Goal: Task Accomplishment & Management: Use online tool/utility

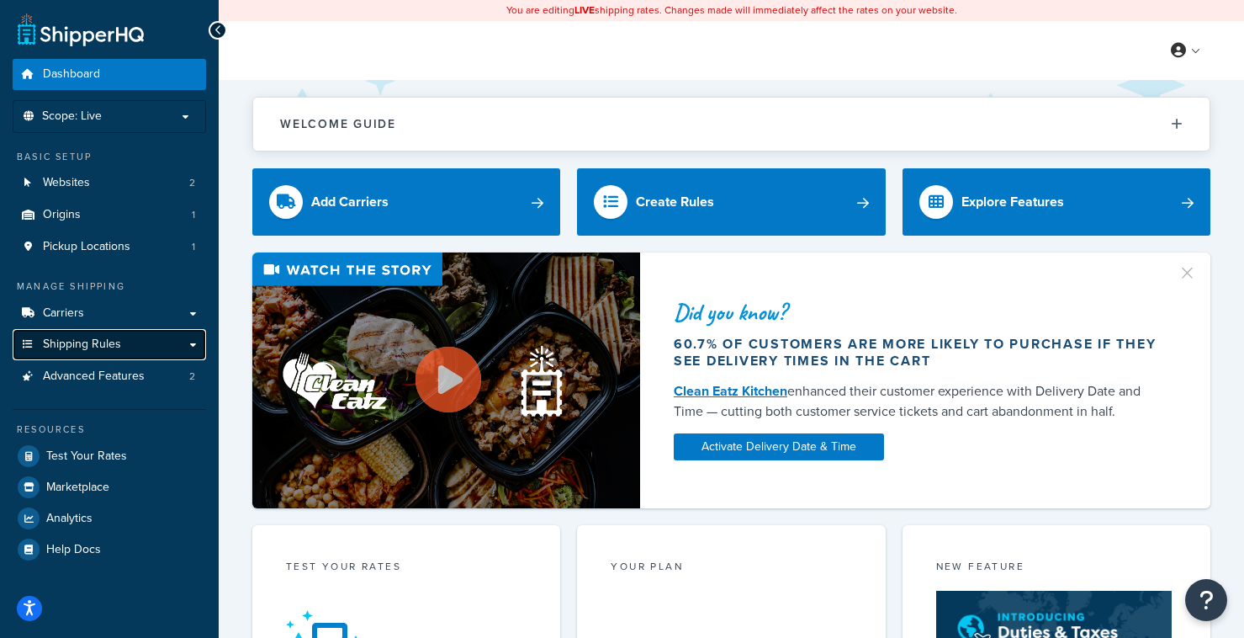
click at [187, 342] on link "Shipping Rules" at bounding box center [110, 344] width 194 height 31
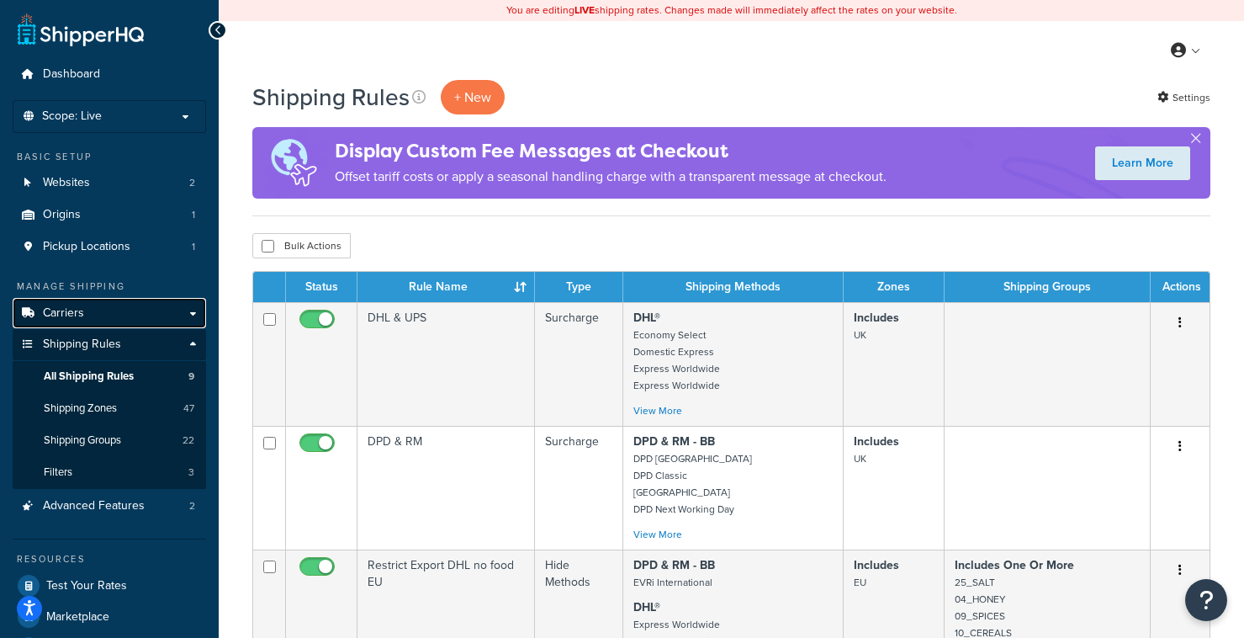
click at [191, 310] on link "Carriers" at bounding box center [110, 313] width 194 height 31
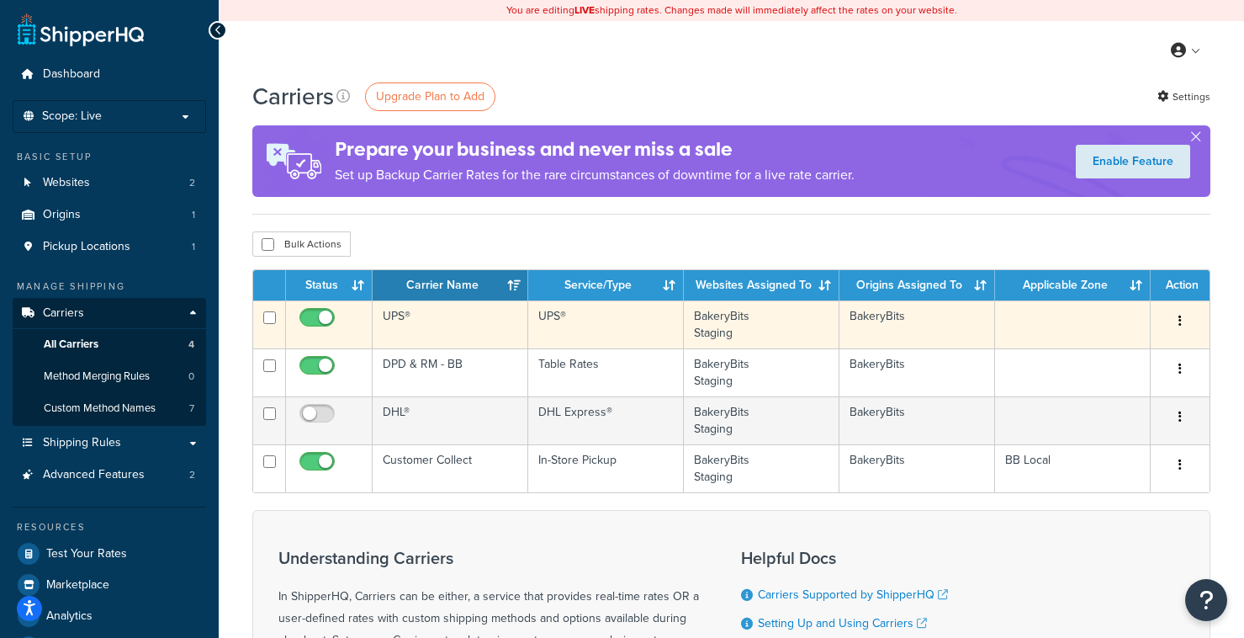
click at [1181, 321] on icon "button" at bounding box center [1180, 321] width 3 height 12
click at [1117, 350] on link "Edit" at bounding box center [1112, 355] width 133 height 34
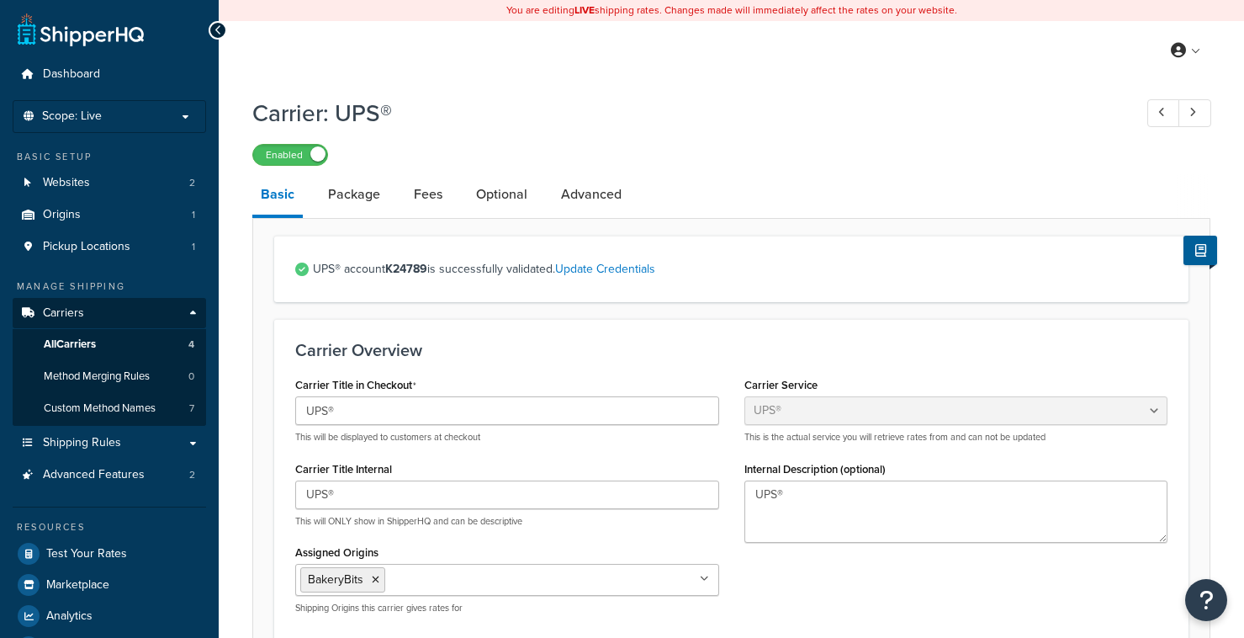
select select "ups"
select select "row"
select select "kg"
click at [506, 203] on link "Optional" at bounding box center [502, 194] width 68 height 40
select select "business"
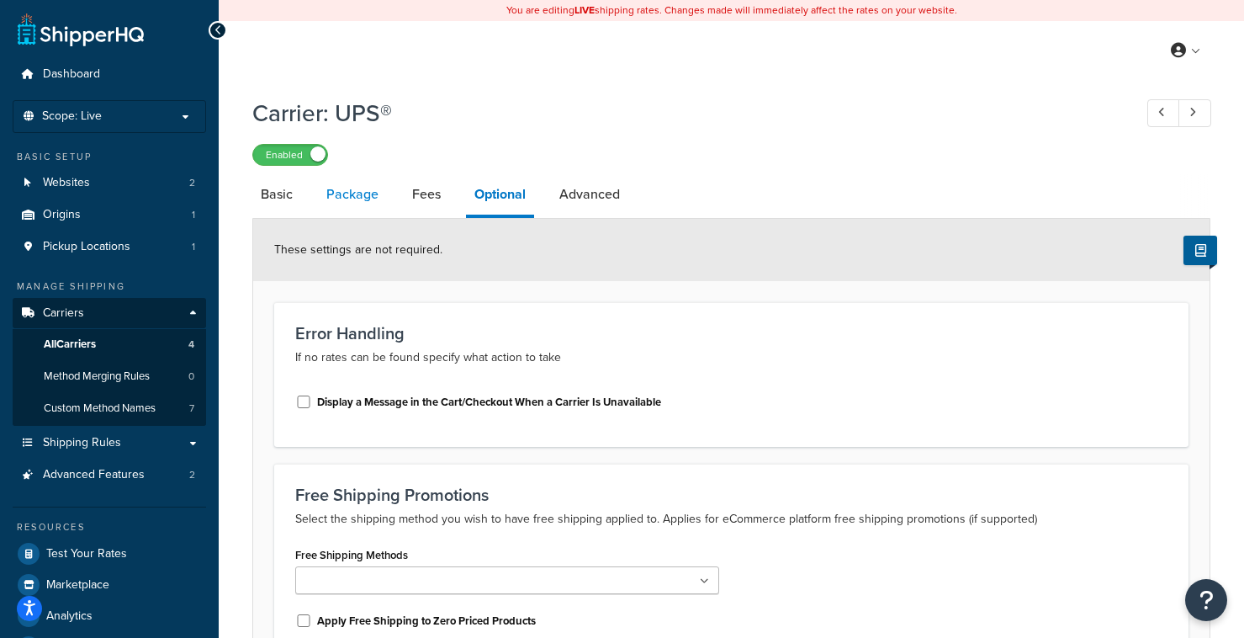
click at [348, 201] on link "Package" at bounding box center [352, 194] width 69 height 40
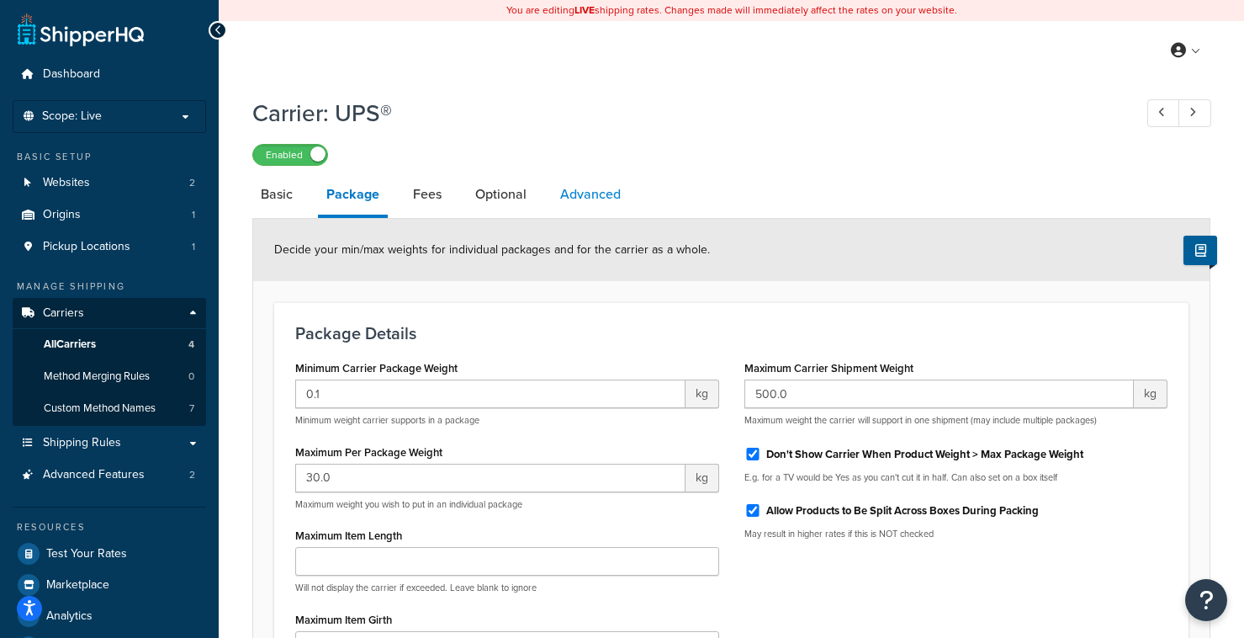
click at [573, 196] on link "Advanced" at bounding box center [590, 194] width 77 height 40
select select "false"
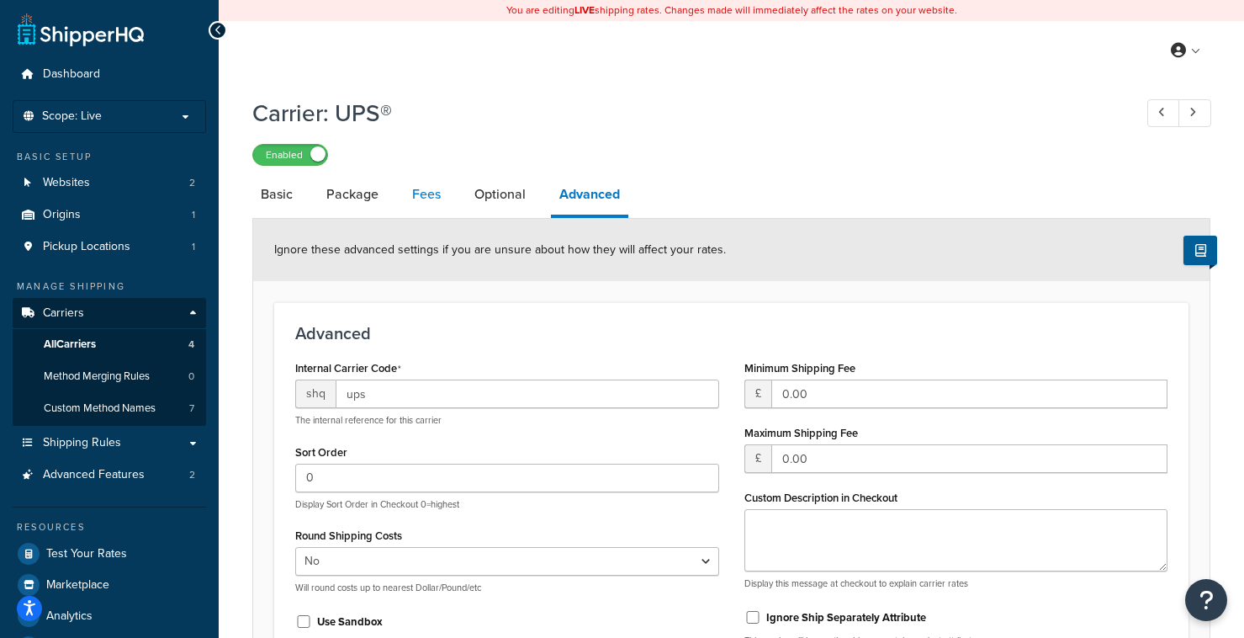
click at [427, 198] on link "Fees" at bounding box center [426, 194] width 45 height 40
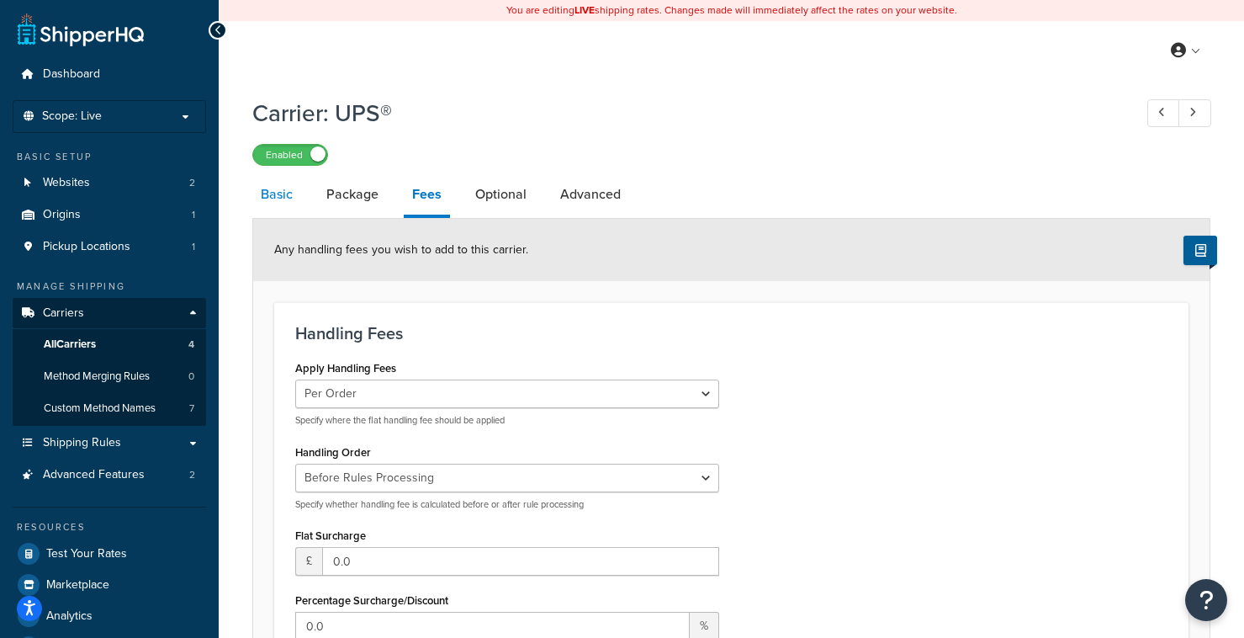
click at [284, 191] on link "Basic" at bounding box center [276, 194] width 49 height 40
select select "ups"
select select "row"
select select "kg"
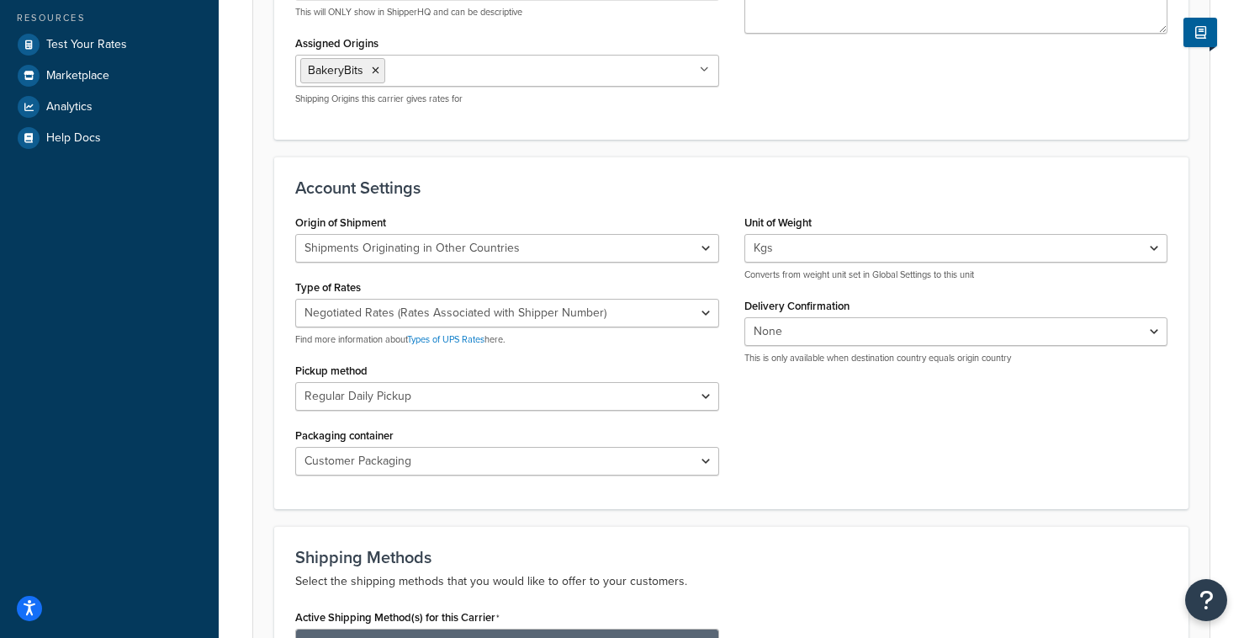
scroll to position [511, 0]
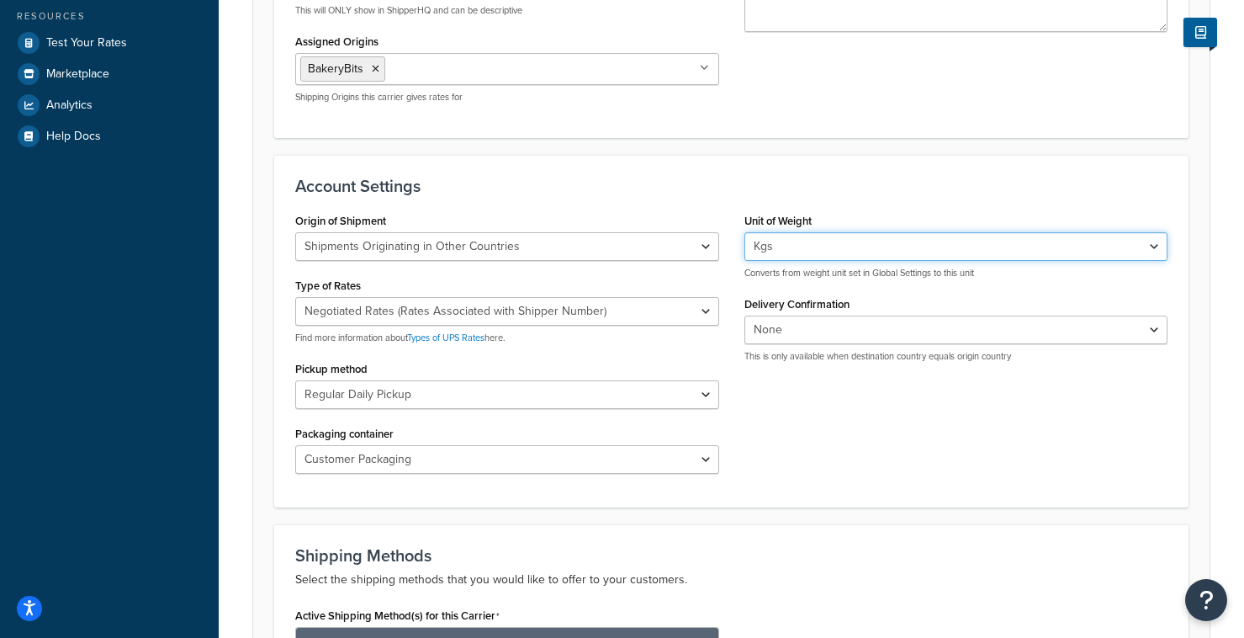
click at [1118, 252] on select "Lbs Kgs Convert LBS to KG" at bounding box center [957, 246] width 424 height 29
click at [745, 233] on select "Lbs Kgs Convert LBS to KG" at bounding box center [957, 246] width 424 height 29
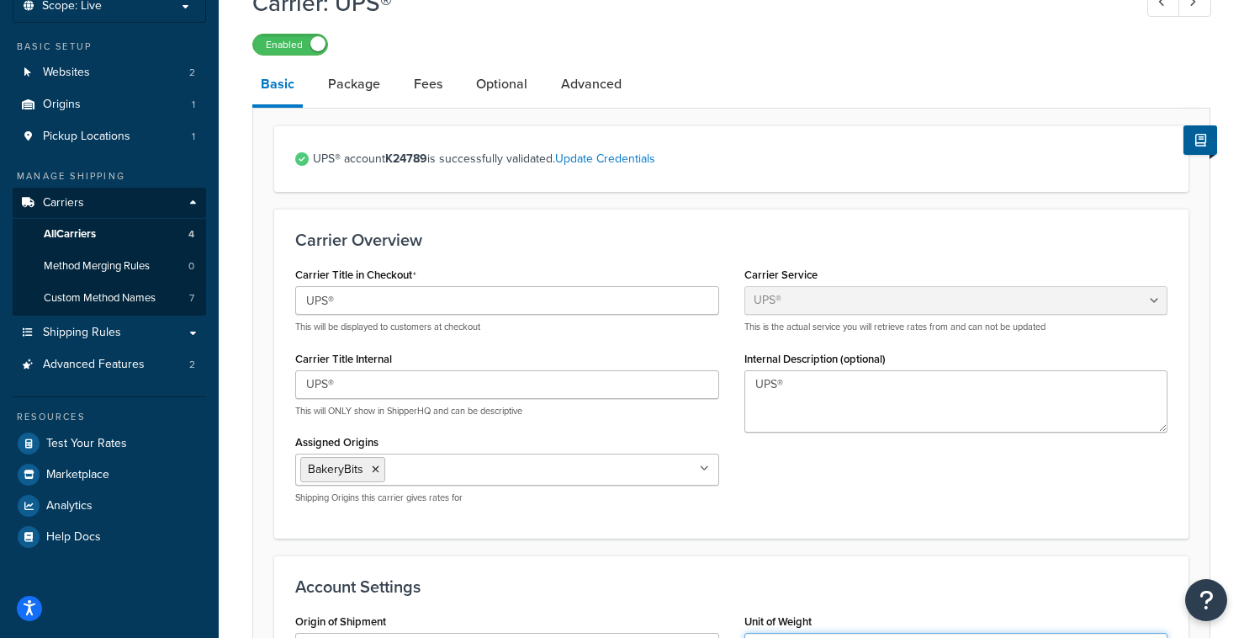
scroll to position [107, 0]
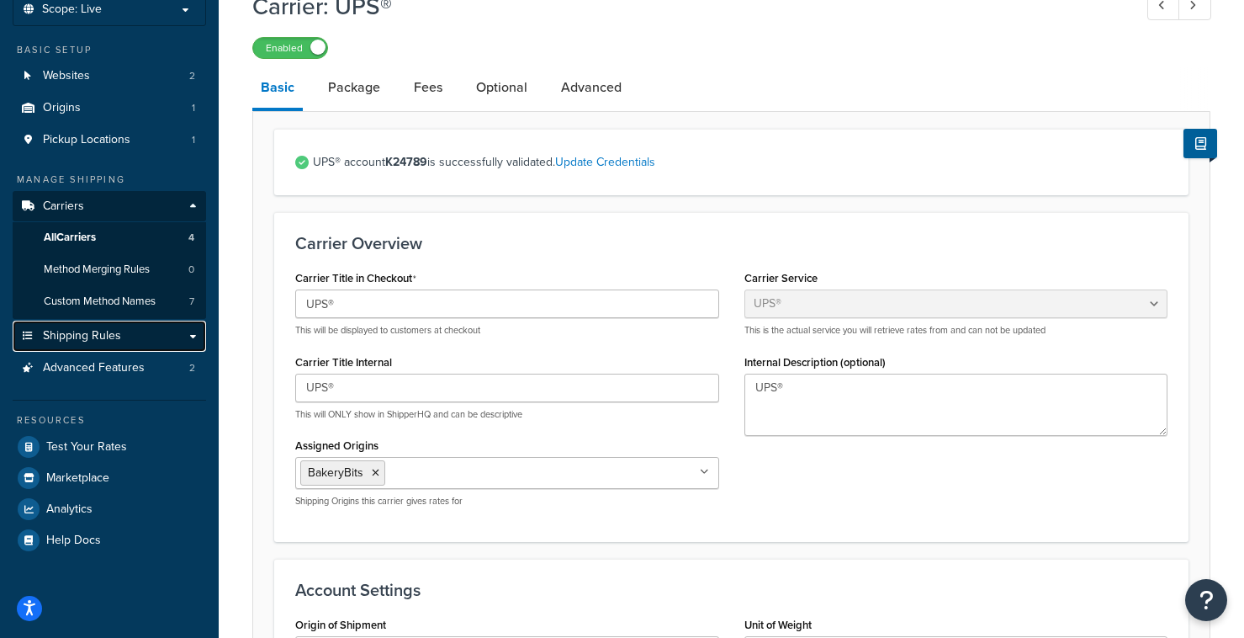
click at [109, 333] on span "Shipping Rules" at bounding box center [82, 336] width 78 height 14
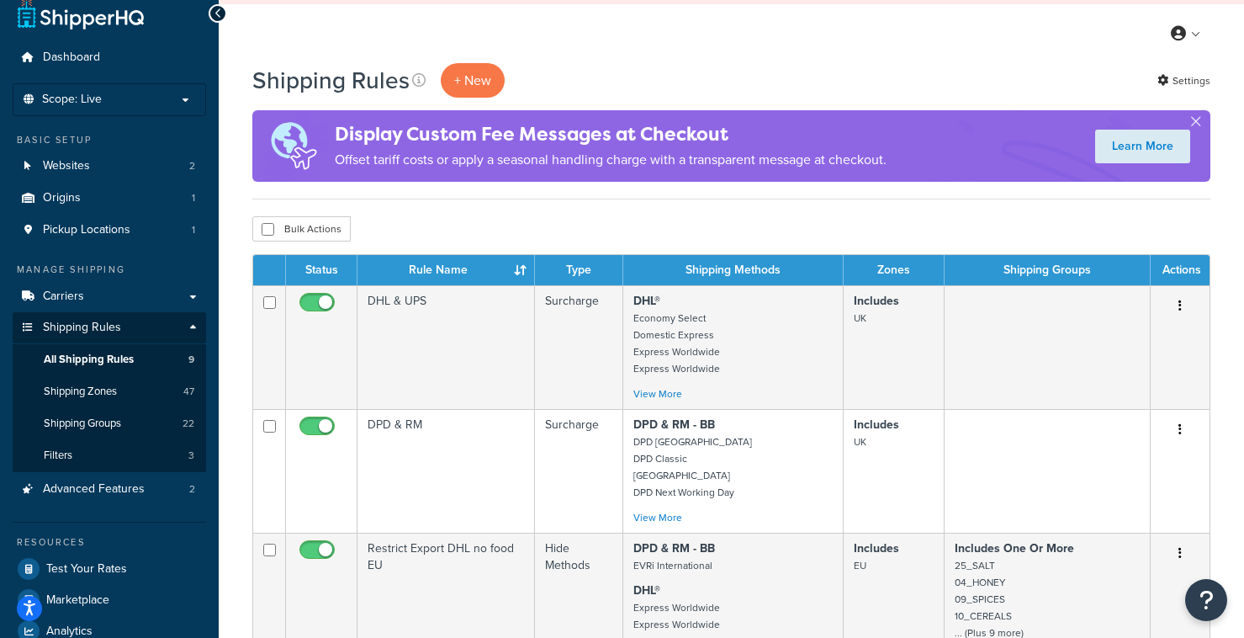
scroll to position [19, 0]
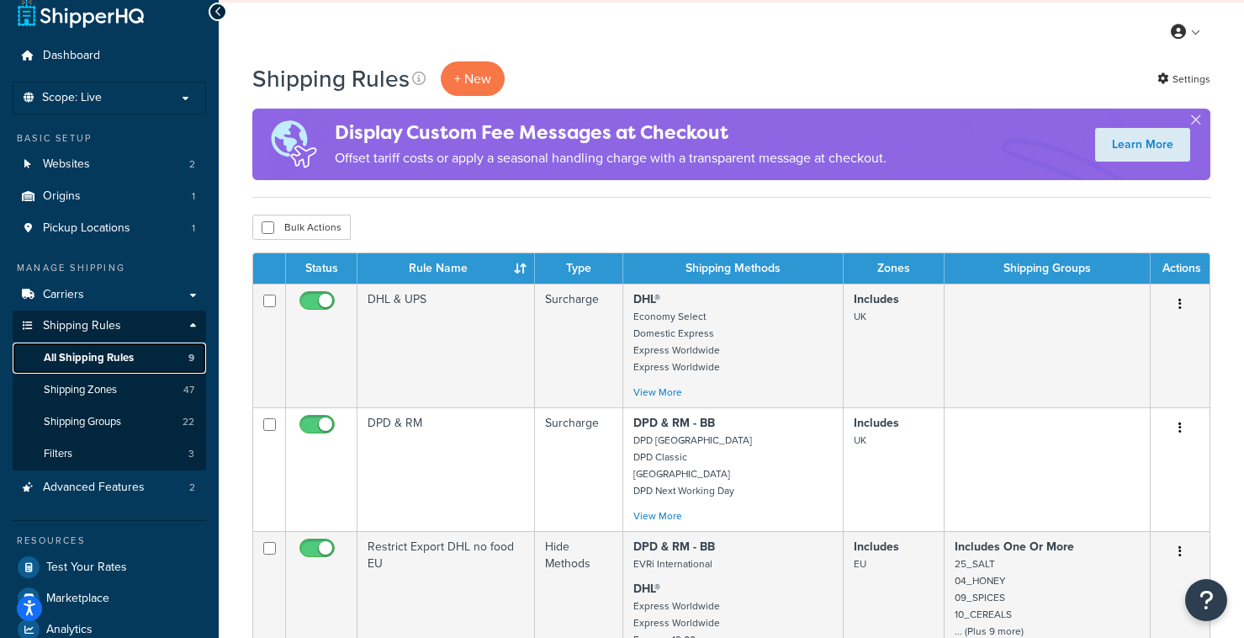
click at [145, 356] on link "All Shipping Rules 9" at bounding box center [110, 357] width 194 height 31
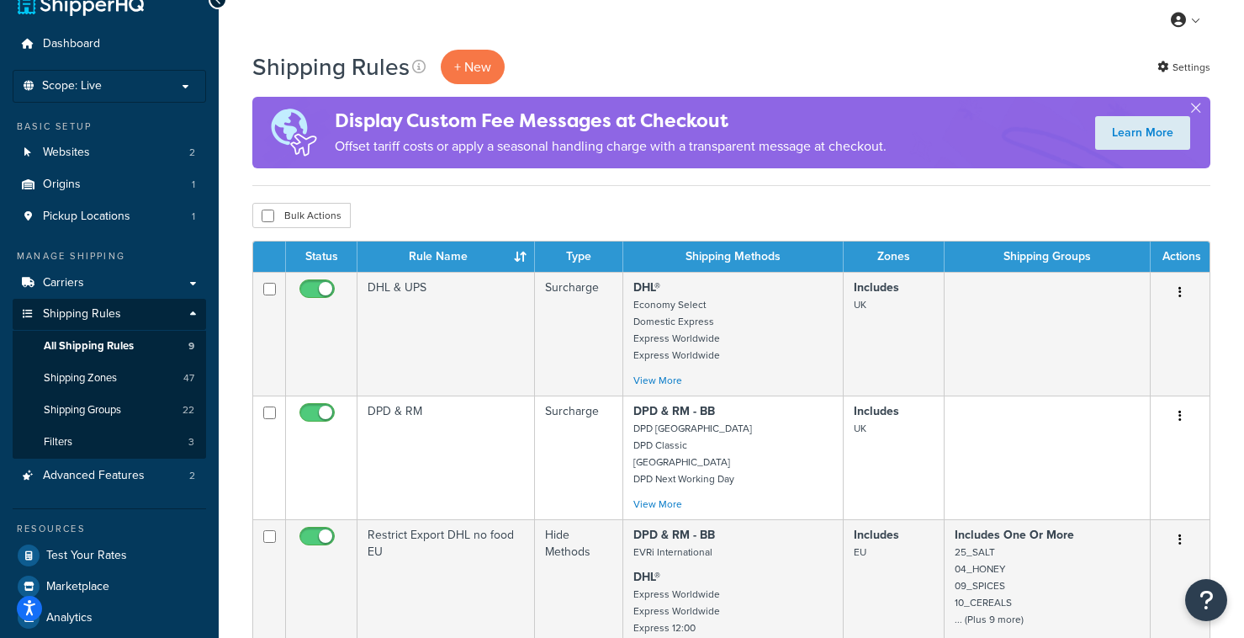
scroll to position [28, 0]
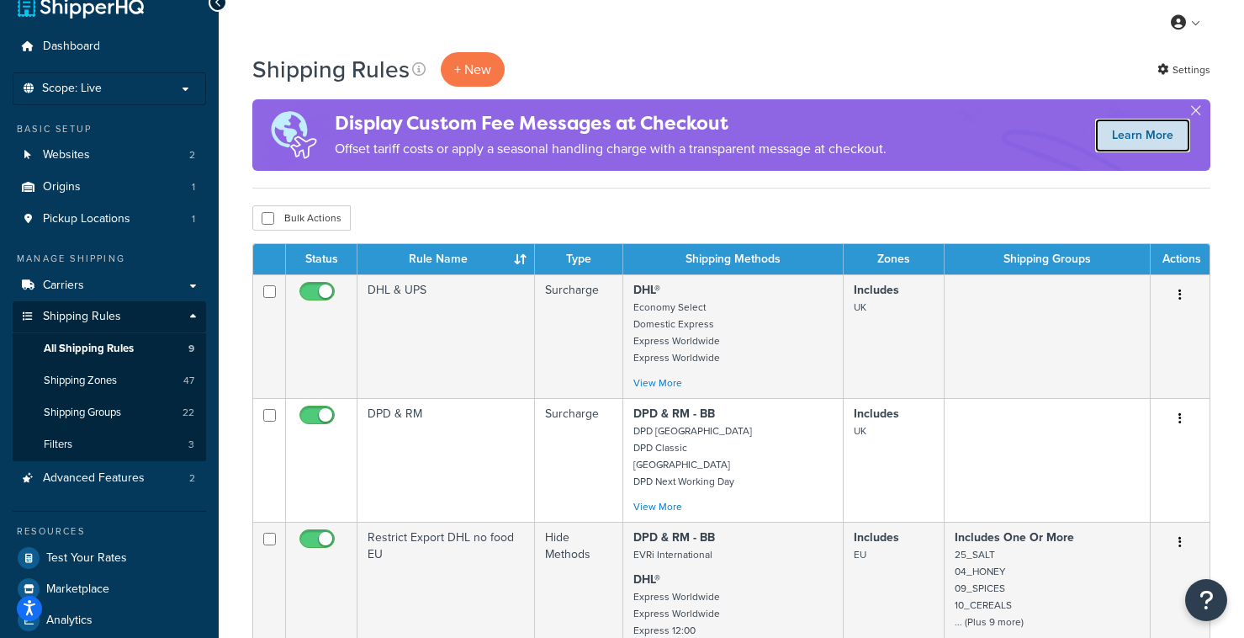
click at [1162, 135] on link "Learn More" at bounding box center [1142, 136] width 95 height 34
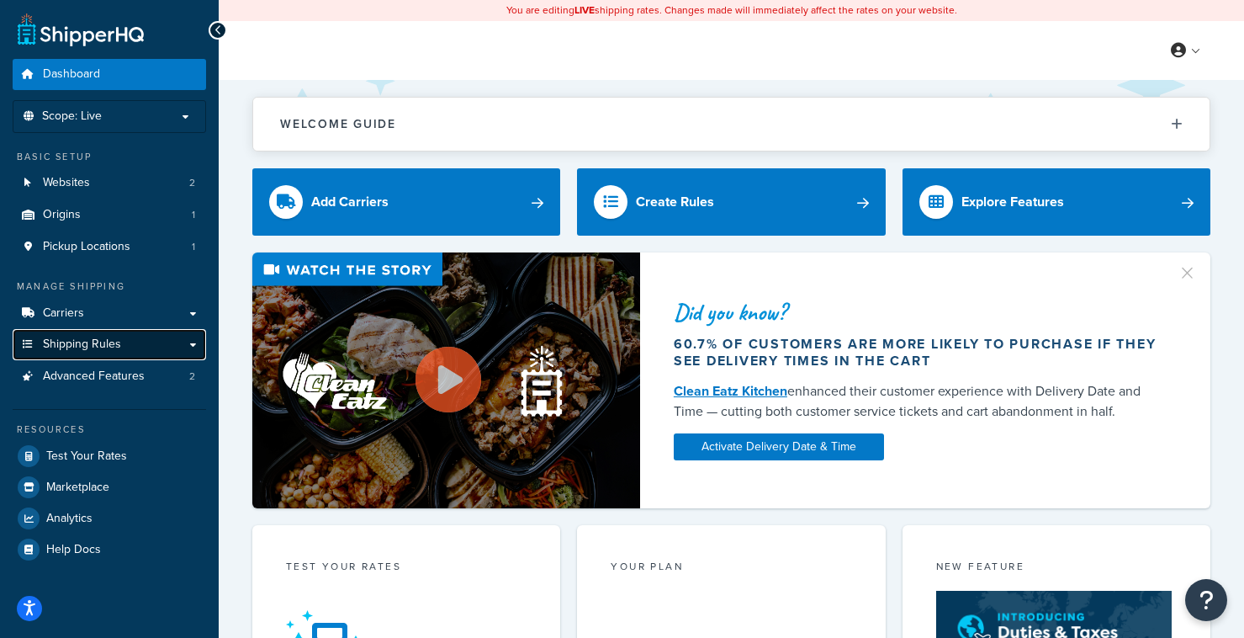
click at [194, 343] on link "Shipping Rules" at bounding box center [110, 344] width 194 height 31
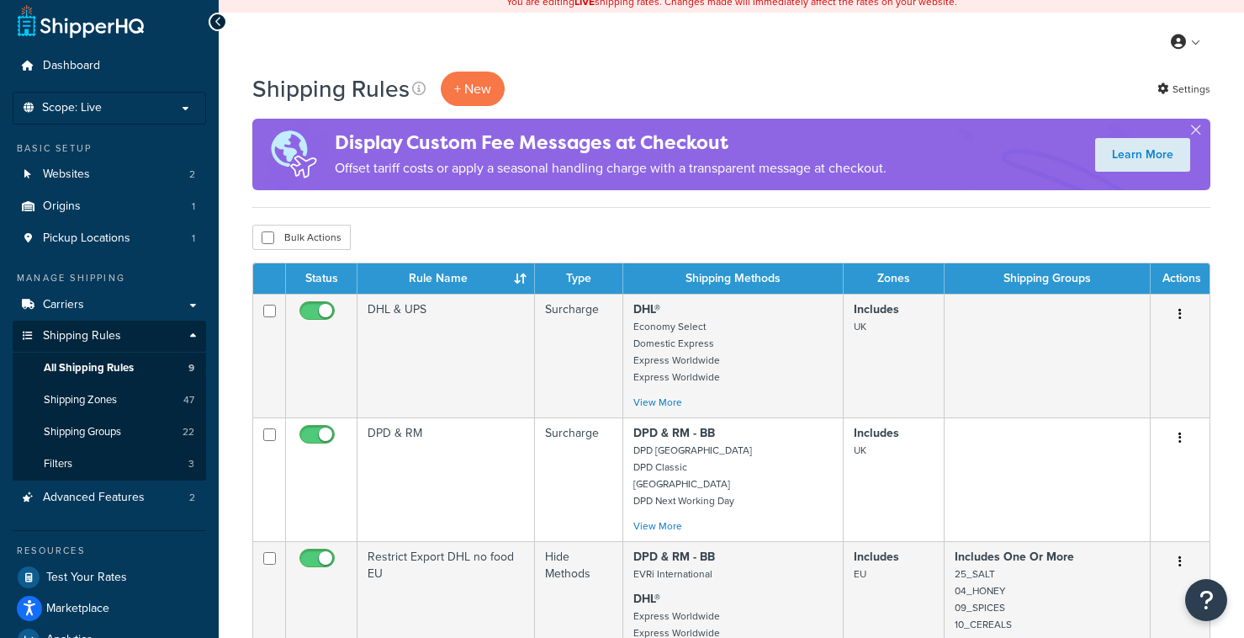
scroll to position [9, 0]
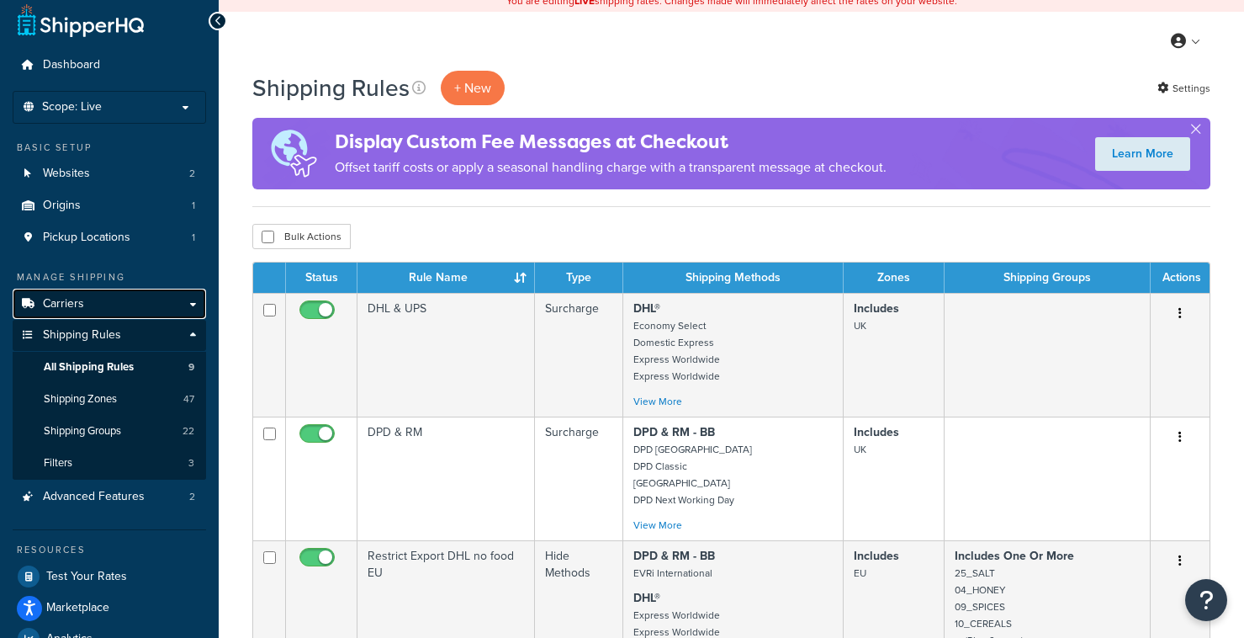
click at [155, 306] on link "Carriers" at bounding box center [110, 304] width 194 height 31
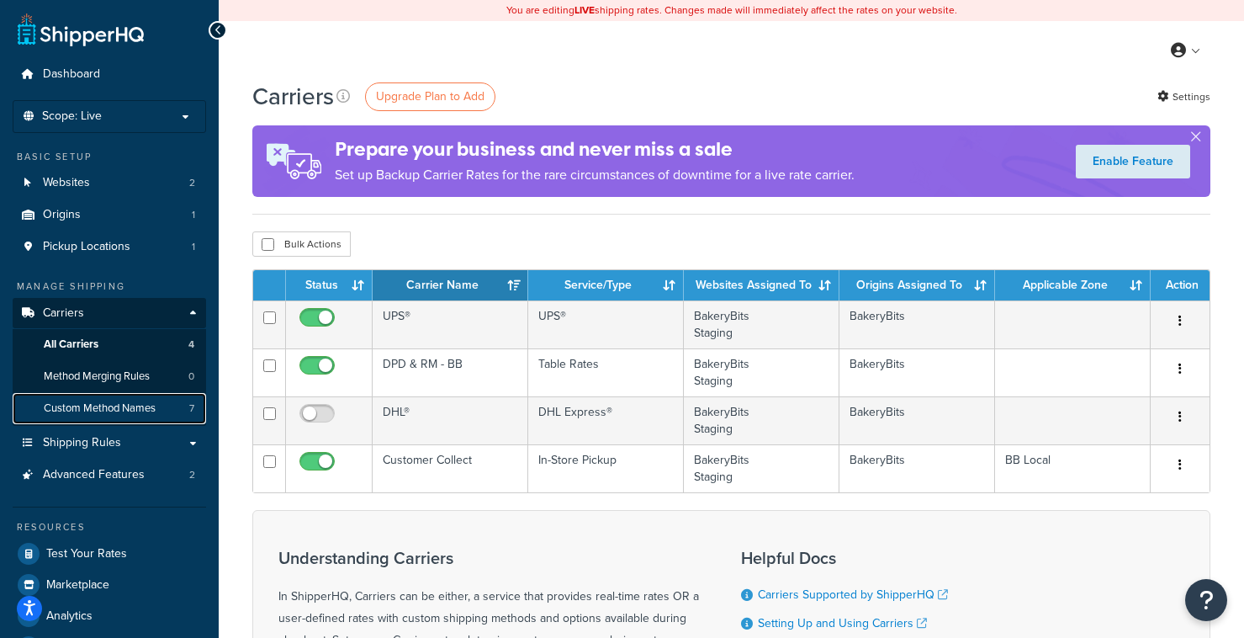
click at [73, 411] on span "Custom Method Names" at bounding box center [100, 408] width 112 height 14
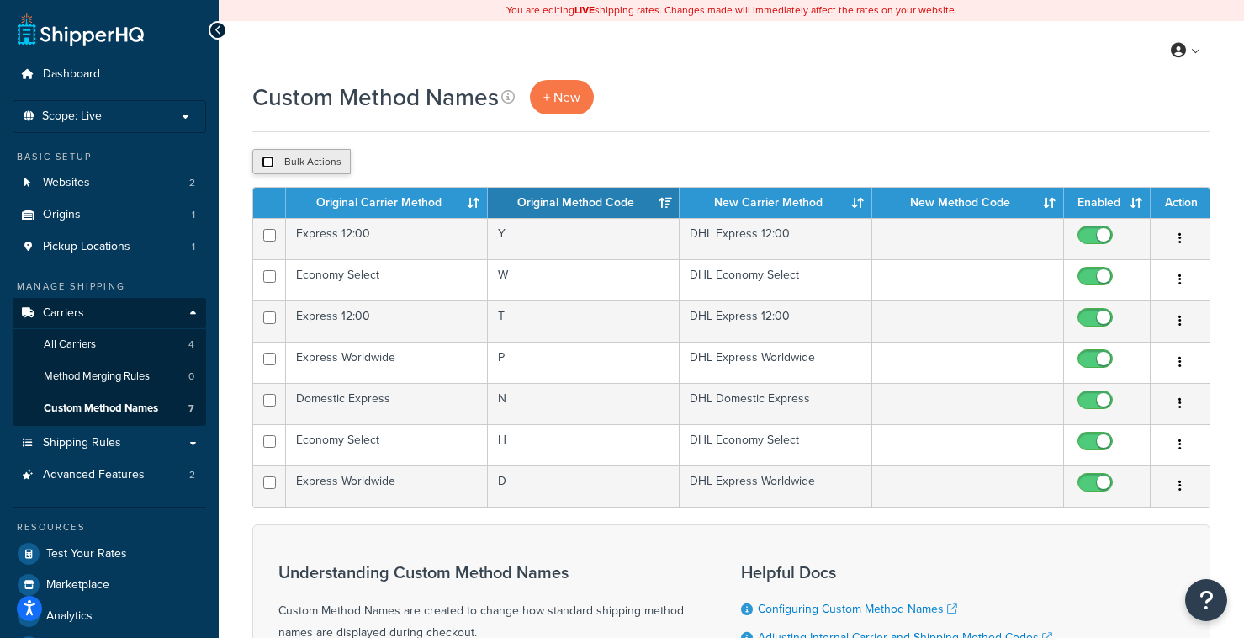
click at [268, 162] on input "checkbox" at bounding box center [268, 162] width 13 height 13
checkbox input "true"
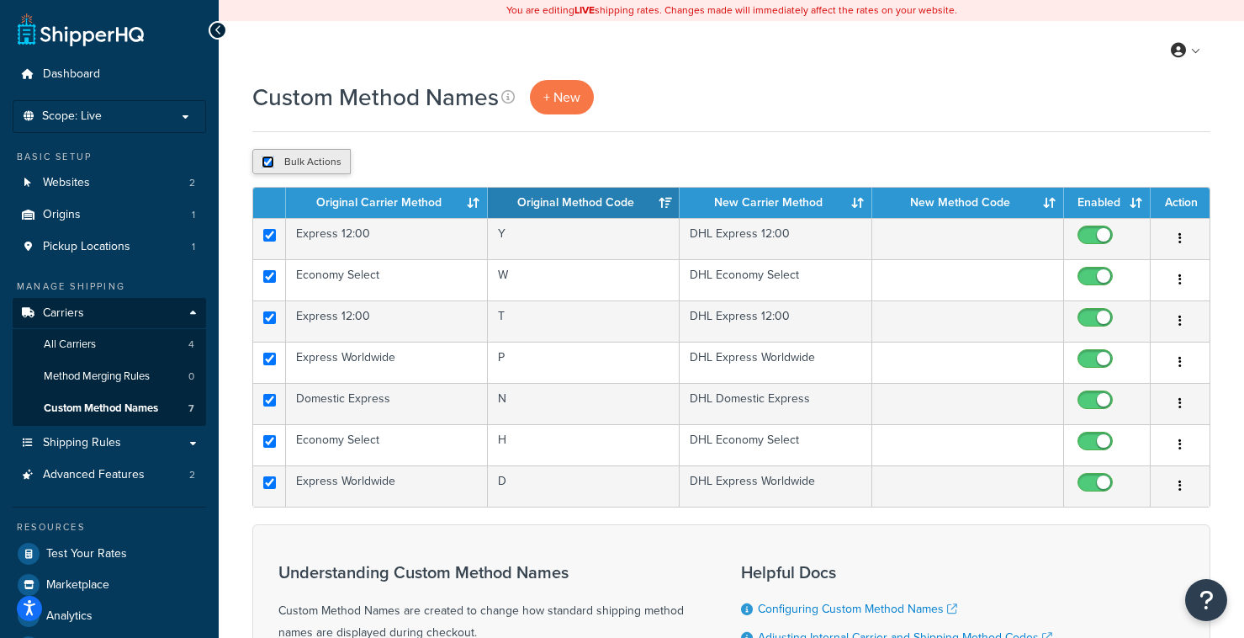
checkbox input "true"
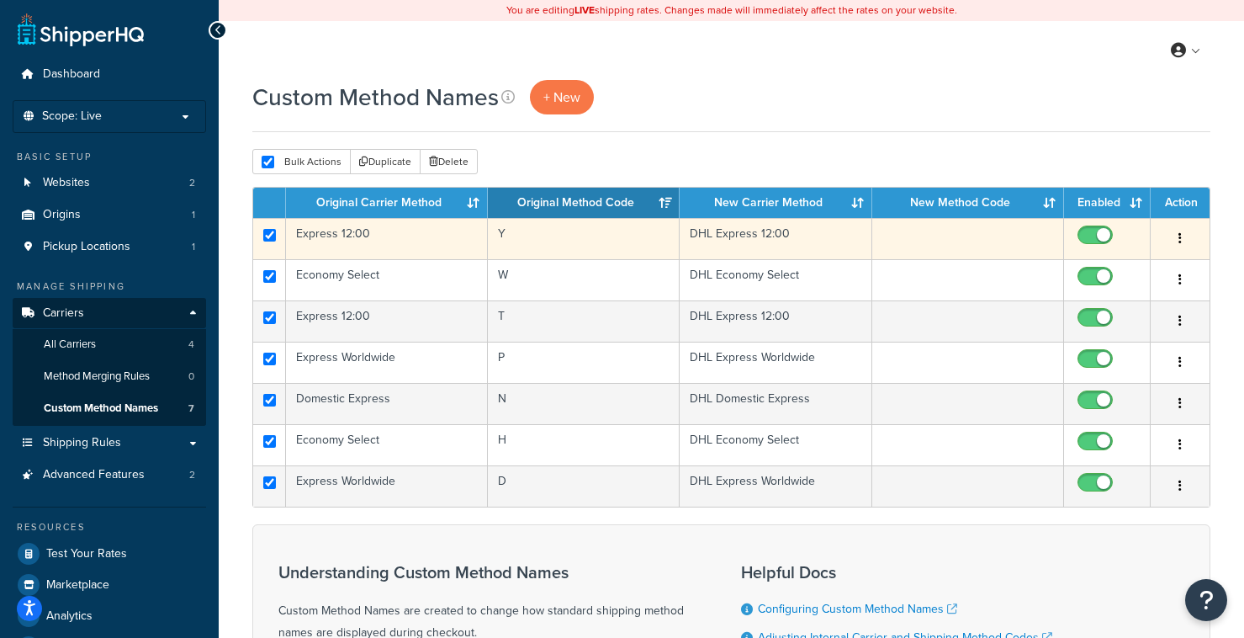
click at [1090, 231] on input "checkbox" at bounding box center [1097, 239] width 46 height 21
checkbox input "false"
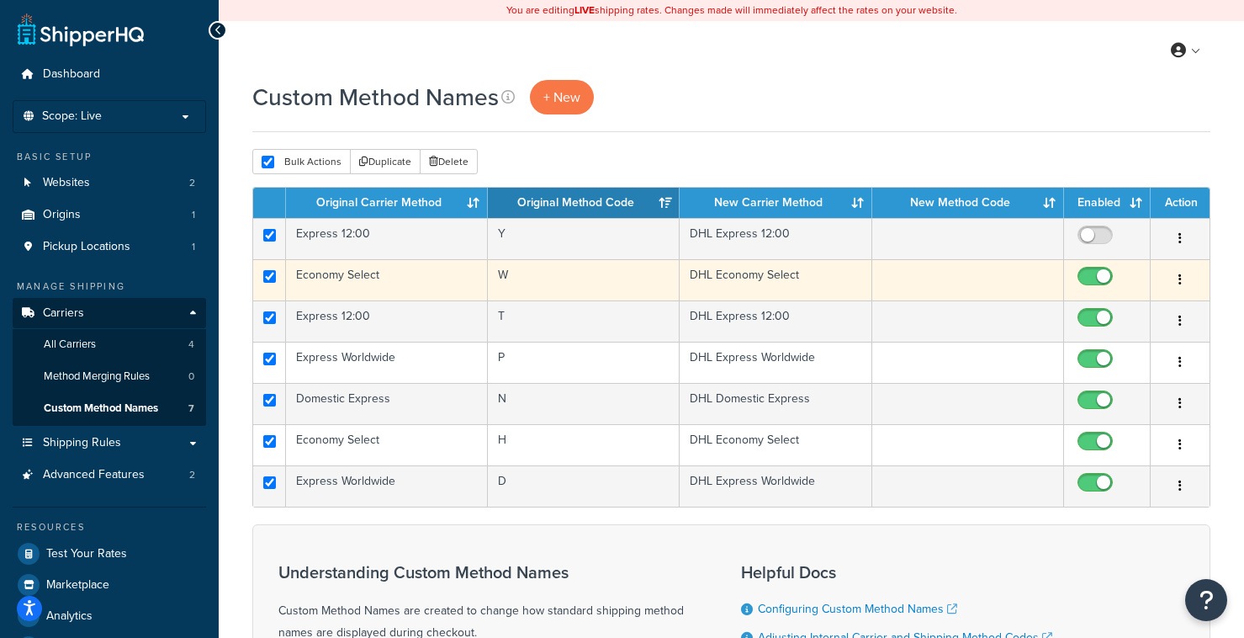
click at [1092, 269] on span at bounding box center [1095, 277] width 35 height 20
click at [1092, 270] on input "checkbox" at bounding box center [1097, 280] width 46 height 21
checkbox input "false"
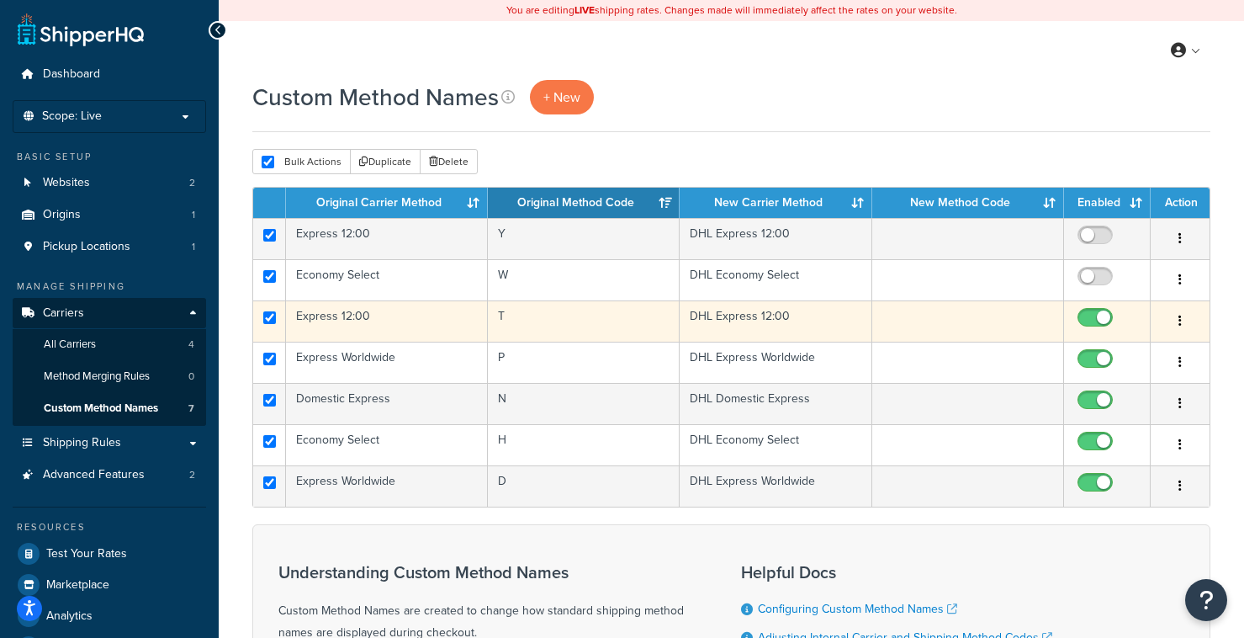
click at [1096, 314] on input "checkbox" at bounding box center [1097, 321] width 46 height 21
checkbox input "false"
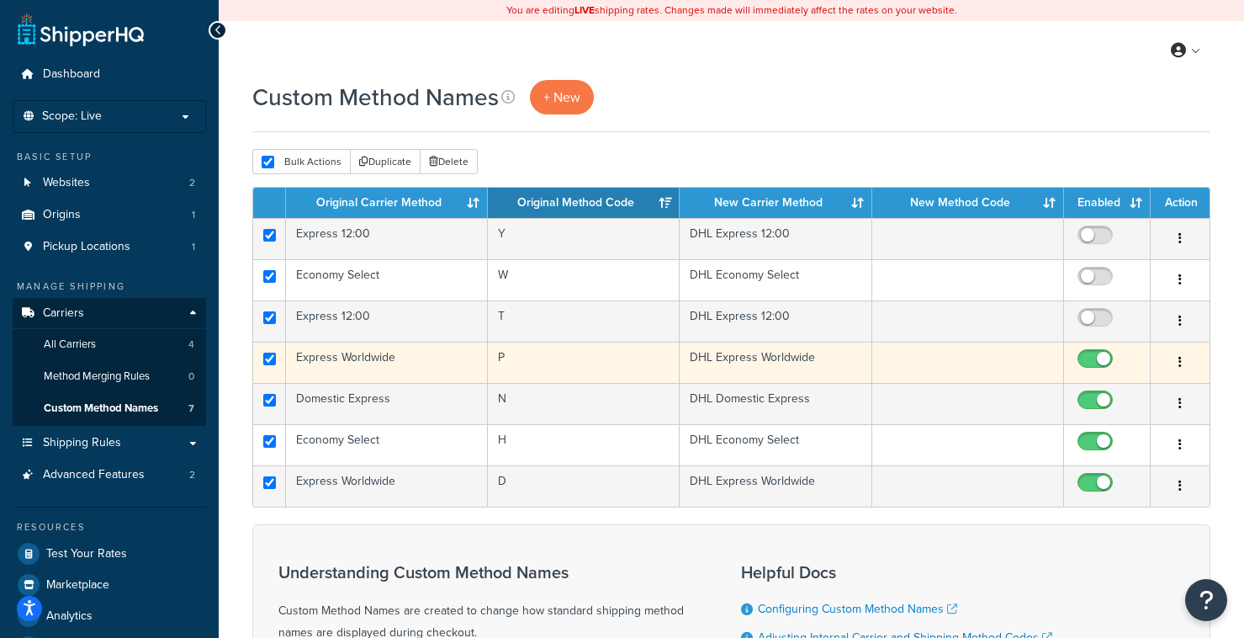
click at [1102, 356] on input "checkbox" at bounding box center [1097, 363] width 46 height 21
checkbox input "false"
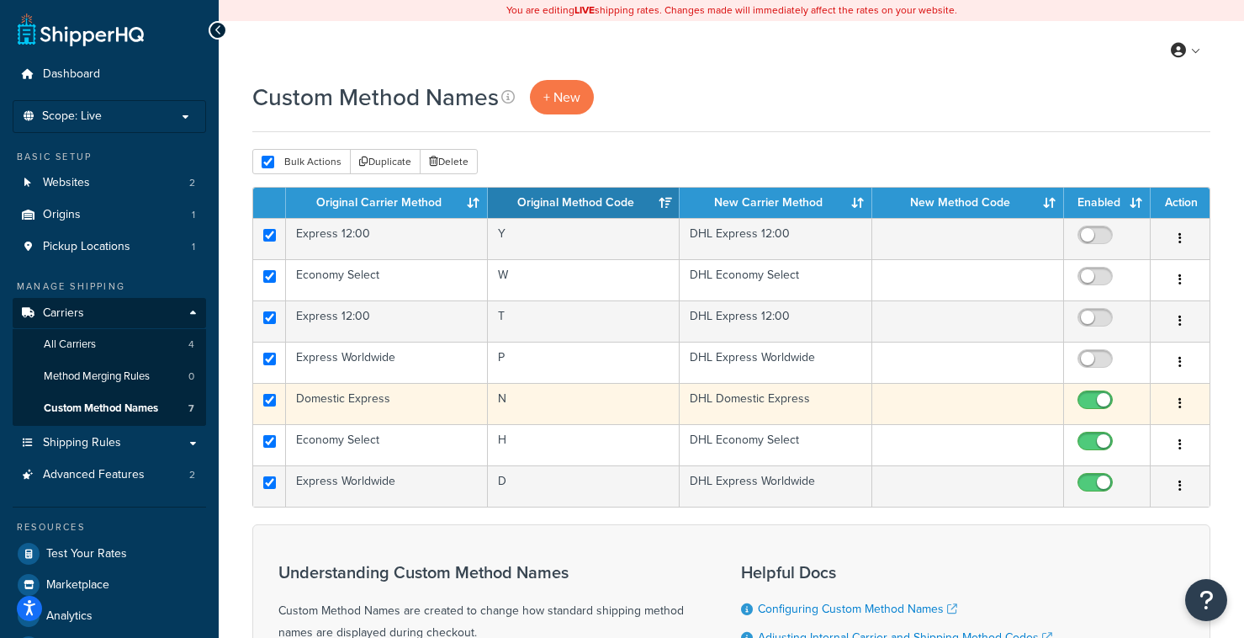
click at [1097, 402] on input "checkbox" at bounding box center [1097, 404] width 46 height 21
checkbox input "false"
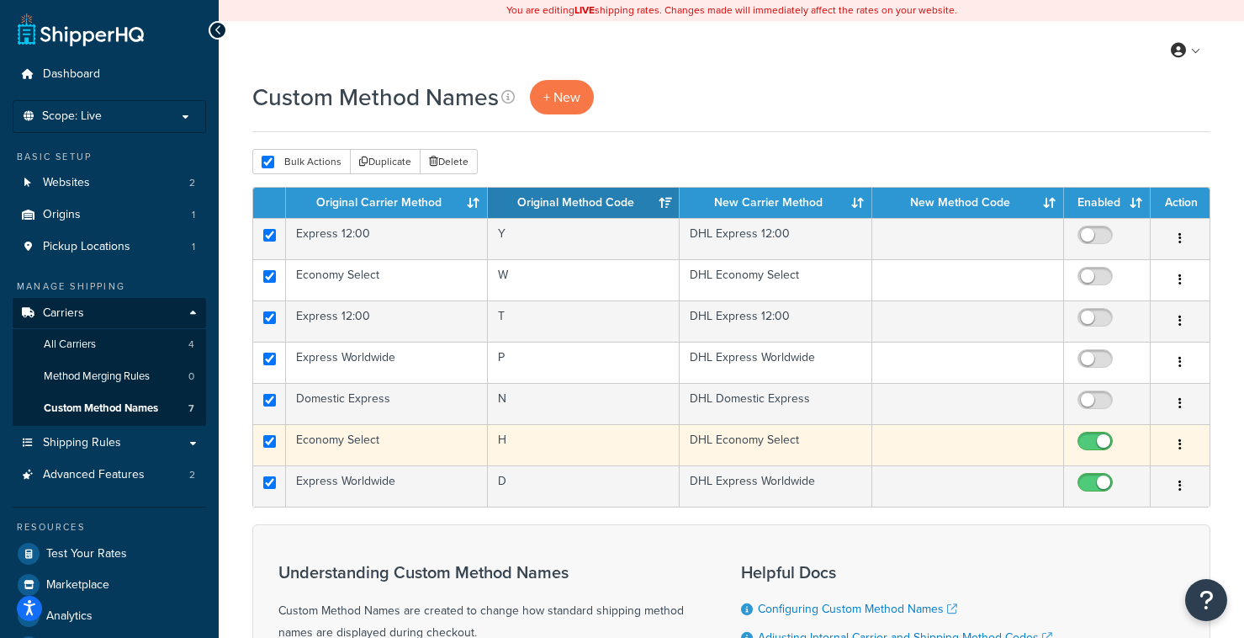
click at [1098, 443] on input "checkbox" at bounding box center [1097, 445] width 46 height 21
checkbox input "false"
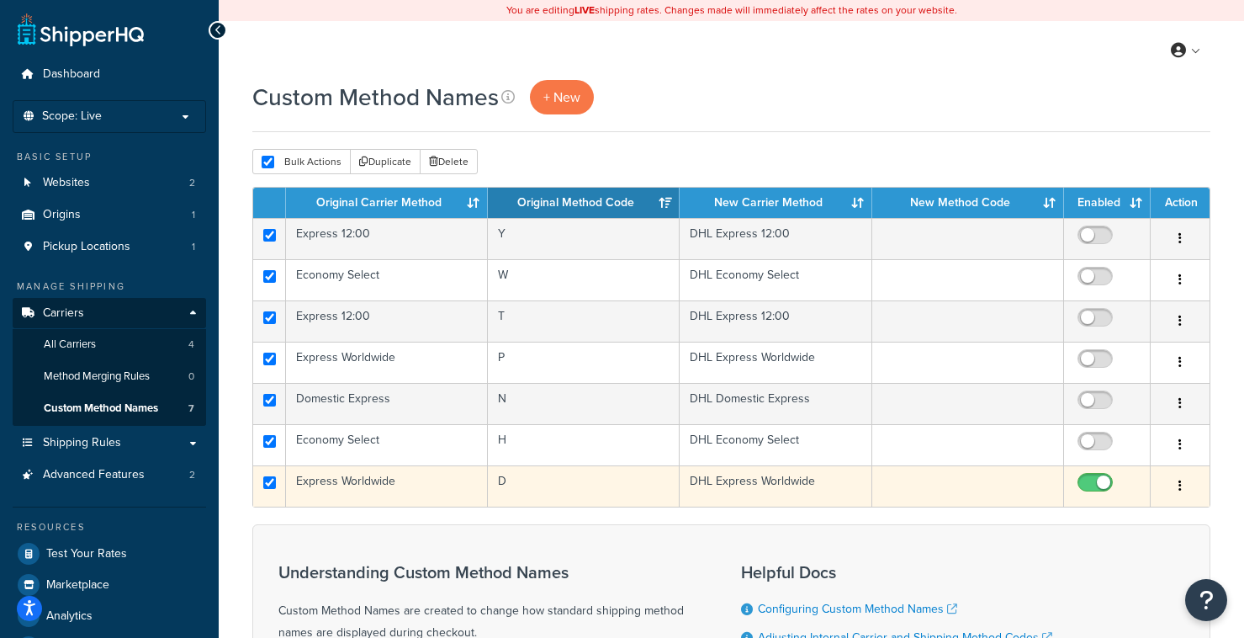
click at [1098, 482] on input "checkbox" at bounding box center [1097, 486] width 46 height 21
checkbox input "false"
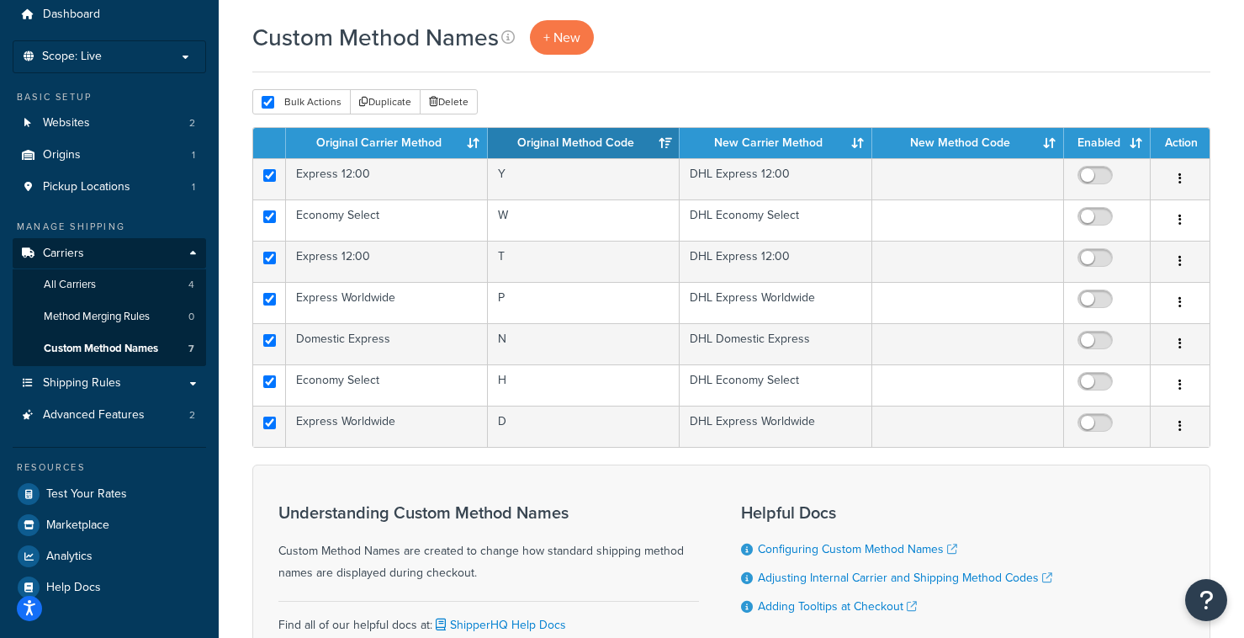
scroll to position [57, 0]
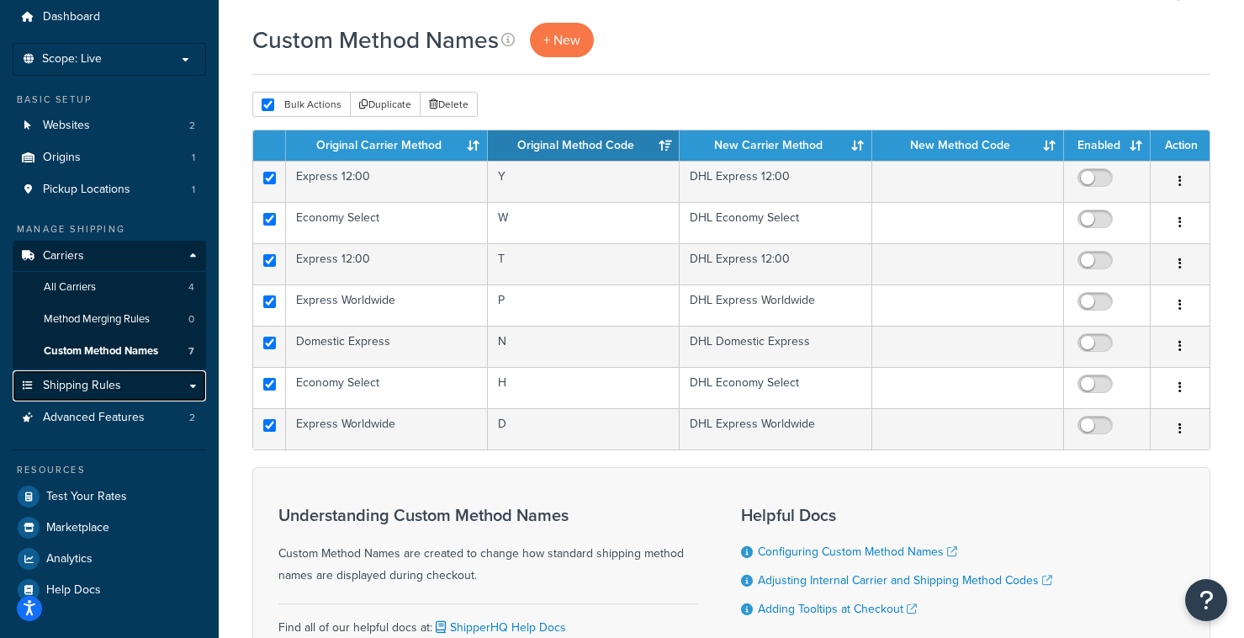
click at [98, 389] on span "Shipping Rules" at bounding box center [82, 386] width 78 height 14
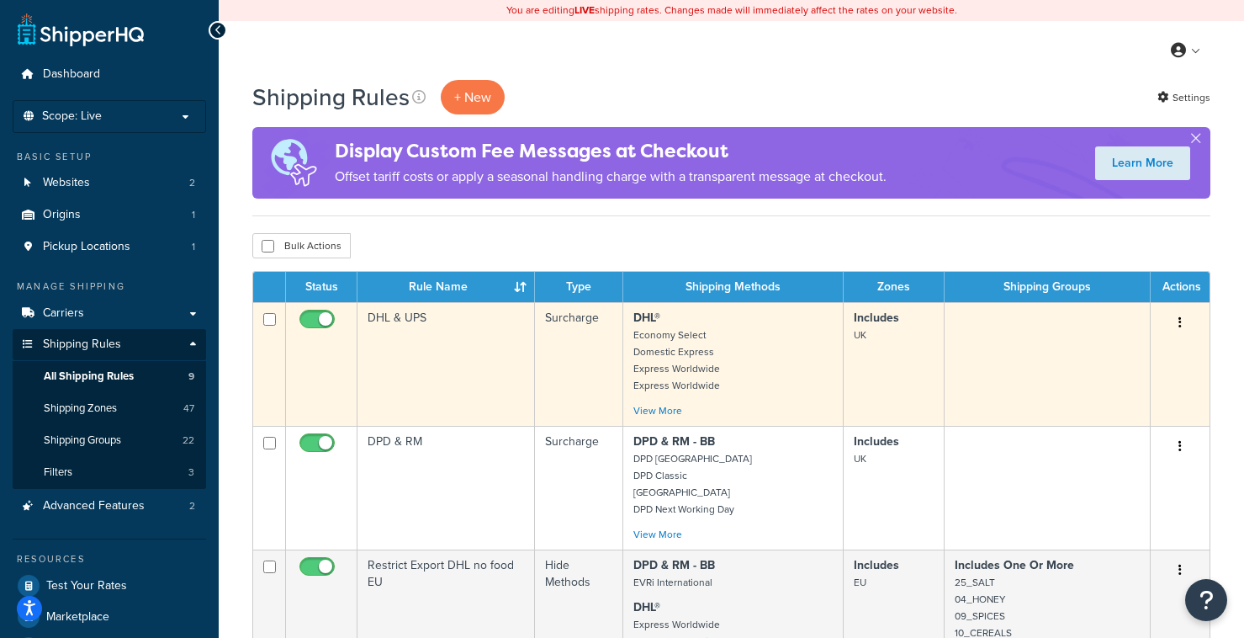
click at [469, 376] on td "DHL & UPS" at bounding box center [447, 364] width 178 height 124
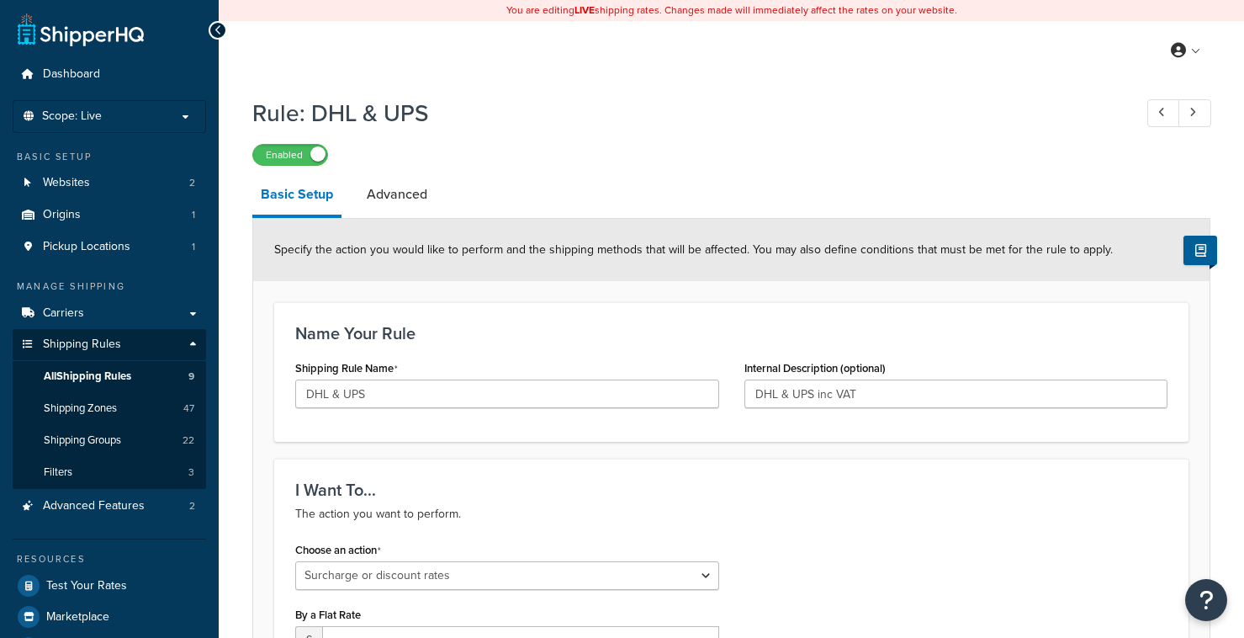
select select "SURCHARGE"
select select "LOCATION"
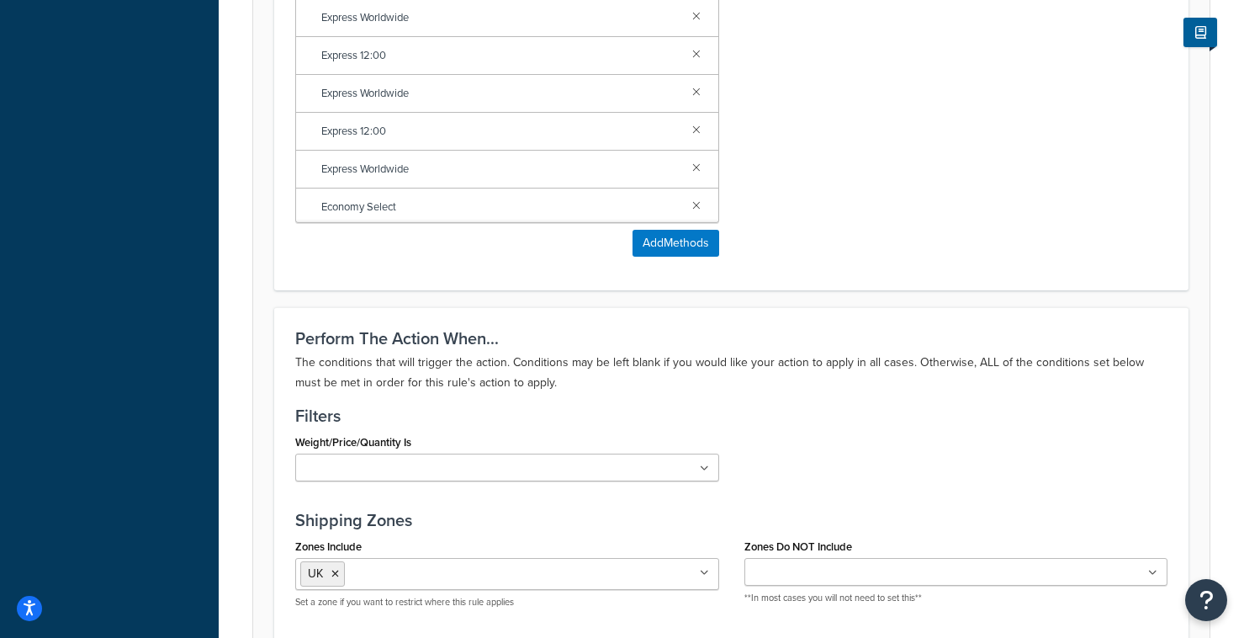
scroll to position [1195, 0]
click at [660, 237] on button "Add Methods" at bounding box center [676, 241] width 87 height 27
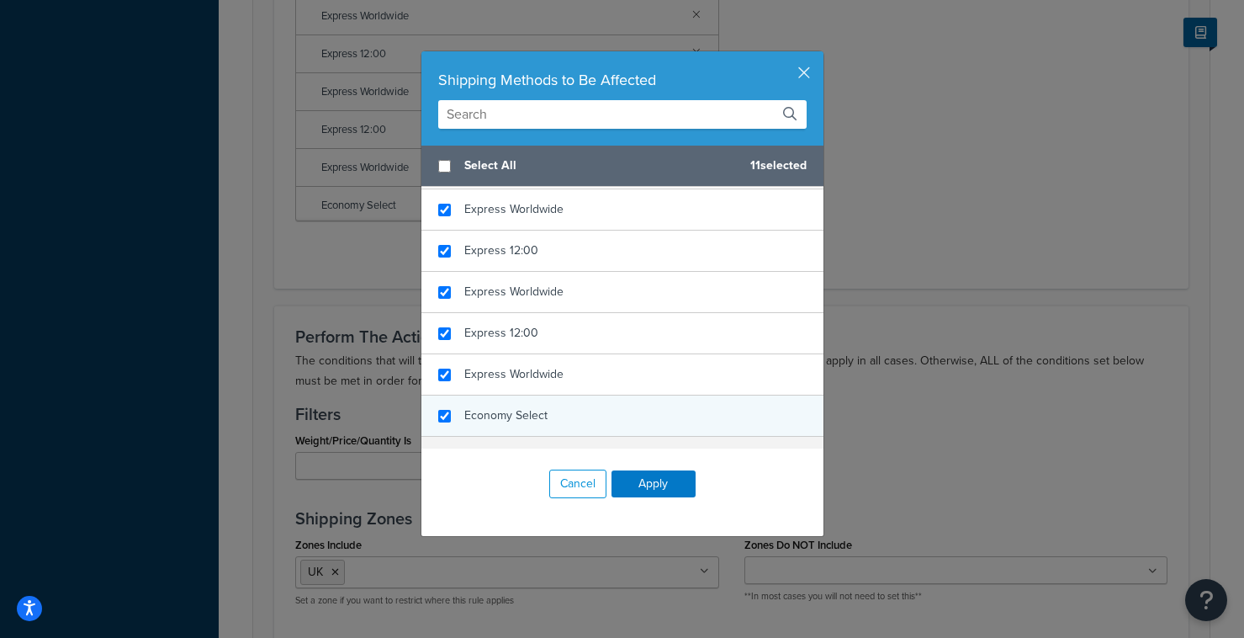
scroll to position [2153, 0]
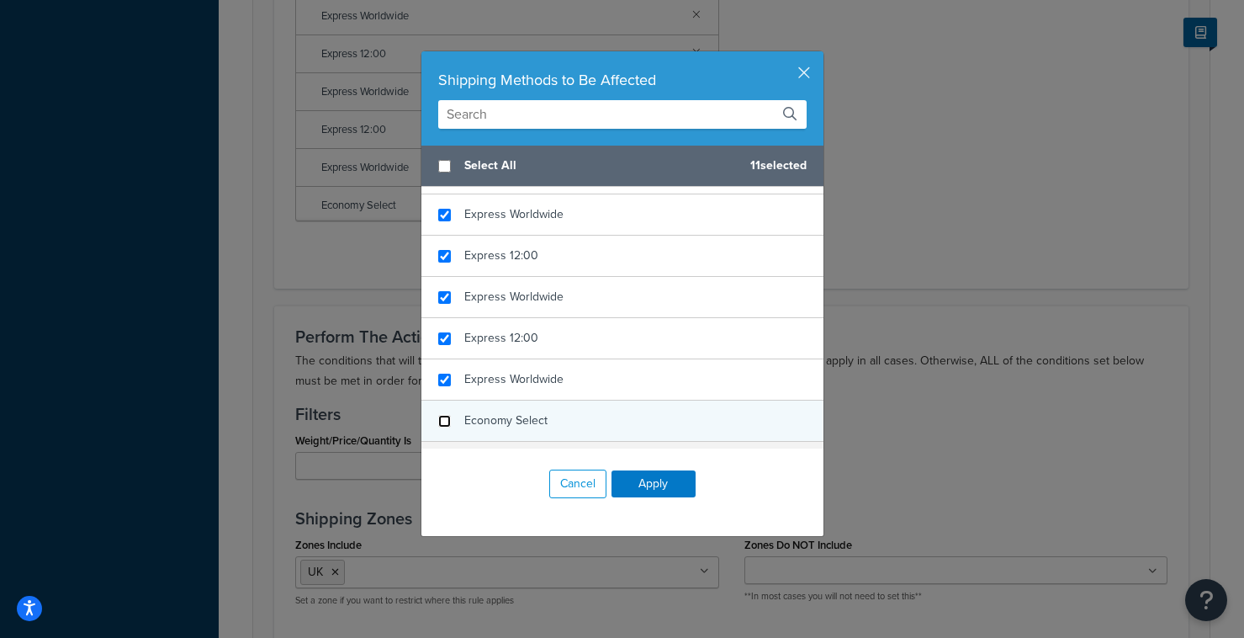
click at [443, 415] on input "checkbox" at bounding box center [444, 421] width 13 height 13
checkbox input "false"
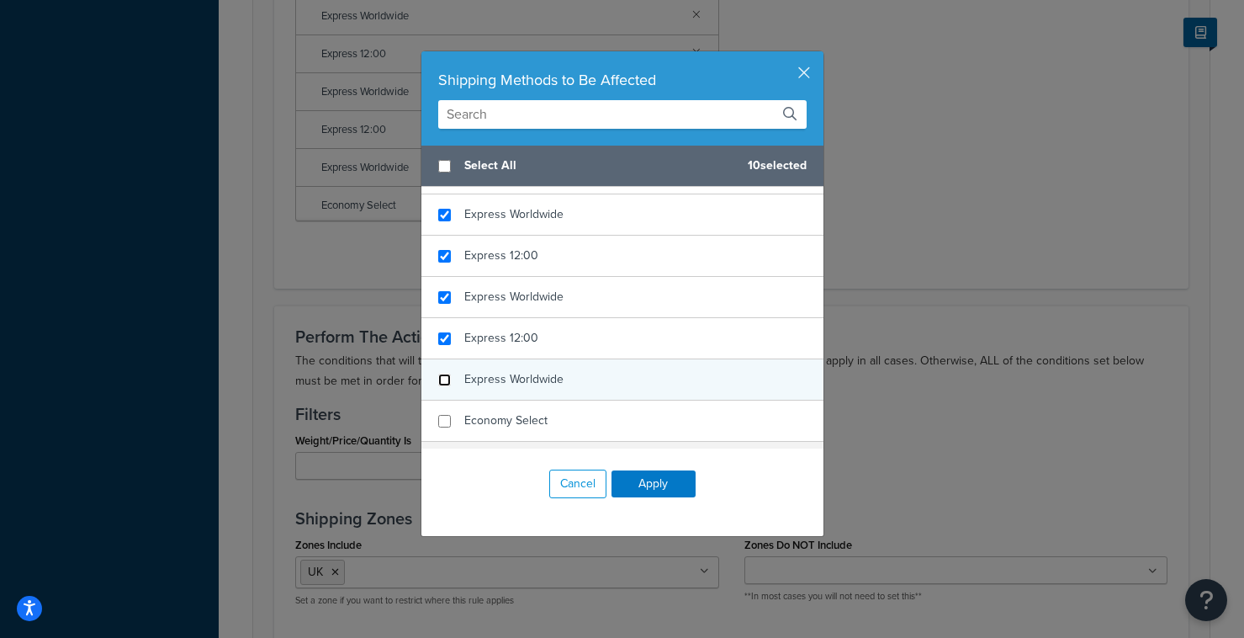
click at [445, 374] on input "checkbox" at bounding box center [444, 380] width 13 height 13
checkbox input "false"
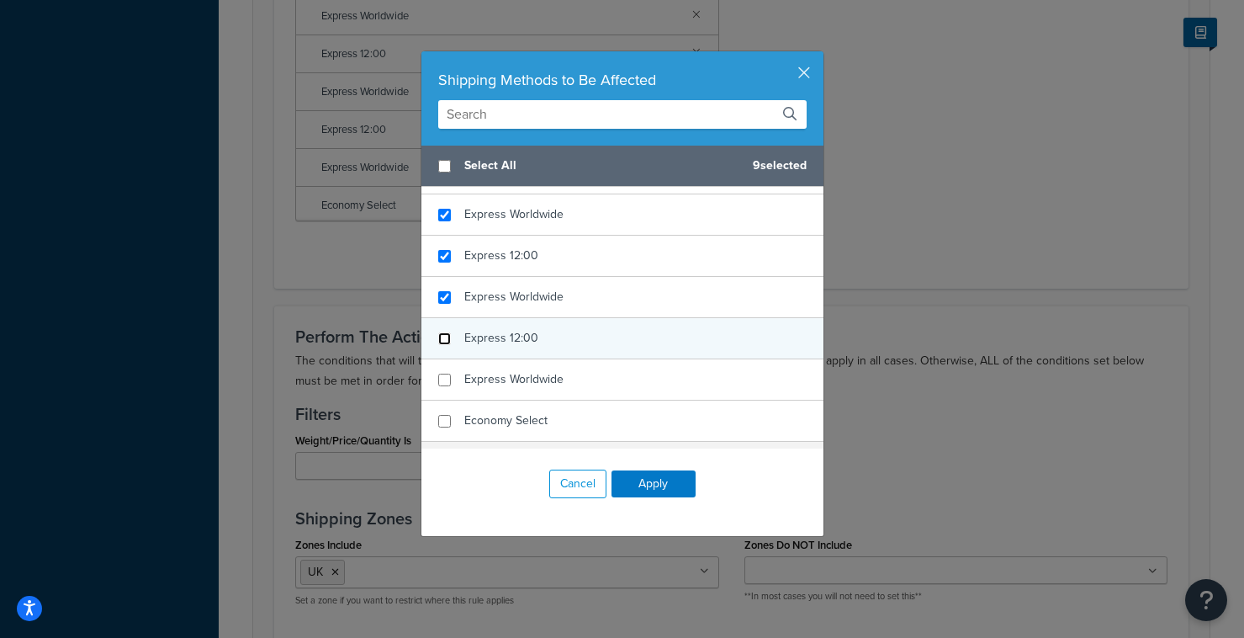
click at [442, 332] on input "checkbox" at bounding box center [444, 338] width 13 height 13
checkbox input "false"
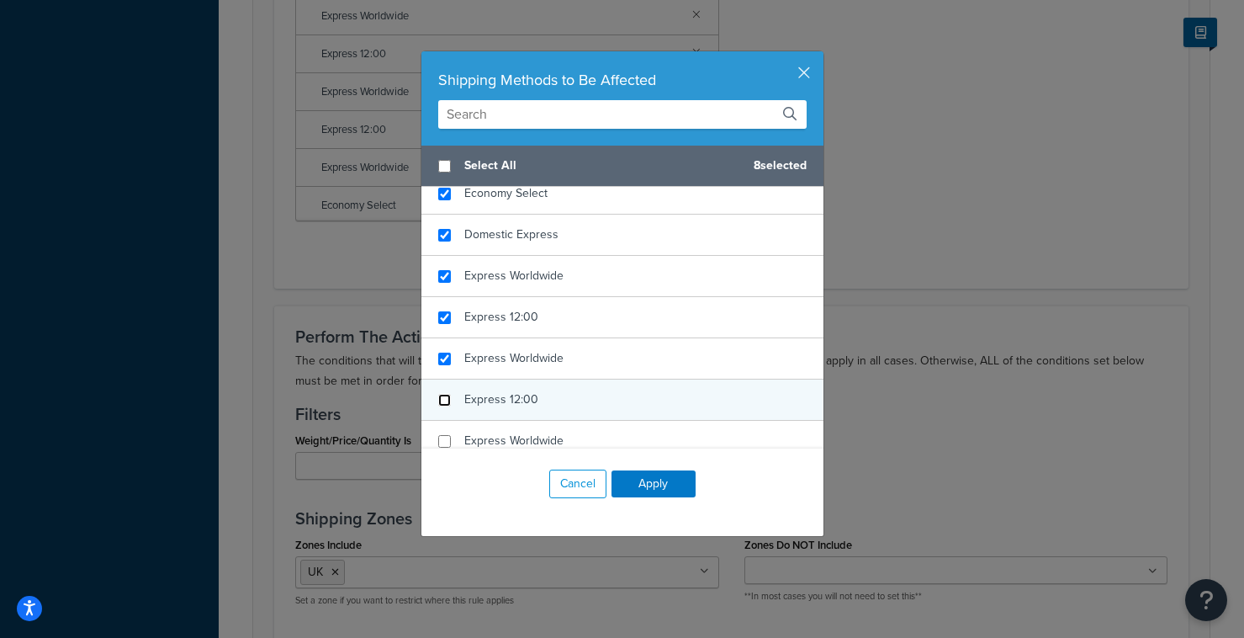
scroll to position [2091, 0]
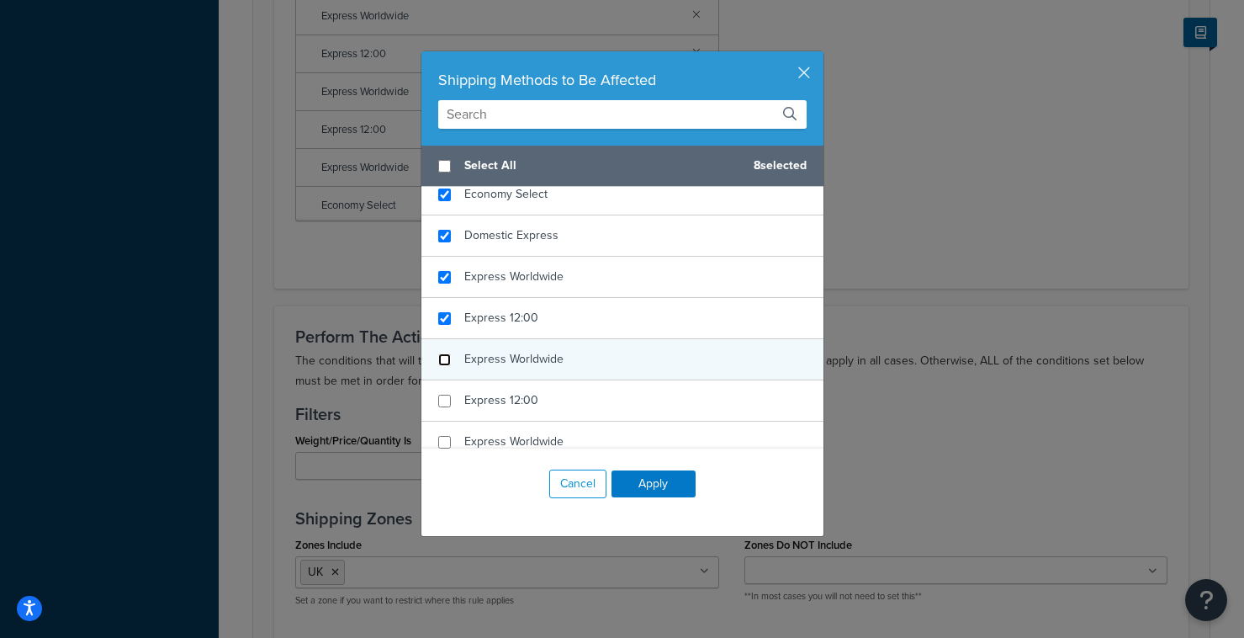
click at [442, 353] on input "checkbox" at bounding box center [444, 359] width 13 height 13
checkbox input "false"
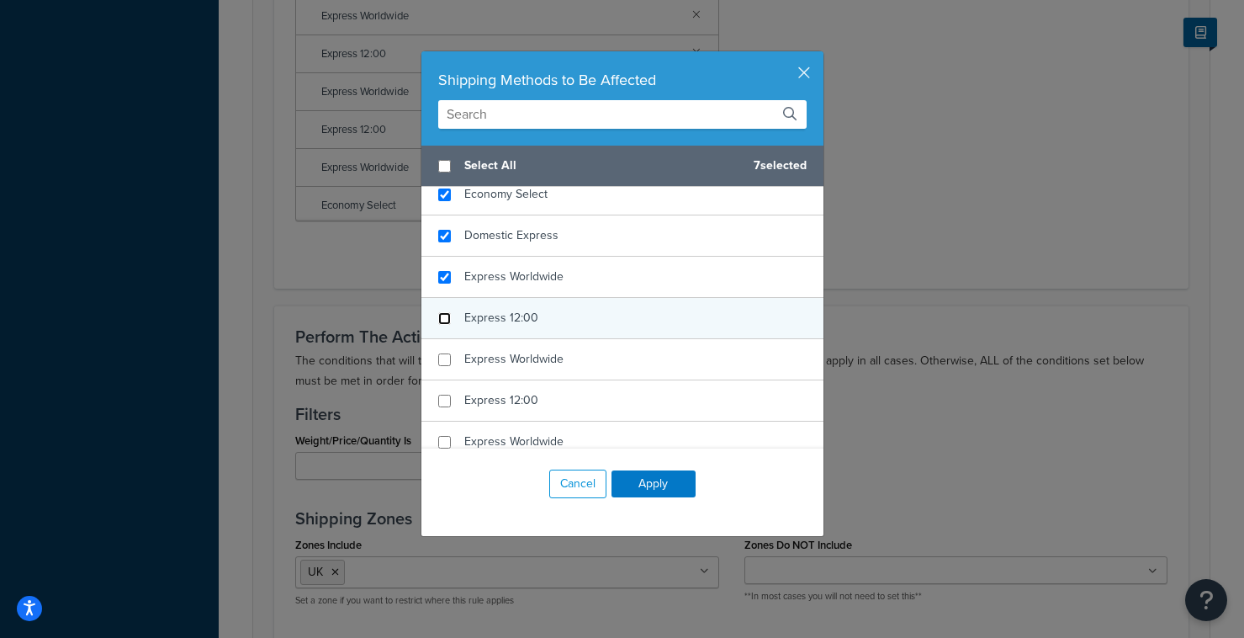
click at [444, 312] on input "checkbox" at bounding box center [444, 318] width 13 height 13
checkbox input "false"
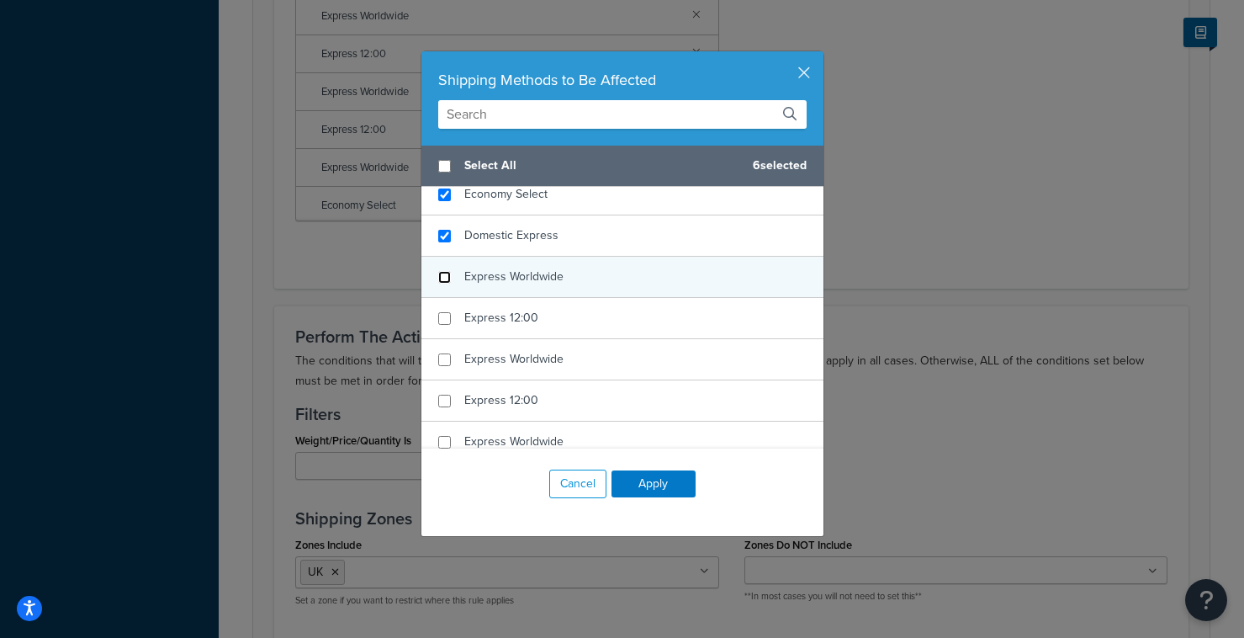
click at [448, 271] on input "checkbox" at bounding box center [444, 277] width 13 height 13
checkbox input "false"
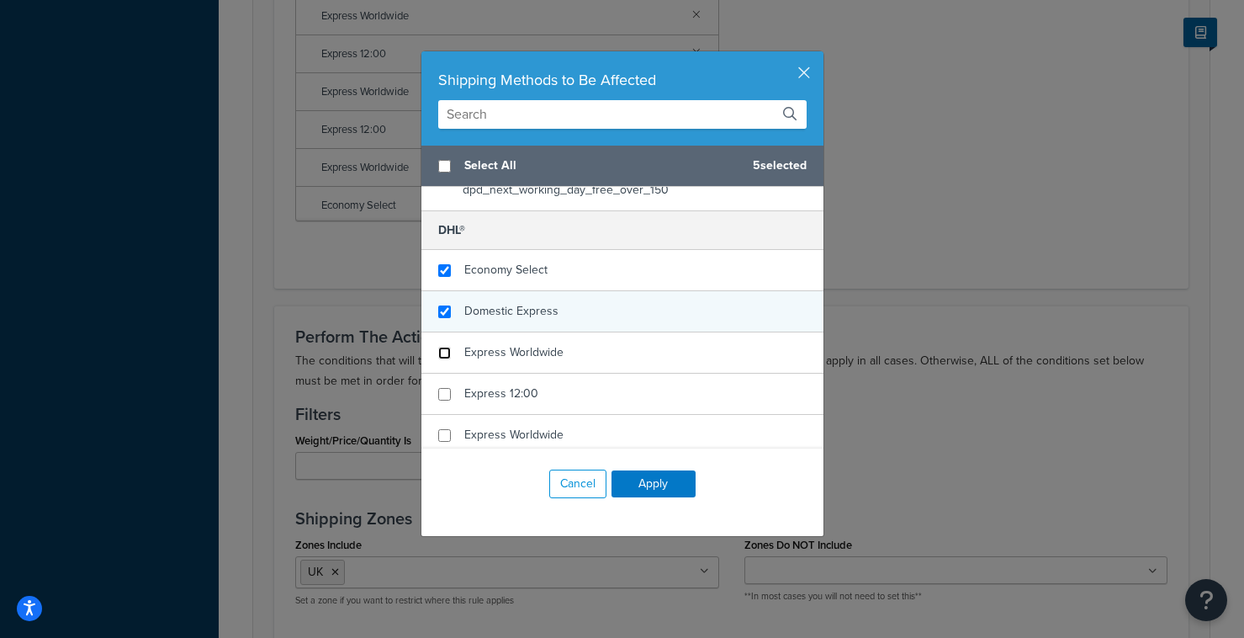
scroll to position [2014, 0]
checkbox input "true"
click at [442, 306] on input "checkbox" at bounding box center [444, 312] width 13 height 13
checkbox input "false"
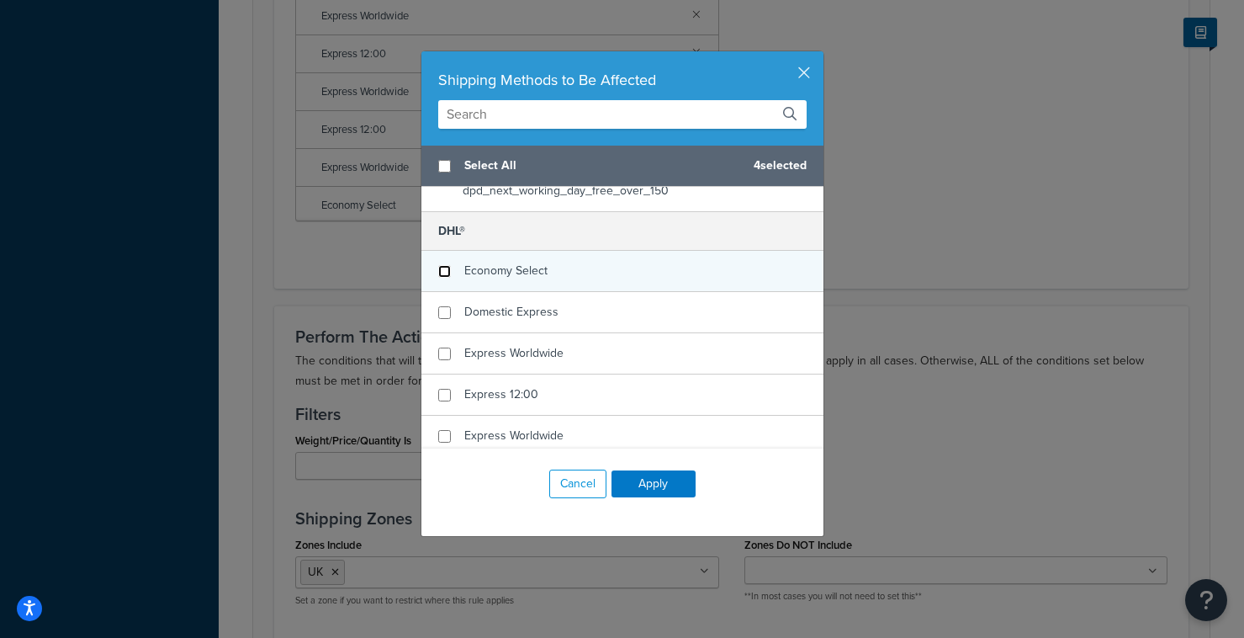
checkbox input "false"
click at [447, 265] on input "checkbox" at bounding box center [444, 271] width 13 height 13
checkbox input "false"
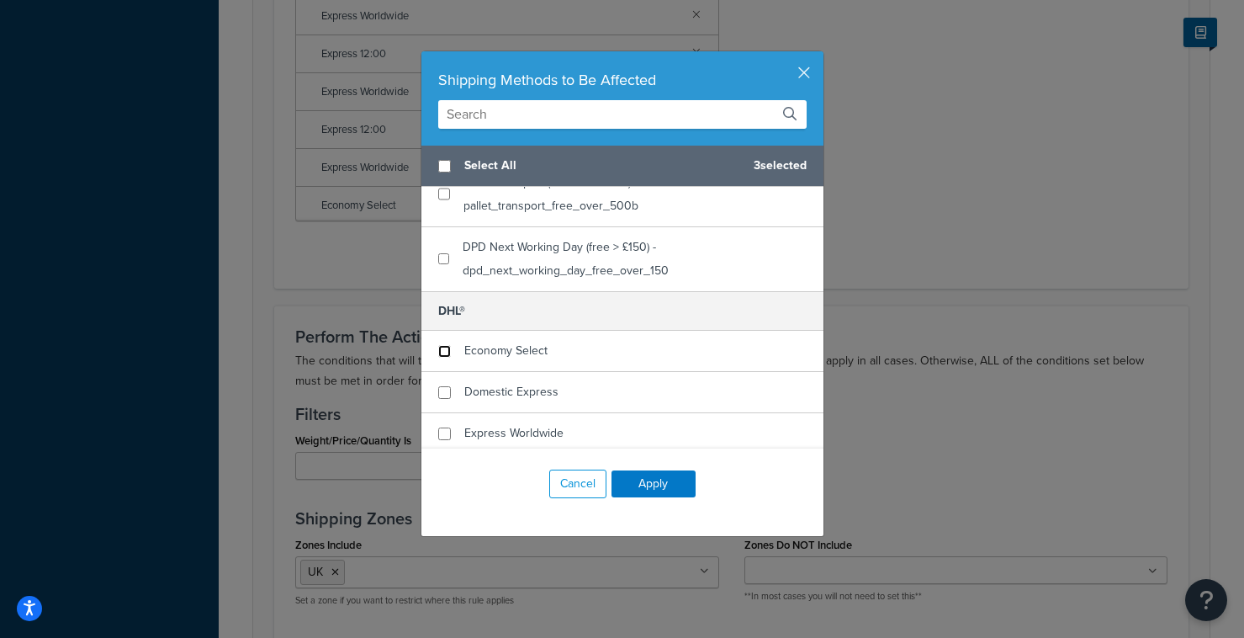
scroll to position [1920, 0]
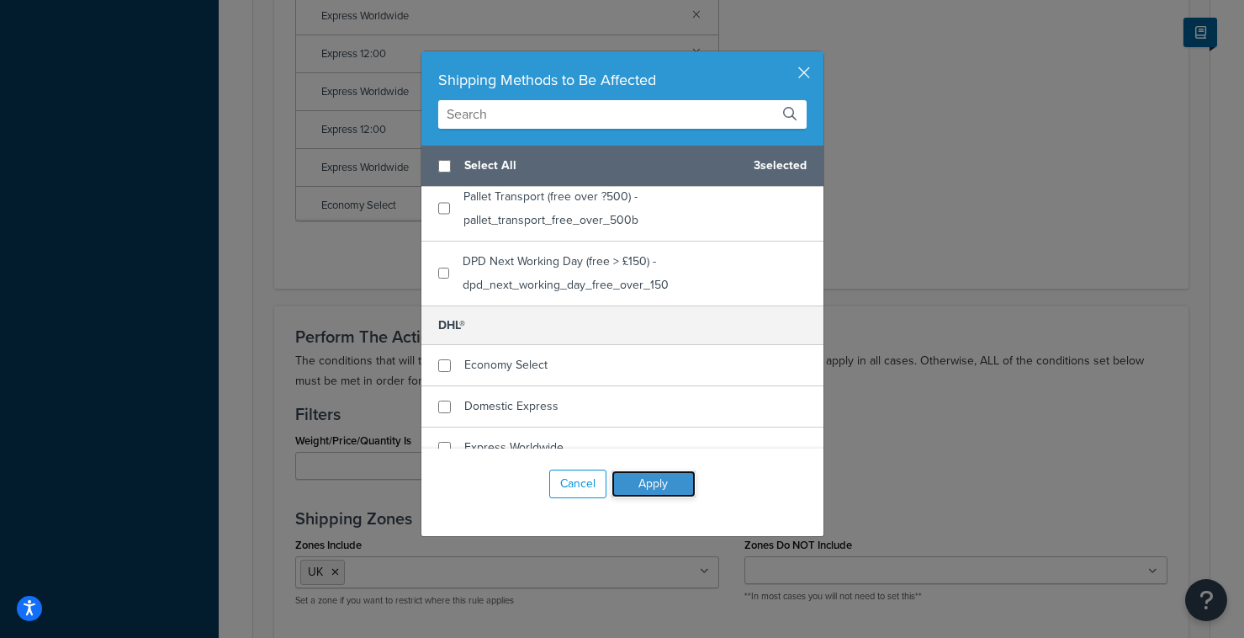
click at [675, 485] on button "Apply" at bounding box center [654, 483] width 84 height 27
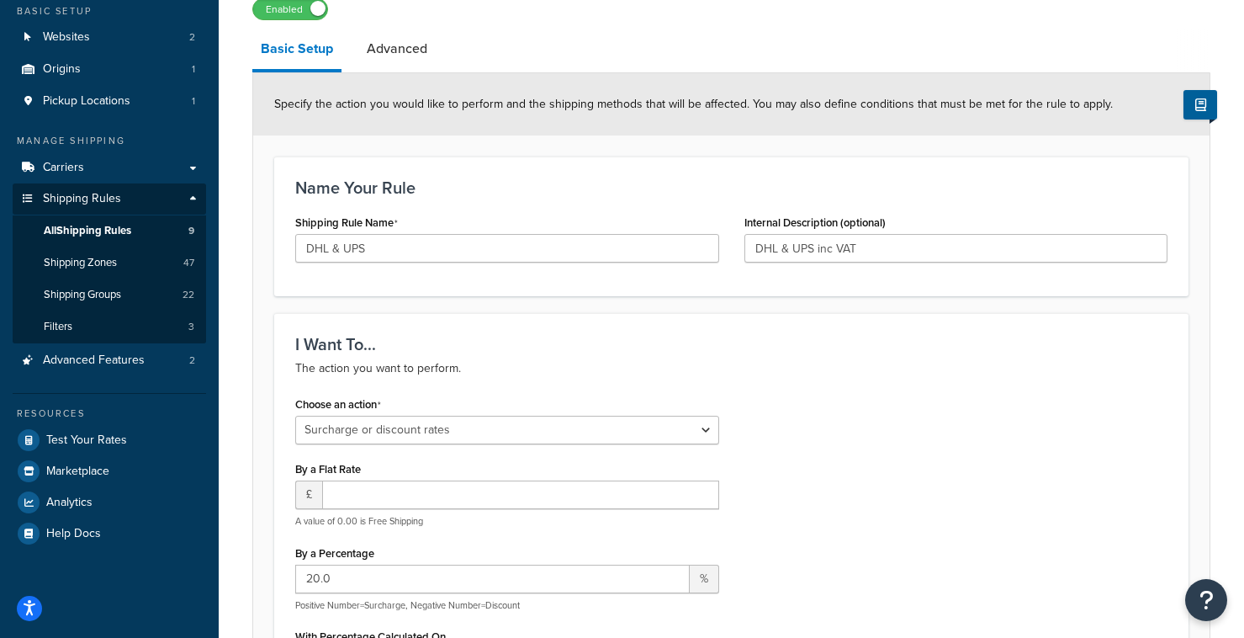
scroll to position [133, 0]
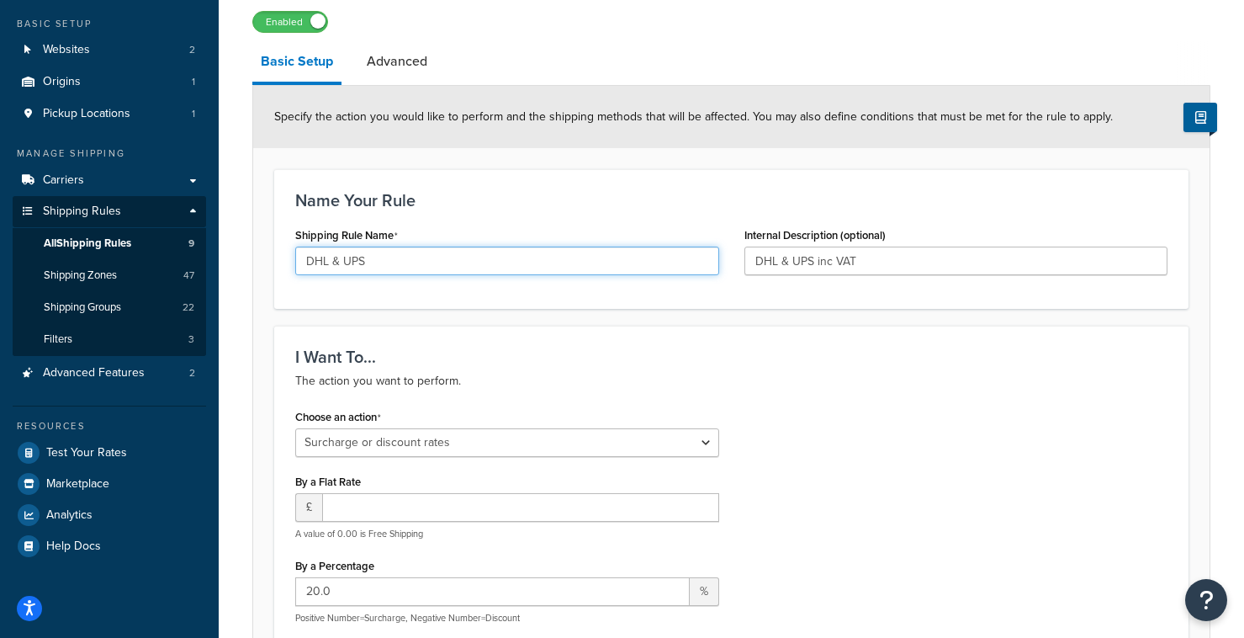
drag, startPoint x: 341, startPoint y: 261, endPoint x: 283, endPoint y: 263, distance: 58.1
click at [283, 263] on div "Shipping Rule Name DHL & UPS" at bounding box center [507, 255] width 449 height 65
type input "UPS"
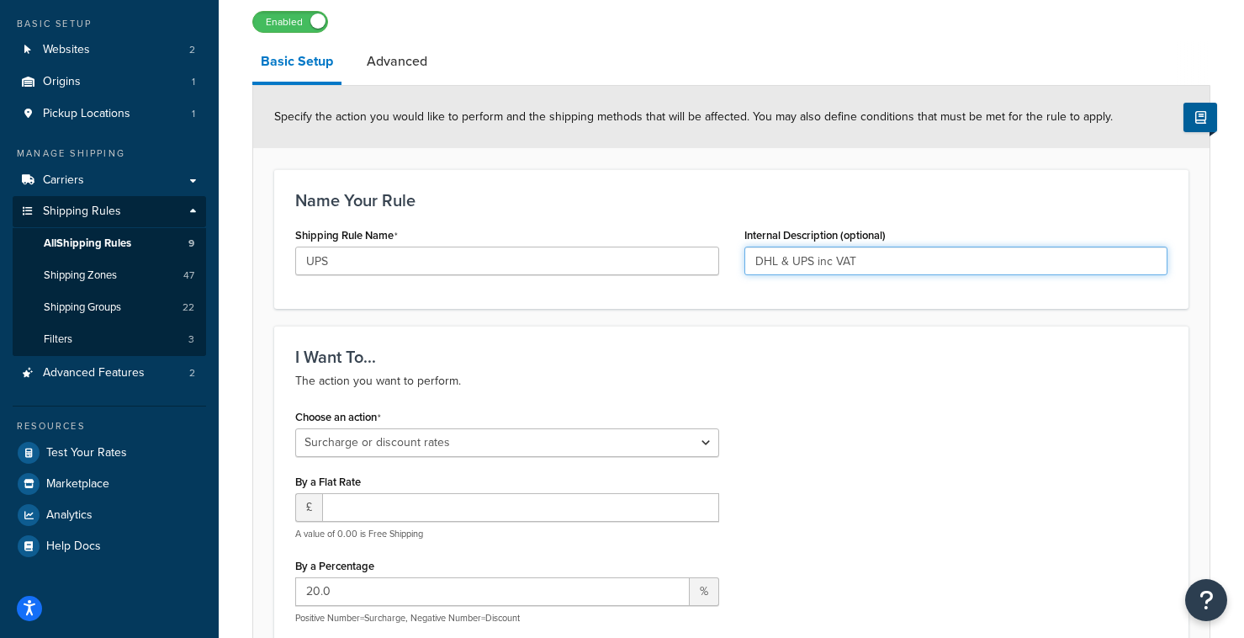
drag, startPoint x: 791, startPoint y: 265, endPoint x: 756, endPoint y: 266, distance: 35.3
click at [755, 266] on input "DHL & UPS inc VAT" at bounding box center [957, 261] width 424 height 29
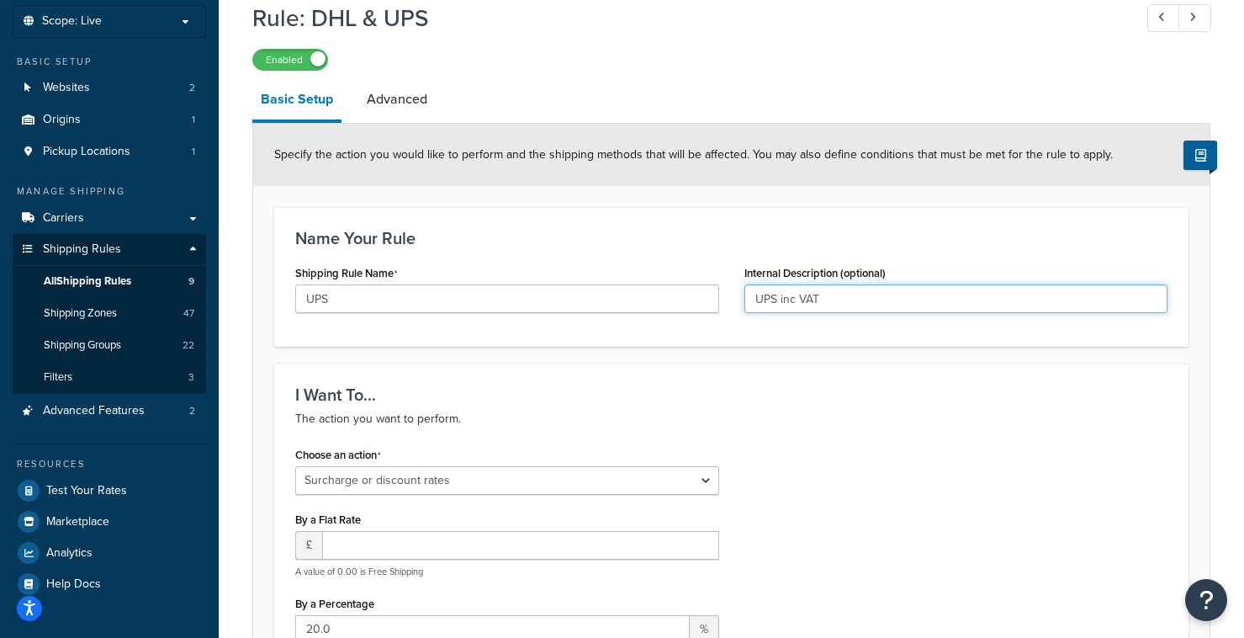
scroll to position [92, 0]
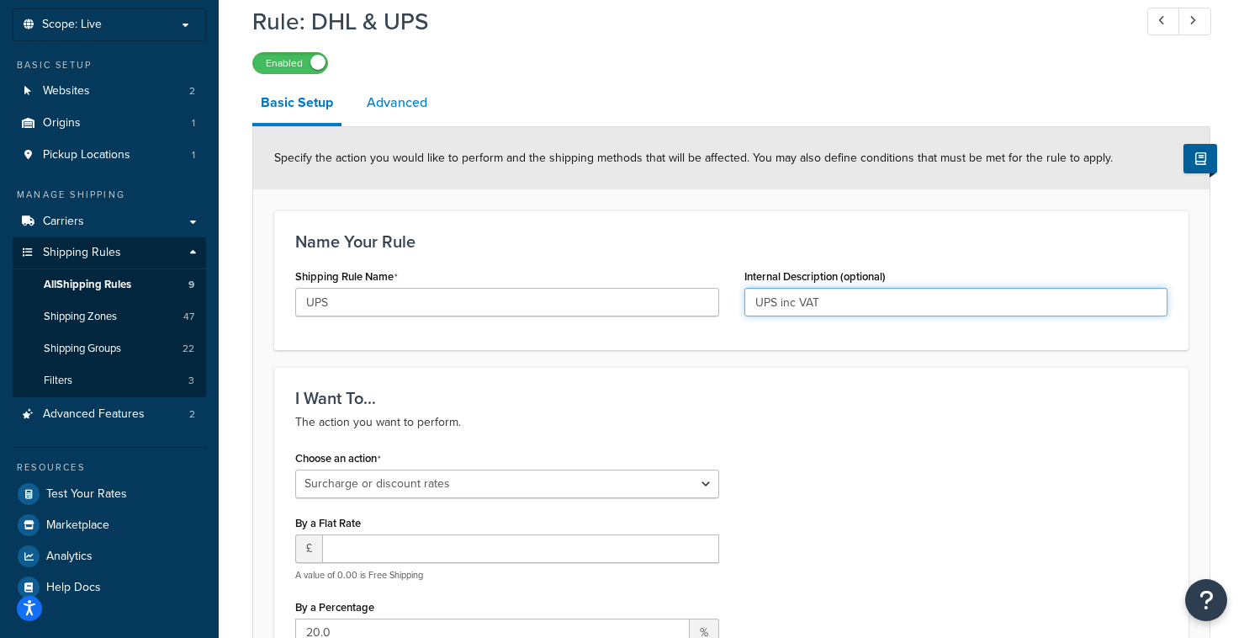
type input "UPS inc VAT"
click at [406, 106] on link "Advanced" at bounding box center [396, 102] width 77 height 40
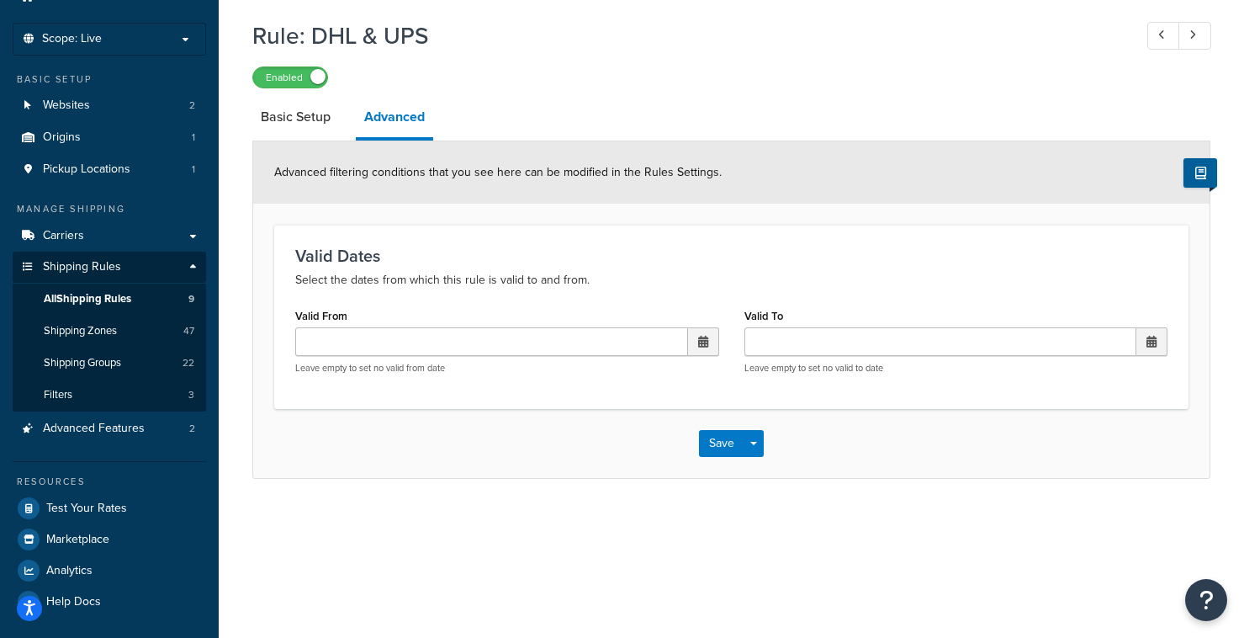
scroll to position [77, 0]
click at [299, 118] on link "Basic Setup" at bounding box center [295, 117] width 87 height 40
select select "SURCHARGE"
select select "LOCATION"
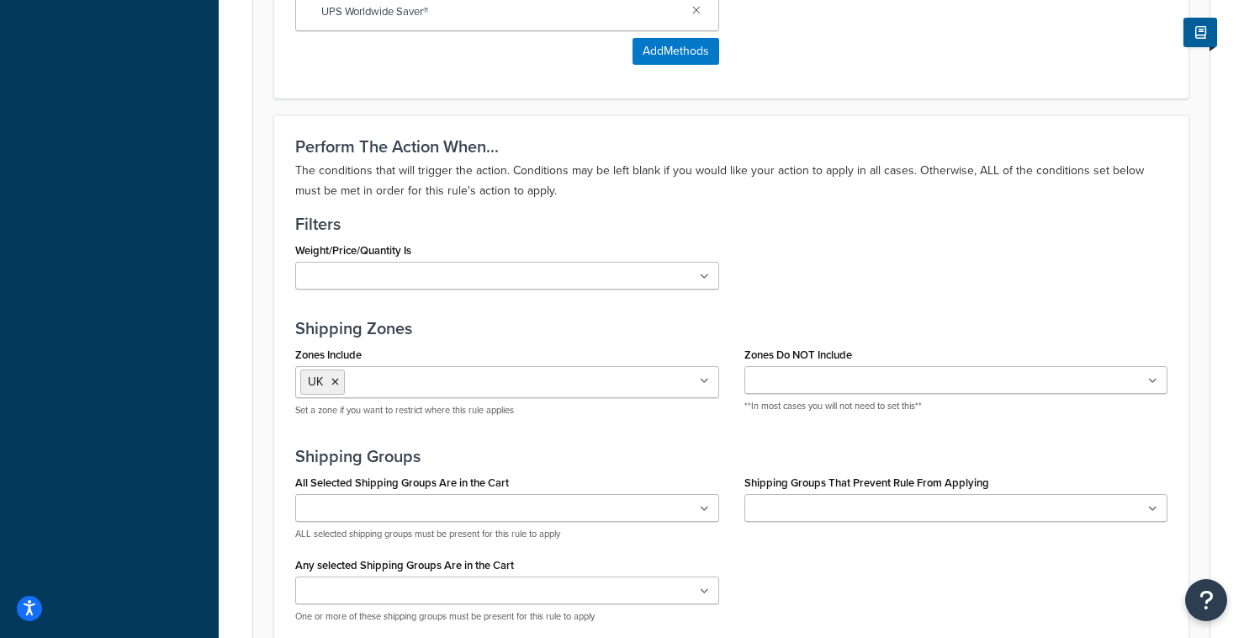
scroll to position [1391, 0]
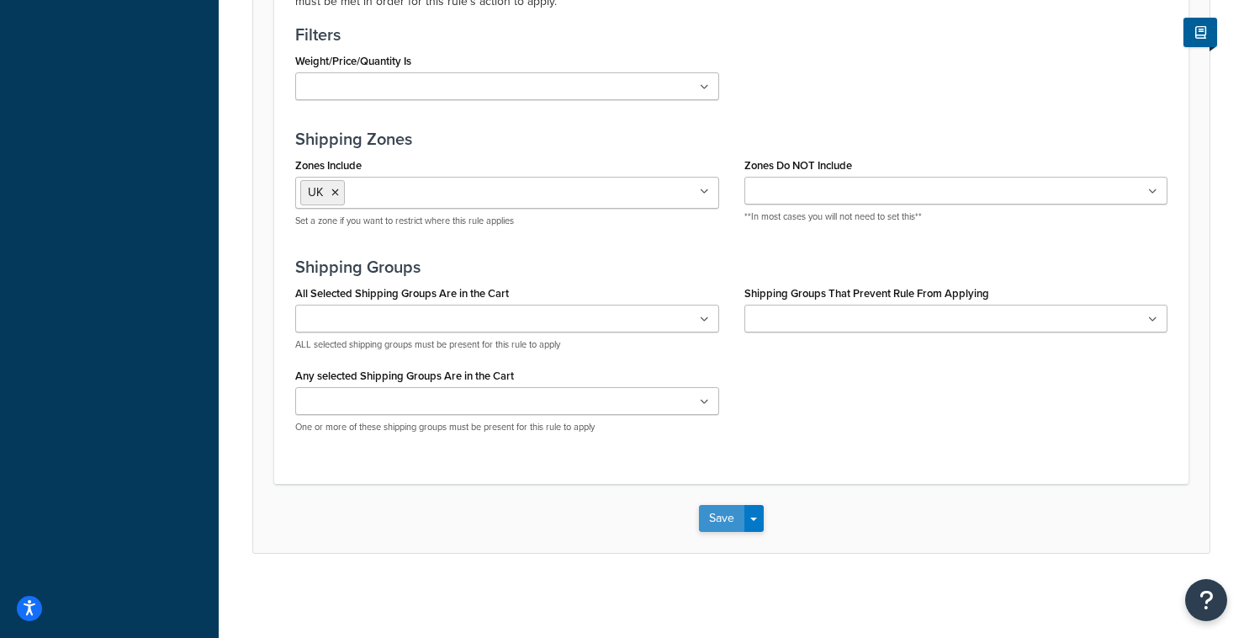
click at [722, 517] on button "Save" at bounding box center [721, 518] width 45 height 27
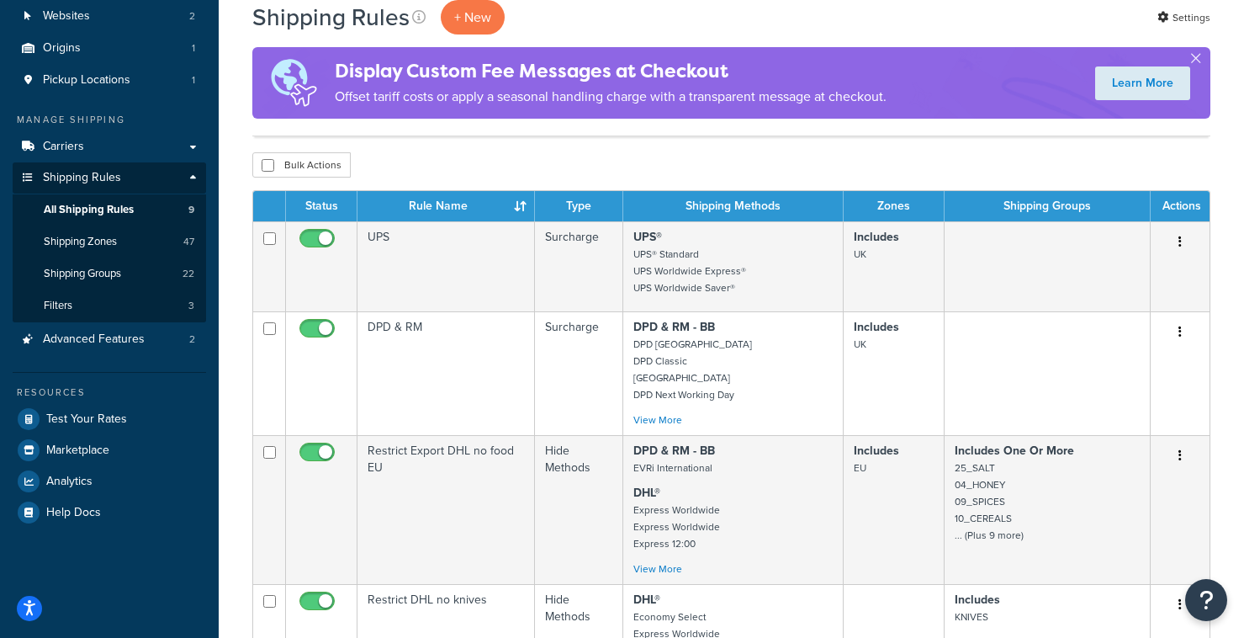
scroll to position [186, 0]
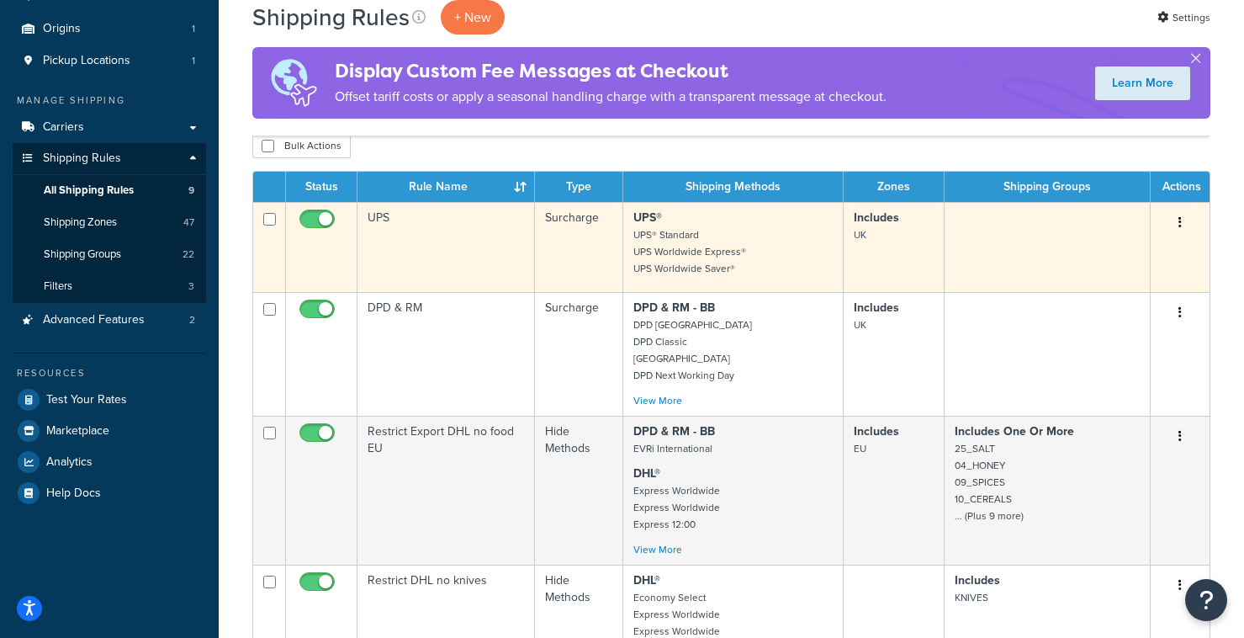
click at [1104, 230] on td at bounding box center [1047, 247] width 205 height 90
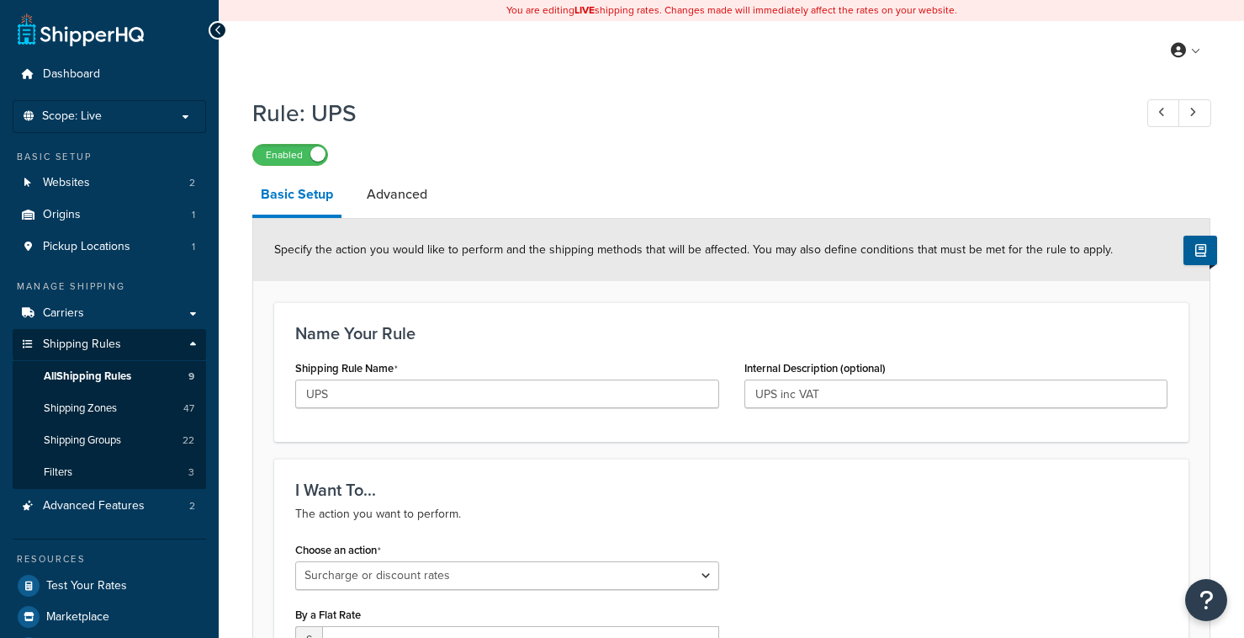
select select "SURCHARGE"
select select "LOCATION"
click at [375, 199] on link "Advanced" at bounding box center [396, 194] width 77 height 40
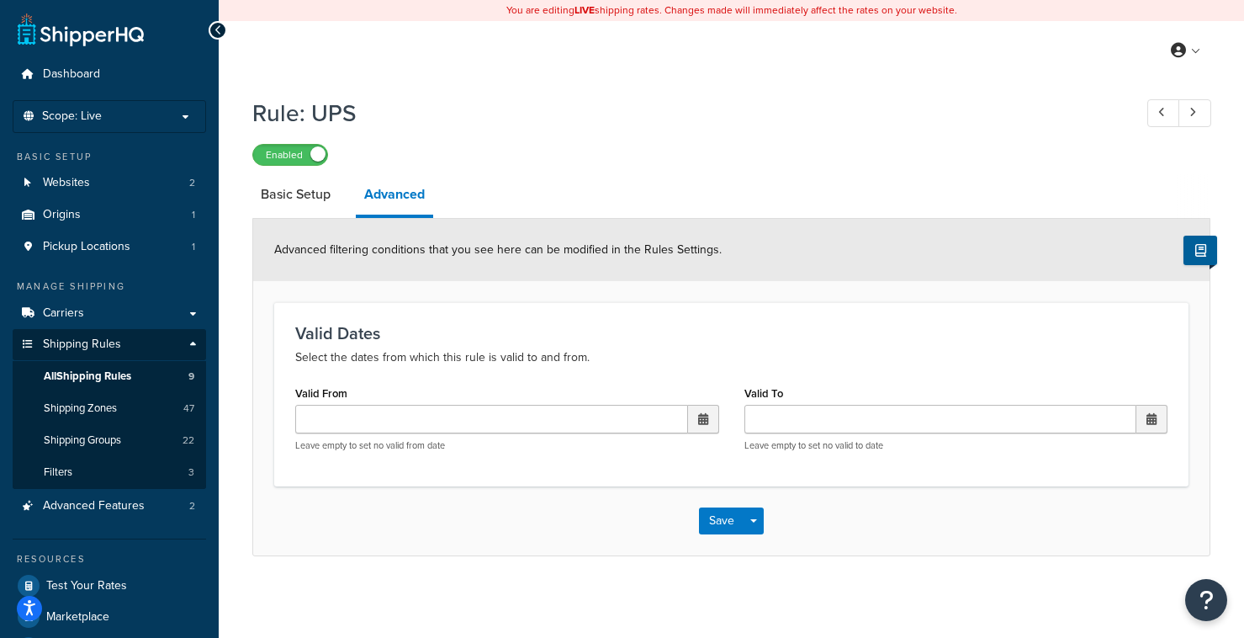
scroll to position [77, 0]
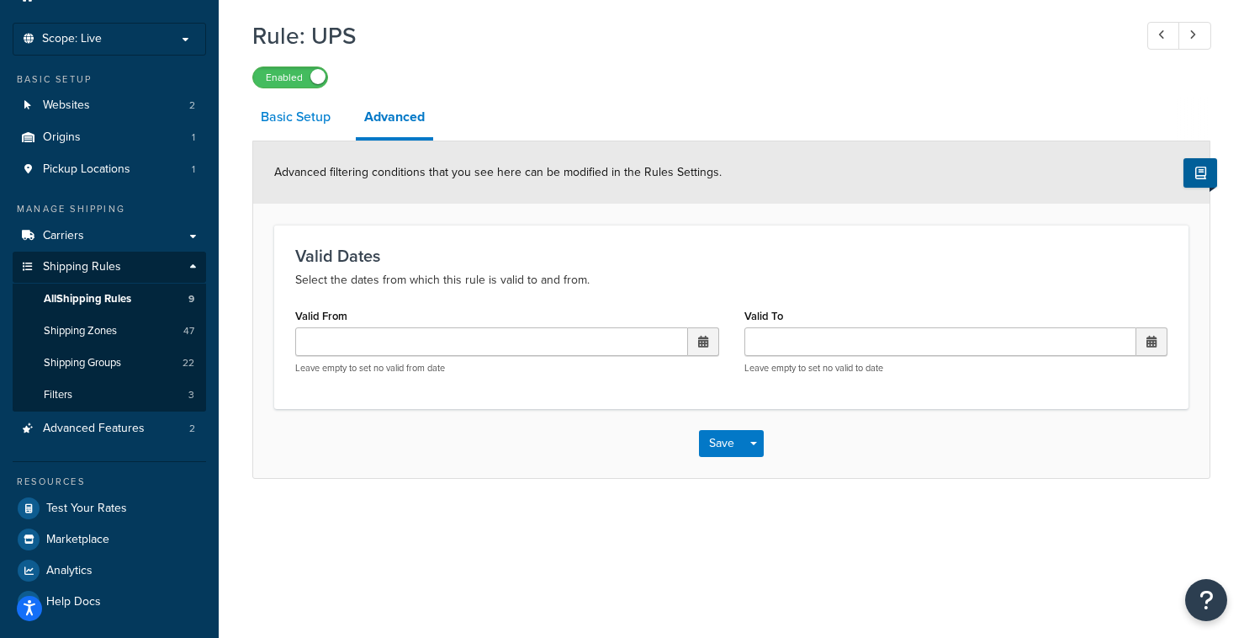
click at [289, 117] on link "Basic Setup" at bounding box center [295, 117] width 87 height 40
select select "SURCHARGE"
select select "LOCATION"
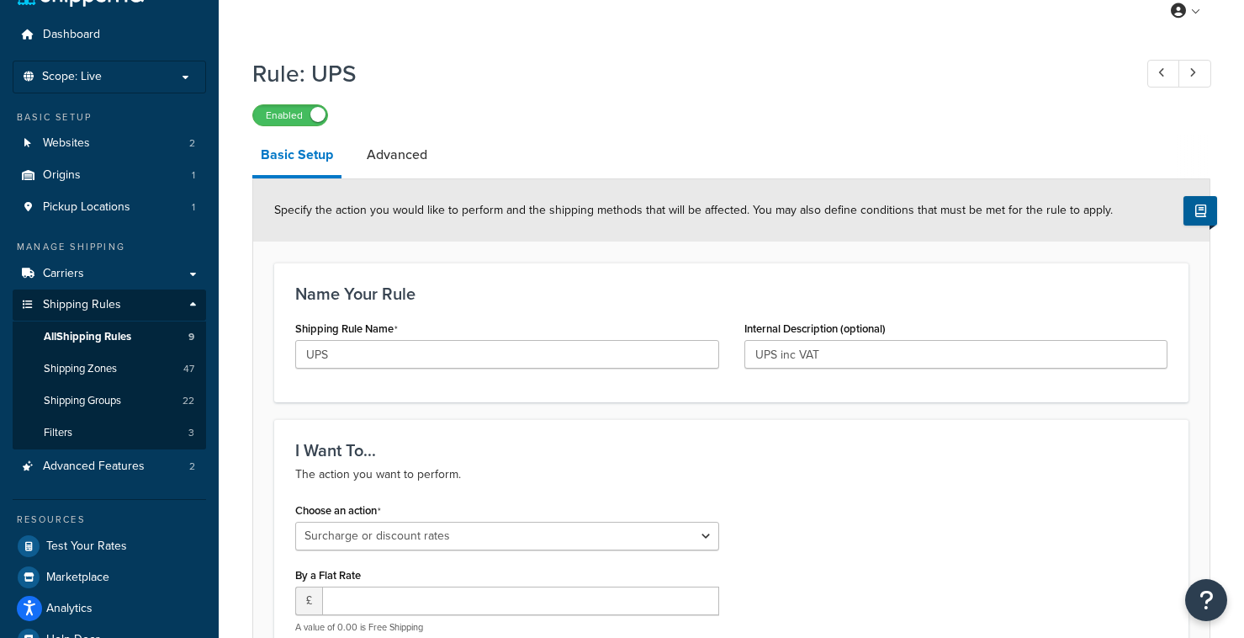
scroll to position [36, 0]
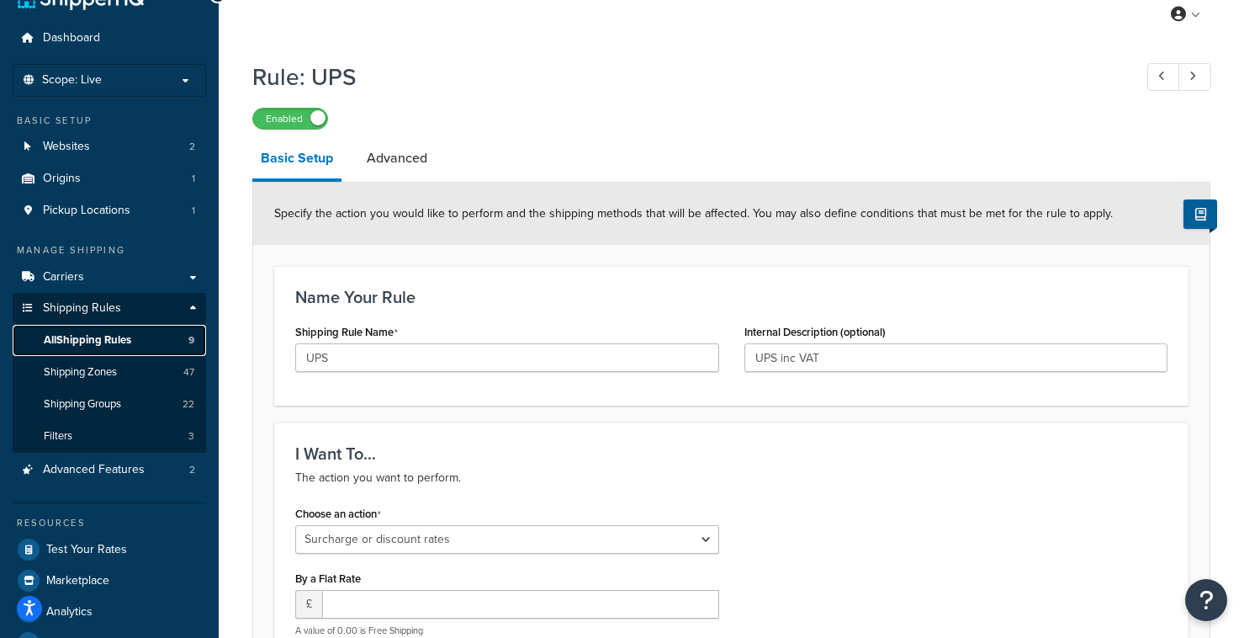
click at [119, 337] on span "All Shipping Rules" at bounding box center [88, 340] width 88 height 14
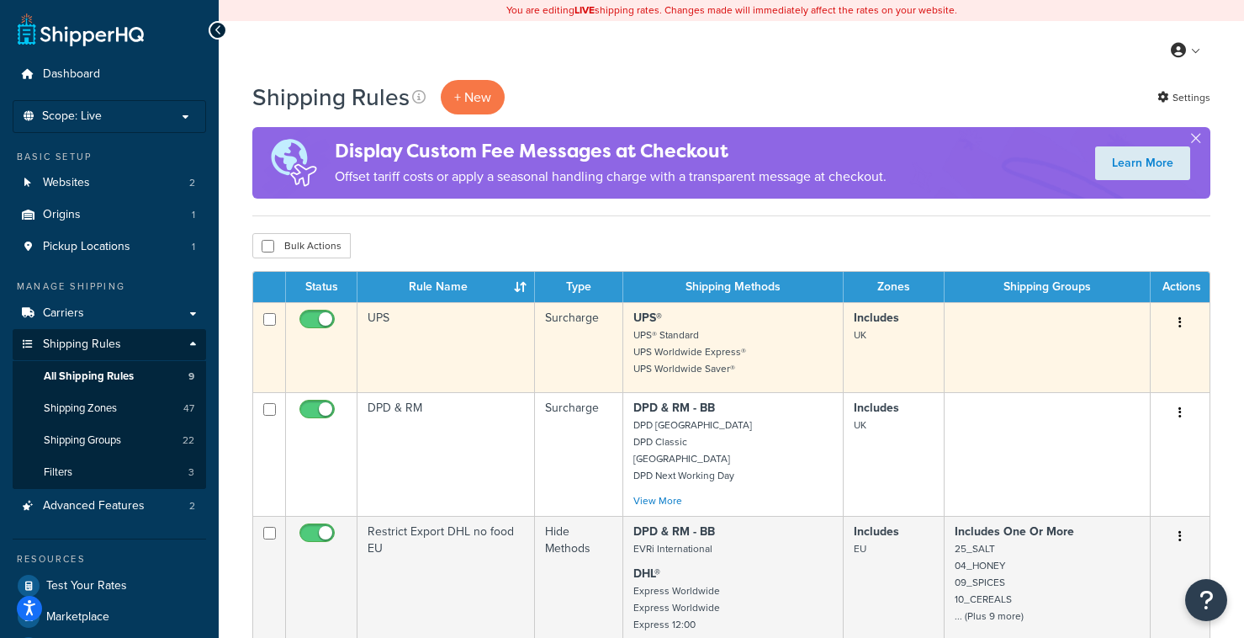
click at [1184, 324] on button "button" at bounding box center [1181, 323] width 24 height 27
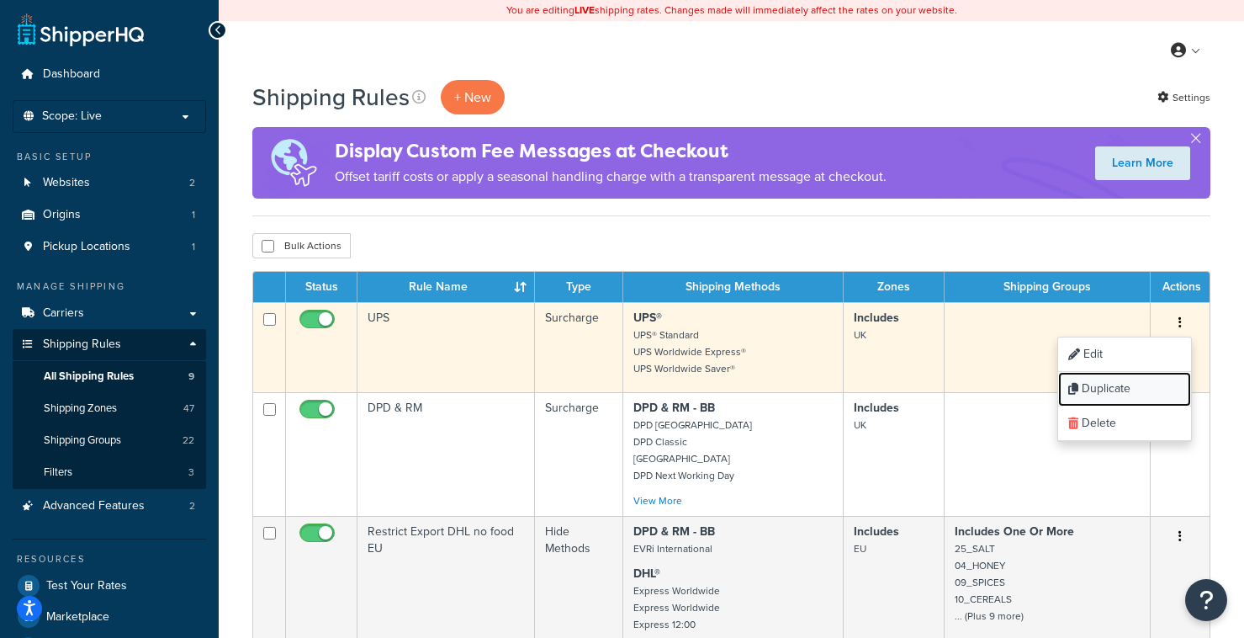
click at [1109, 389] on link "Duplicate" at bounding box center [1124, 389] width 133 height 34
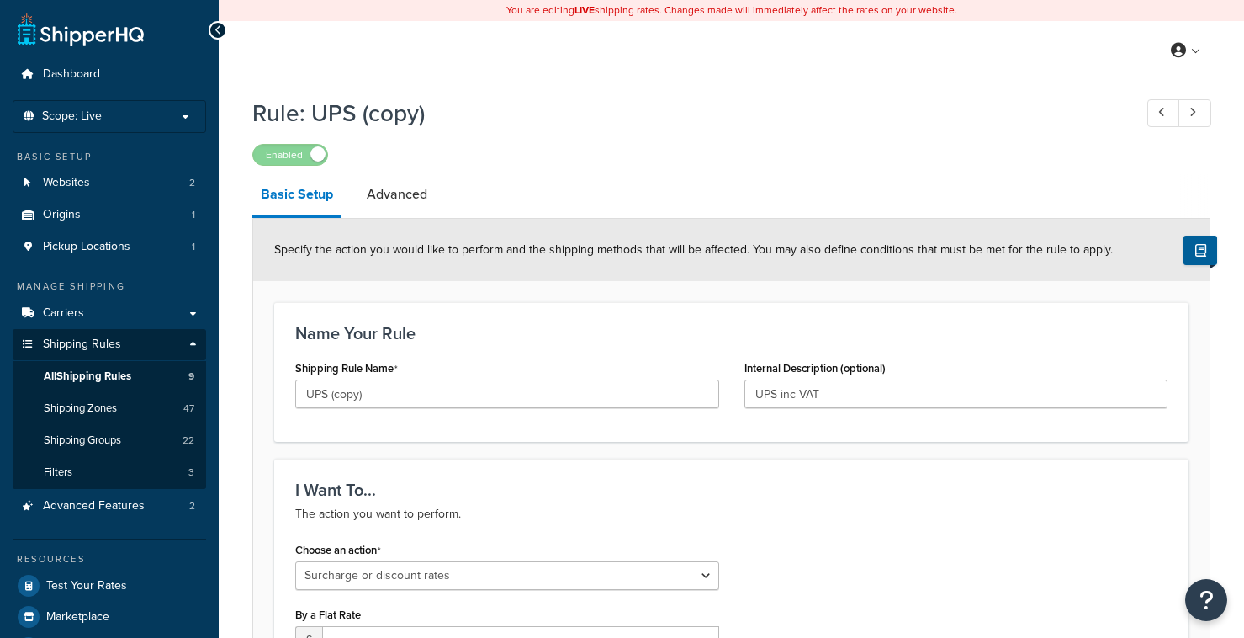
select select "SURCHARGE"
select select "LOCATION"
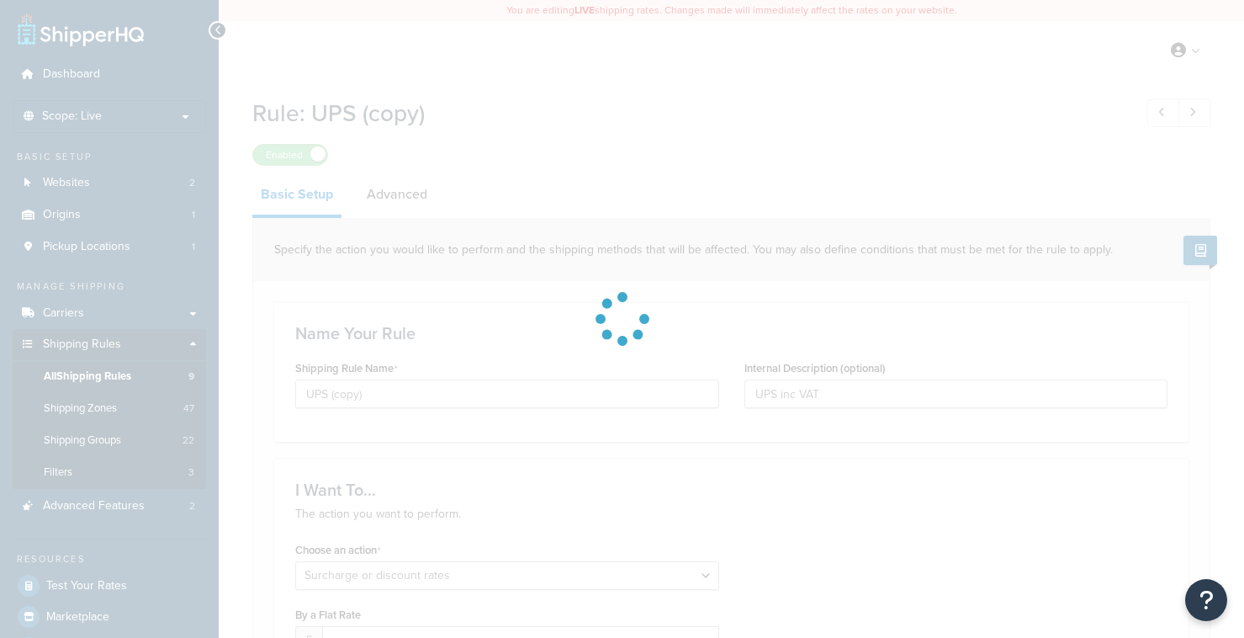
select select "PERCENTAGE"
select select "LOCATION"
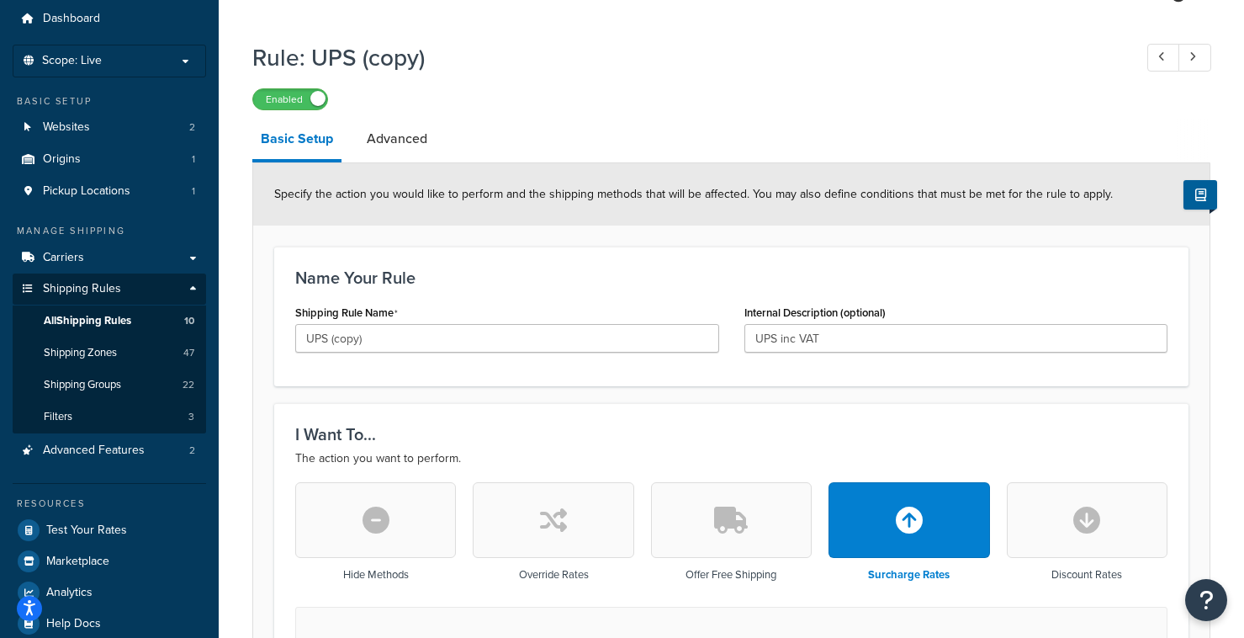
scroll to position [77, 0]
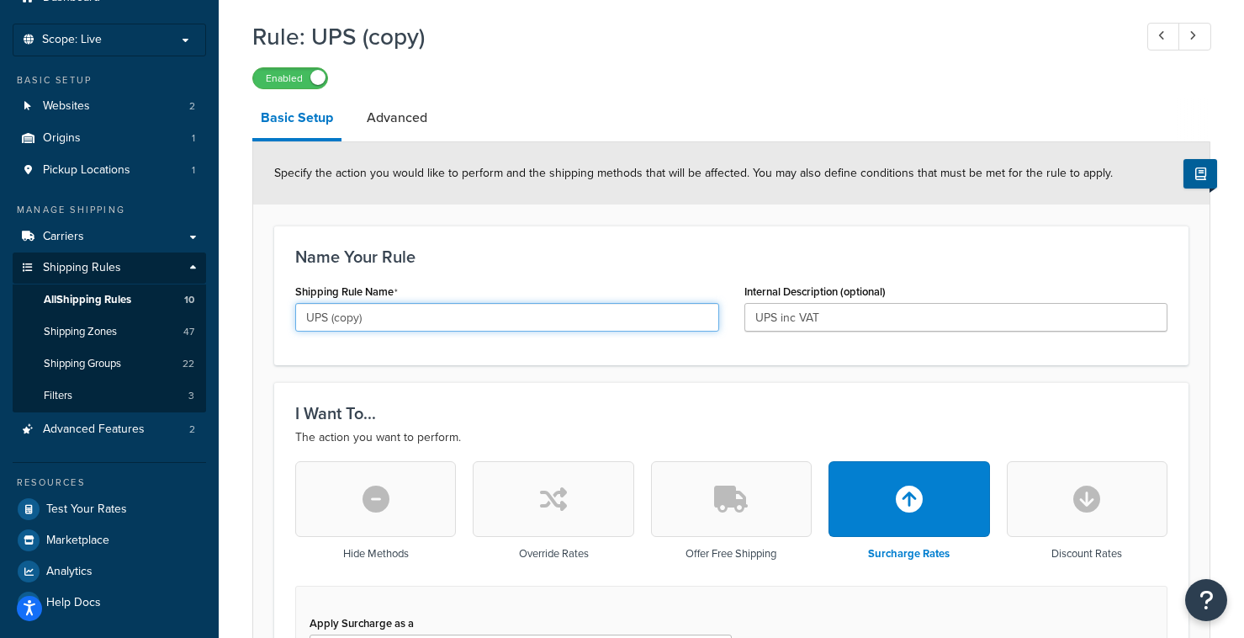
drag, startPoint x: 328, startPoint y: 321, endPoint x: 395, endPoint y: 320, distance: 67.3
click at [395, 320] on input "UPS (copy)" at bounding box center [507, 317] width 424 height 29
type input "UPS (Duty and Fees Warning)"
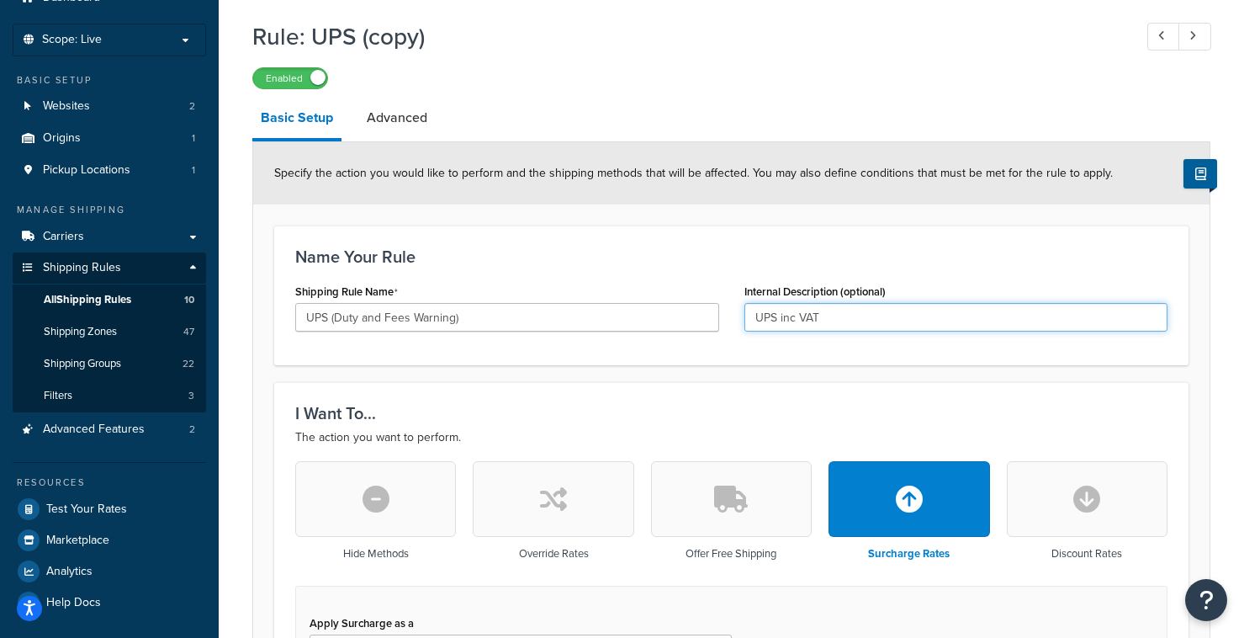
drag, startPoint x: 777, startPoint y: 321, endPoint x: 846, endPoint y: 318, distance: 68.2
click at [846, 318] on input "UPS inc VAT" at bounding box center [957, 317] width 424 height 29
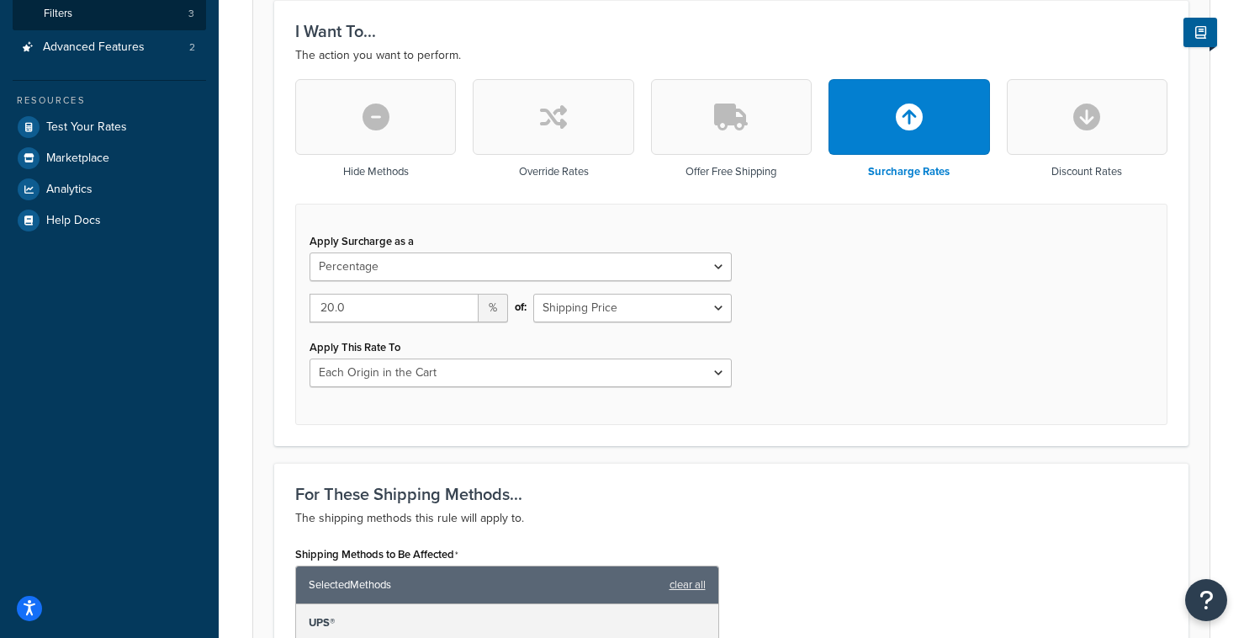
scroll to position [462, 0]
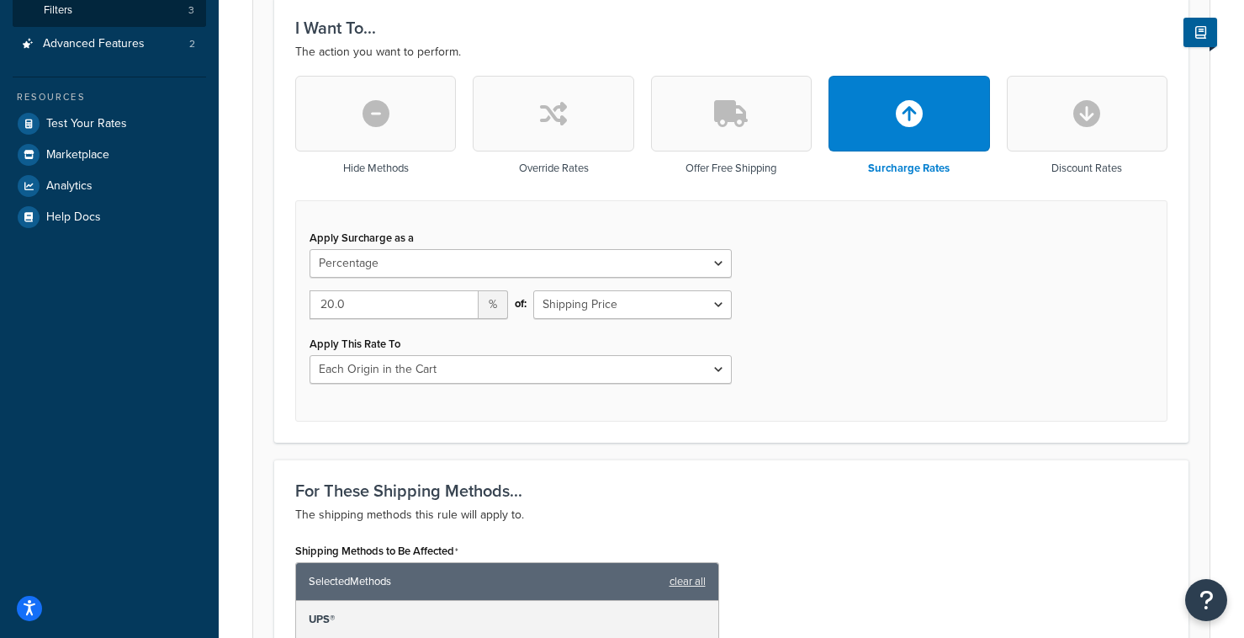
type input "UPS warn of sales taxes"
drag, startPoint x: 427, startPoint y: 313, endPoint x: 316, endPoint y: 310, distance: 111.1
click at [316, 310] on input "20.0" at bounding box center [394, 304] width 169 height 29
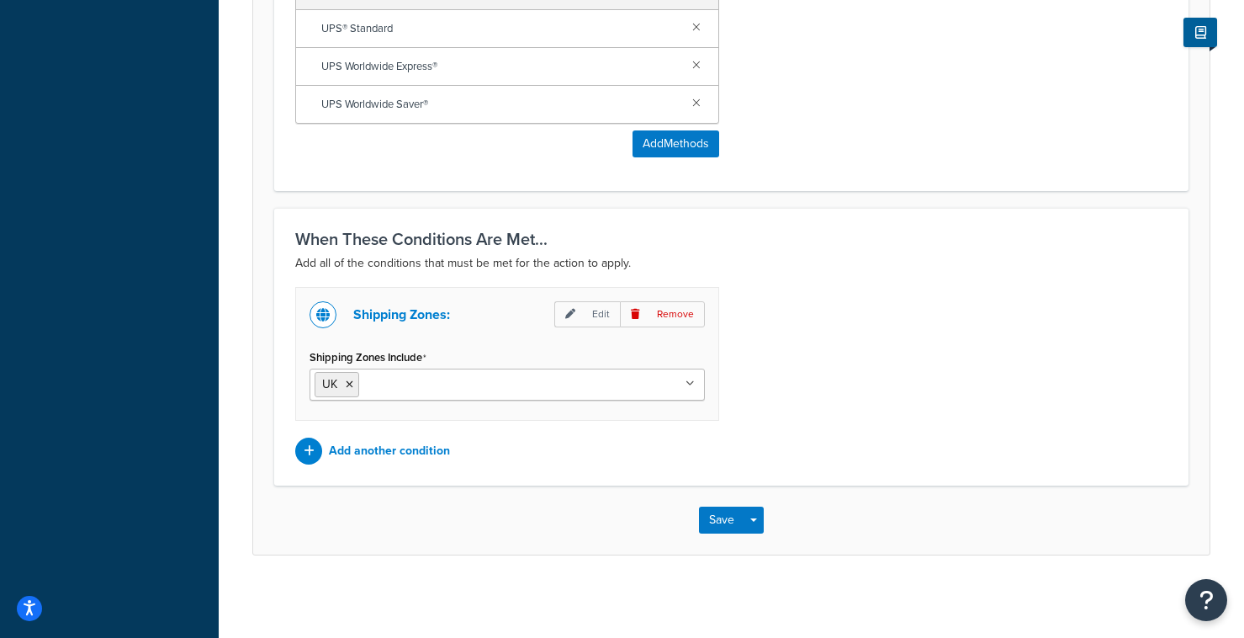
scroll to position [1094, 0]
type input "0"
click at [353, 379] on icon at bounding box center [350, 383] width 8 height 10
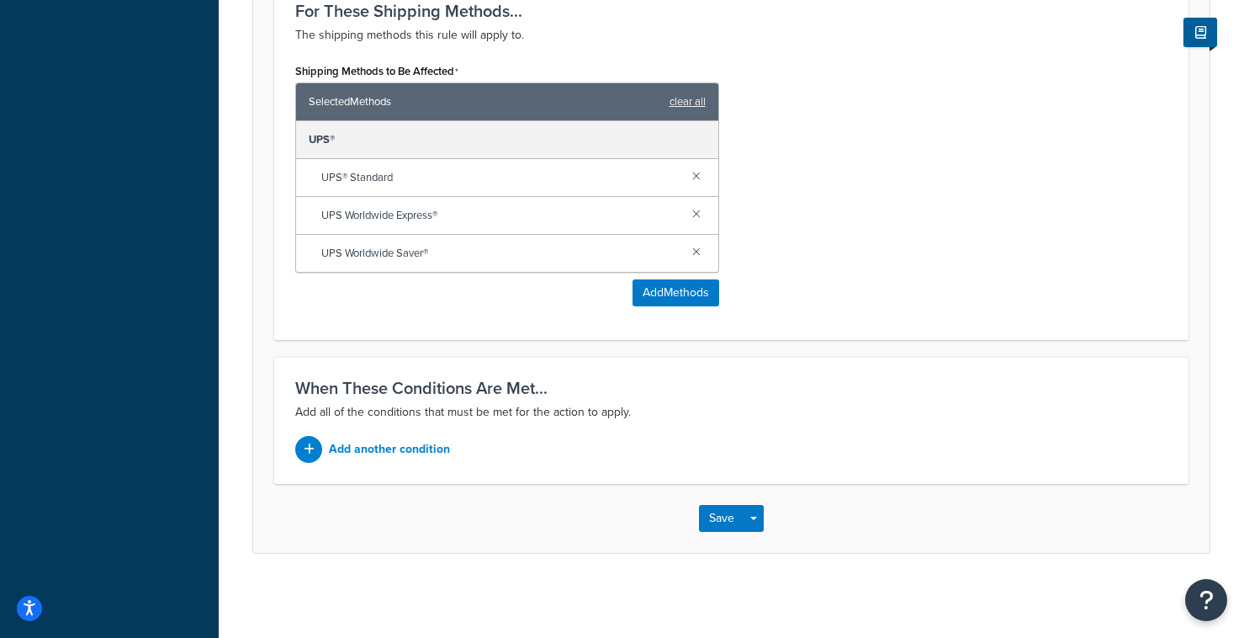
scroll to position [943, 0]
click at [315, 447] on div at bounding box center [308, 449] width 27 height 27
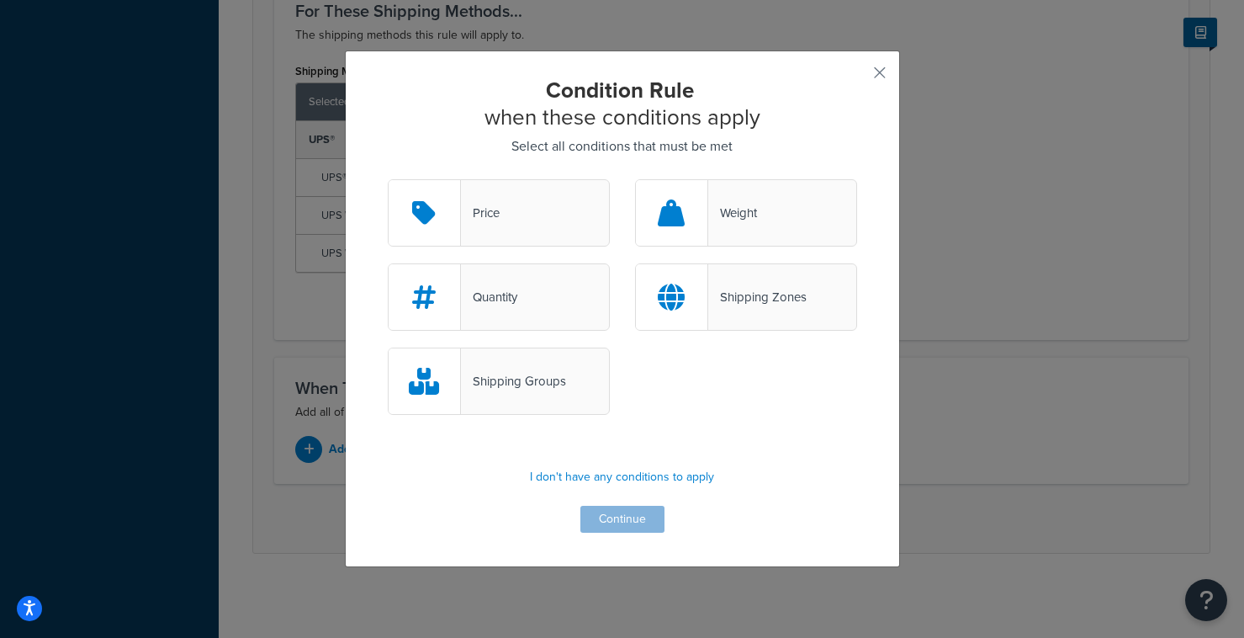
click at [738, 300] on div "Shipping Zones" at bounding box center [757, 297] width 98 height 24
click at [0, 0] on input "Shipping Zones" at bounding box center [0, 0] width 0 height 0
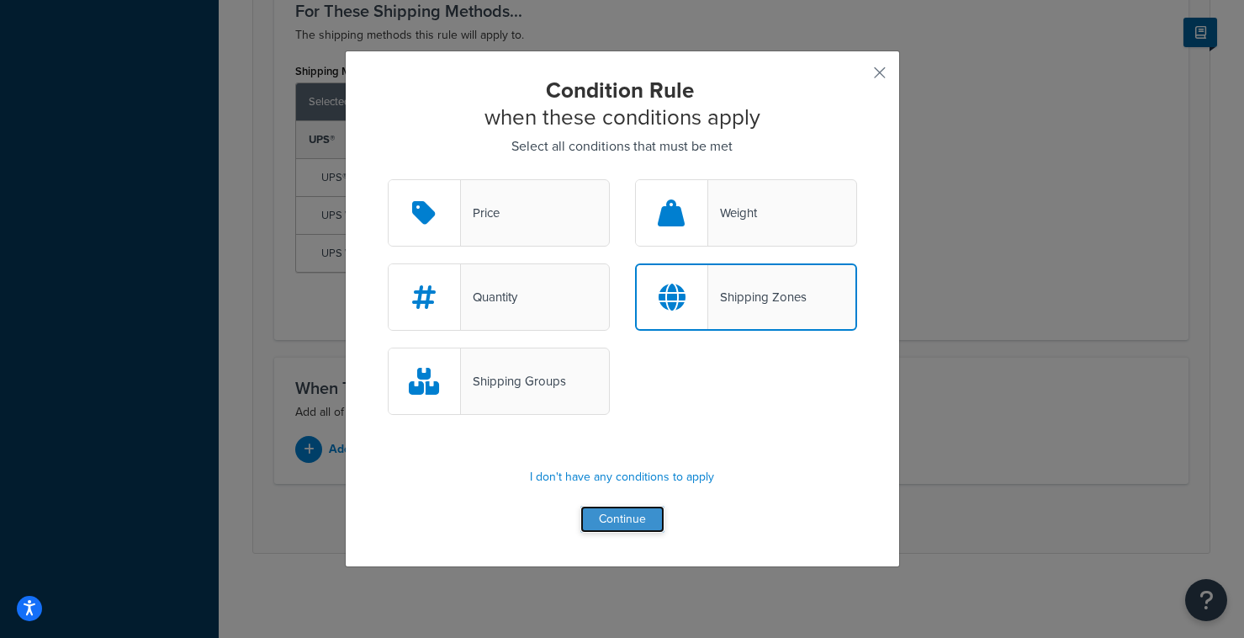
click at [637, 525] on button "Continue" at bounding box center [623, 519] width 84 height 27
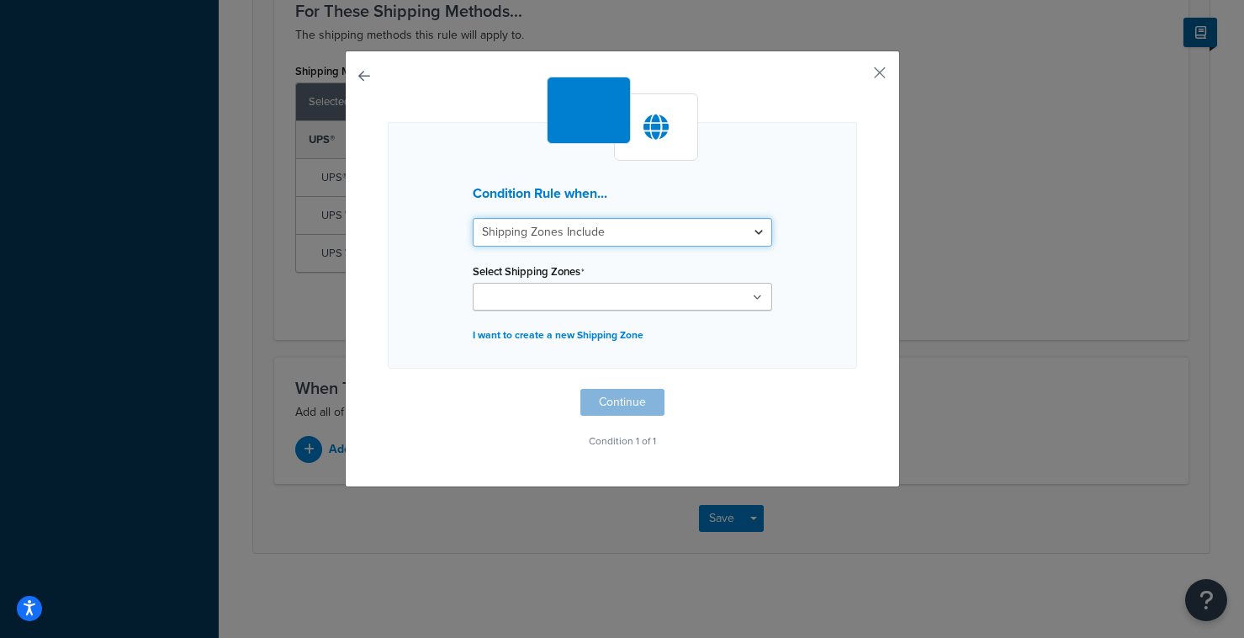
click at [600, 241] on select "Shipping Zones Include Shipping Zones Do Not Include" at bounding box center [623, 232] width 300 height 29
select select "exclude"
click at [473, 218] on select "Shipping Zones Include Shipping Zones Do Not Include" at bounding box center [623, 232] width 300 height 29
click at [550, 293] on input "Select Shipping Zones" at bounding box center [552, 298] width 149 height 19
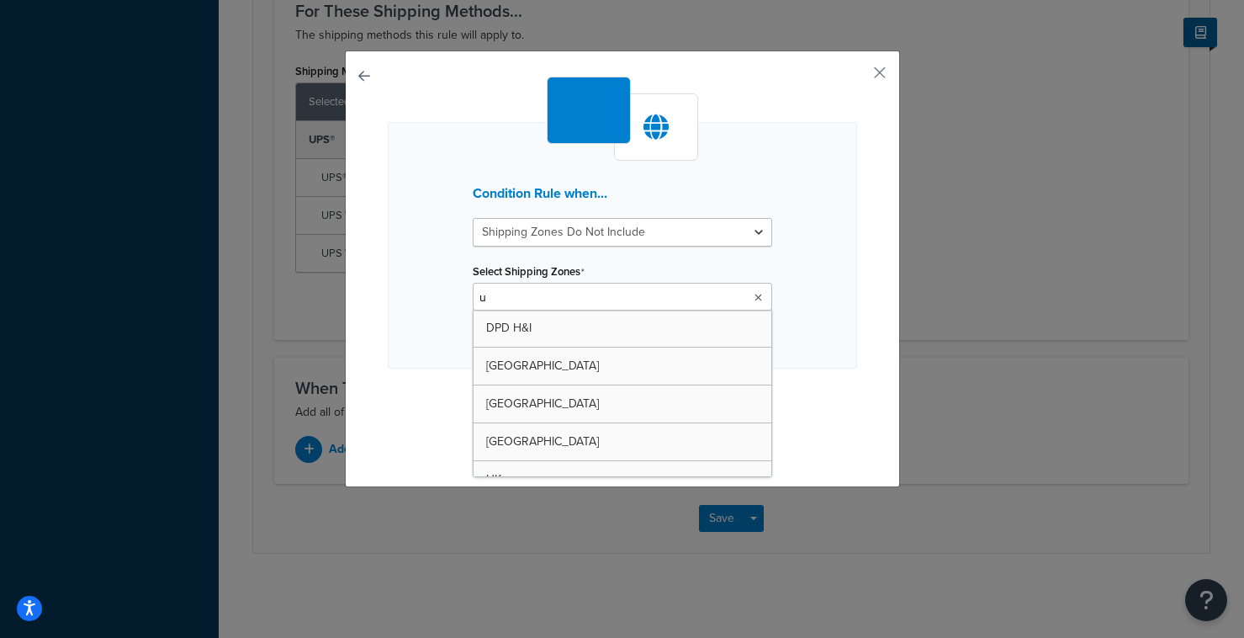
type input "uk"
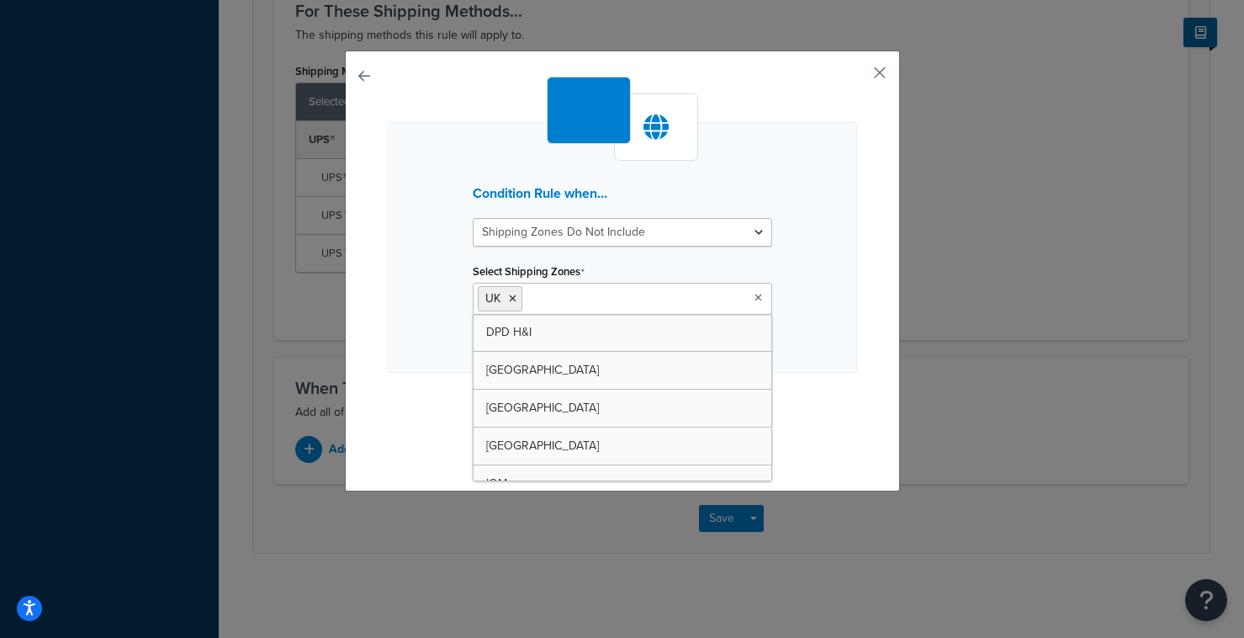
click at [857, 77] on button "button" at bounding box center [855, 79] width 4 height 4
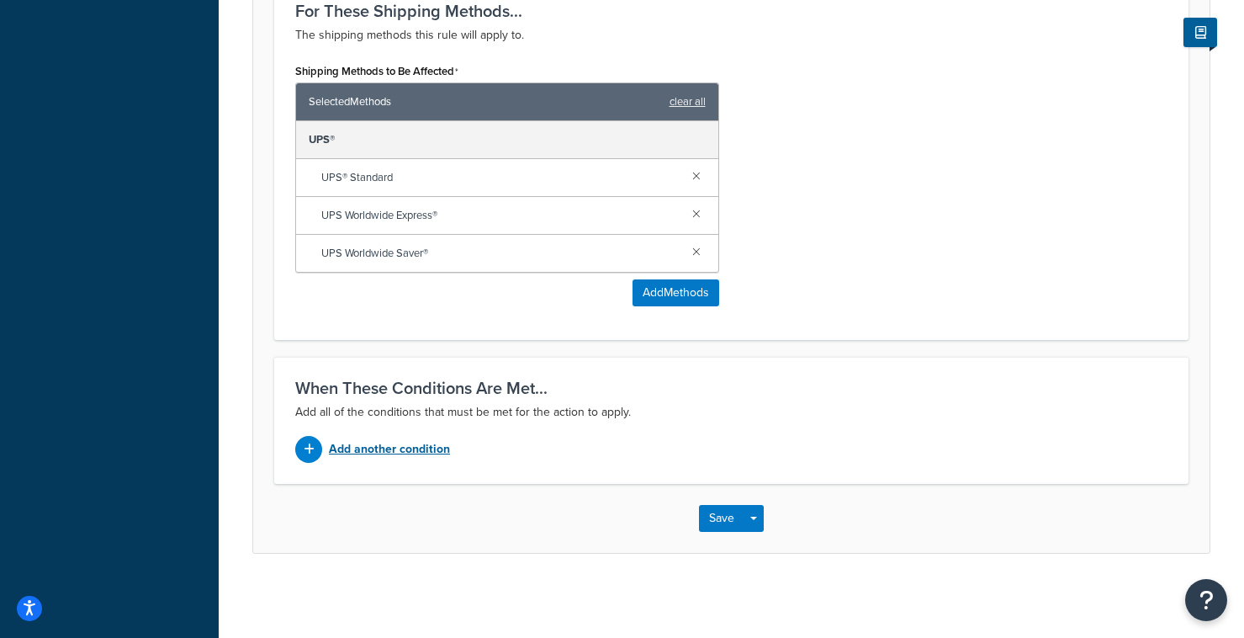
click at [385, 454] on p "Add another condition" at bounding box center [389, 450] width 121 height 24
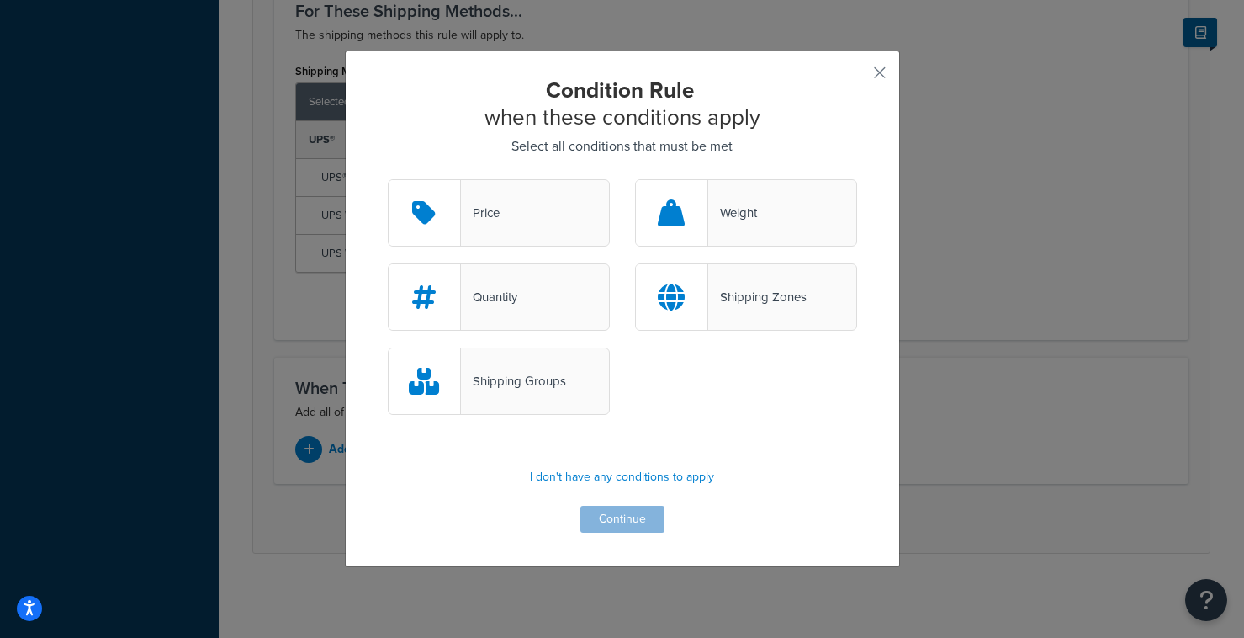
click at [755, 299] on div "Shipping Zones" at bounding box center [757, 297] width 98 height 24
click at [0, 0] on input "Shipping Zones" at bounding box center [0, 0] width 0 height 0
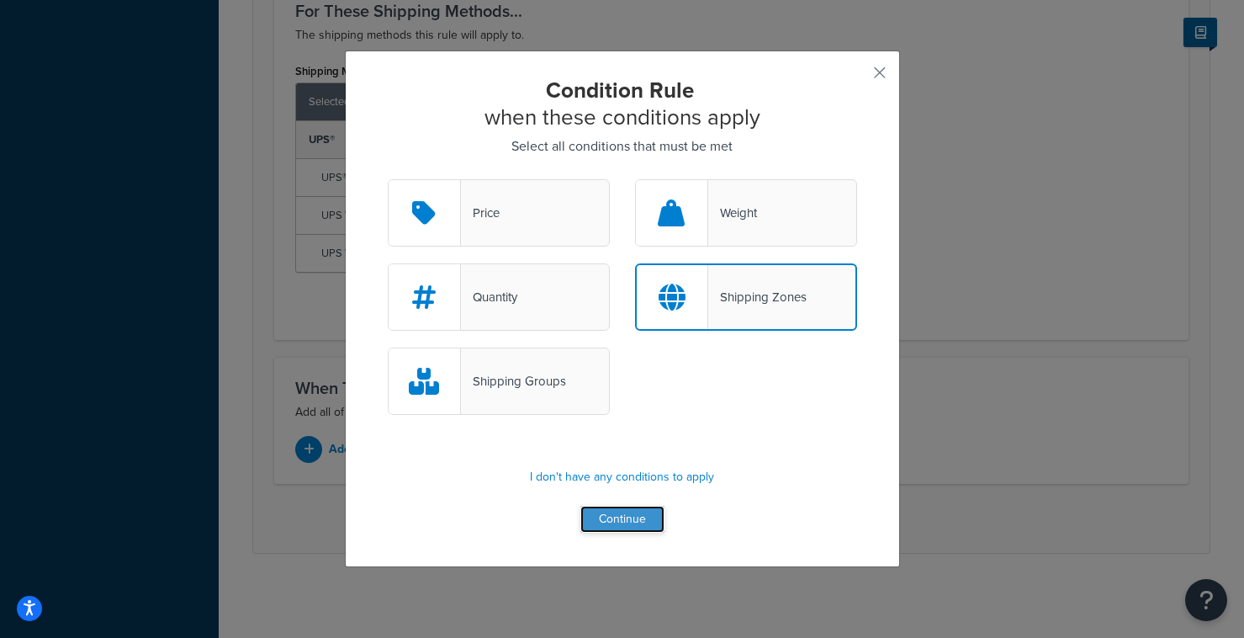
click at [634, 507] on button "Continue" at bounding box center [623, 519] width 84 height 27
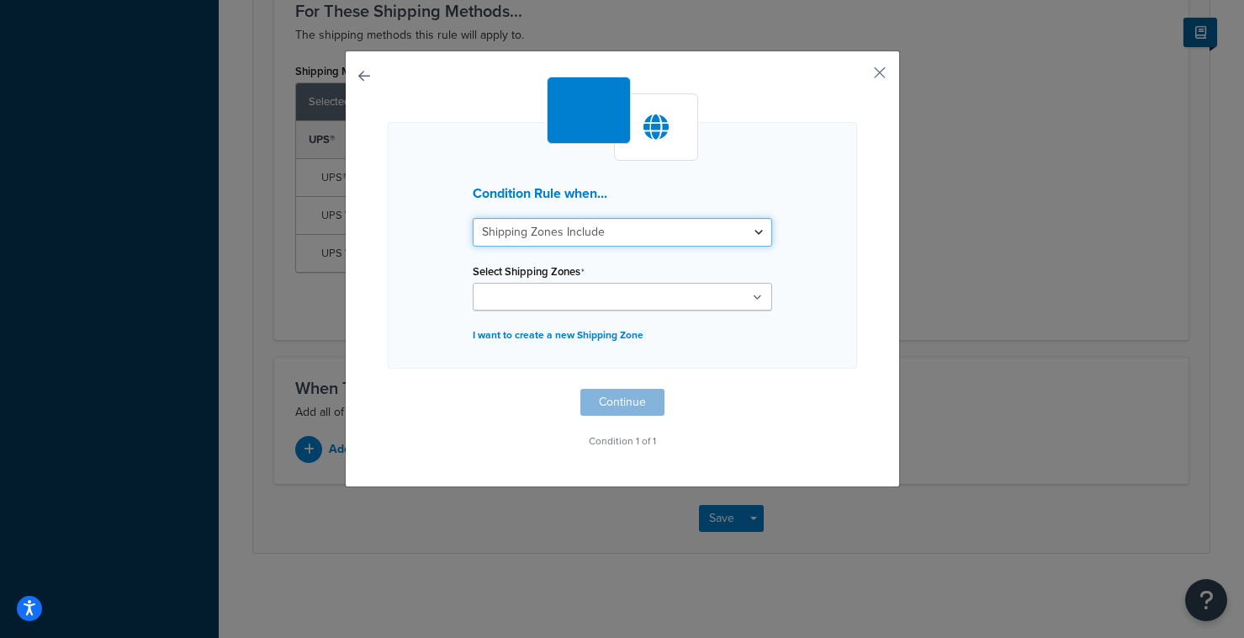
click at [626, 227] on select "Shipping Zones Include Shipping Zones Do Not Include" at bounding box center [623, 232] width 300 height 29
select select "exclude"
click at [473, 218] on select "Shipping Zones Include Shipping Zones Do Not Include" at bounding box center [623, 232] width 300 height 29
click at [596, 293] on input "Select Shipping Zones" at bounding box center [552, 298] width 149 height 19
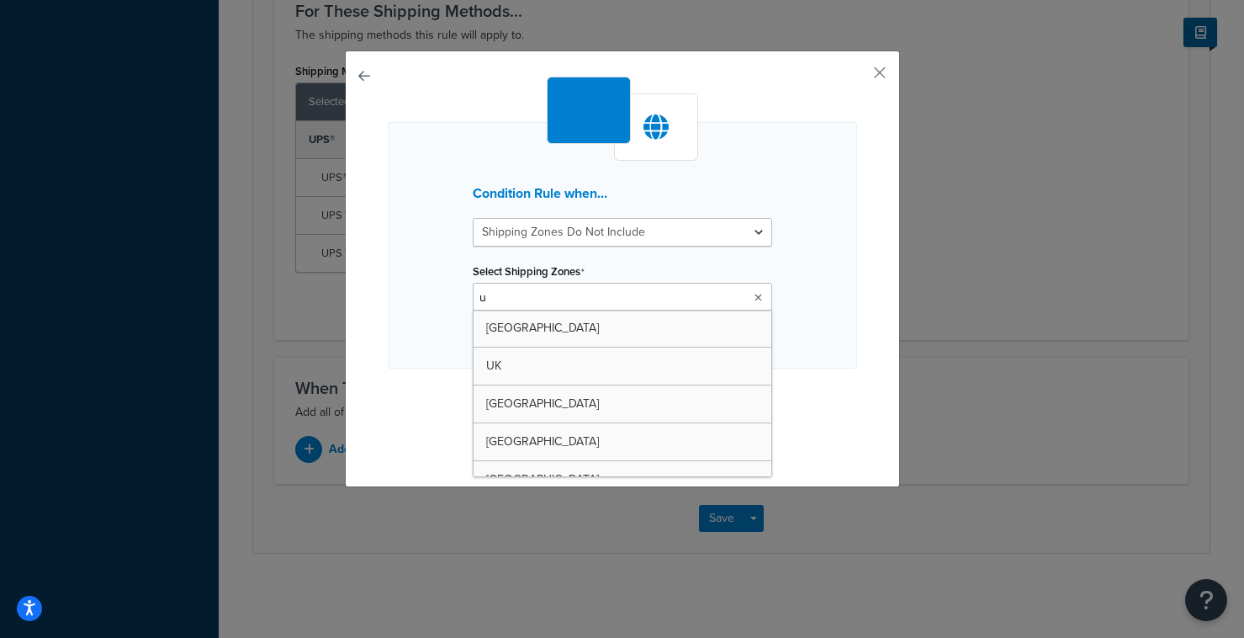
type input "uk"
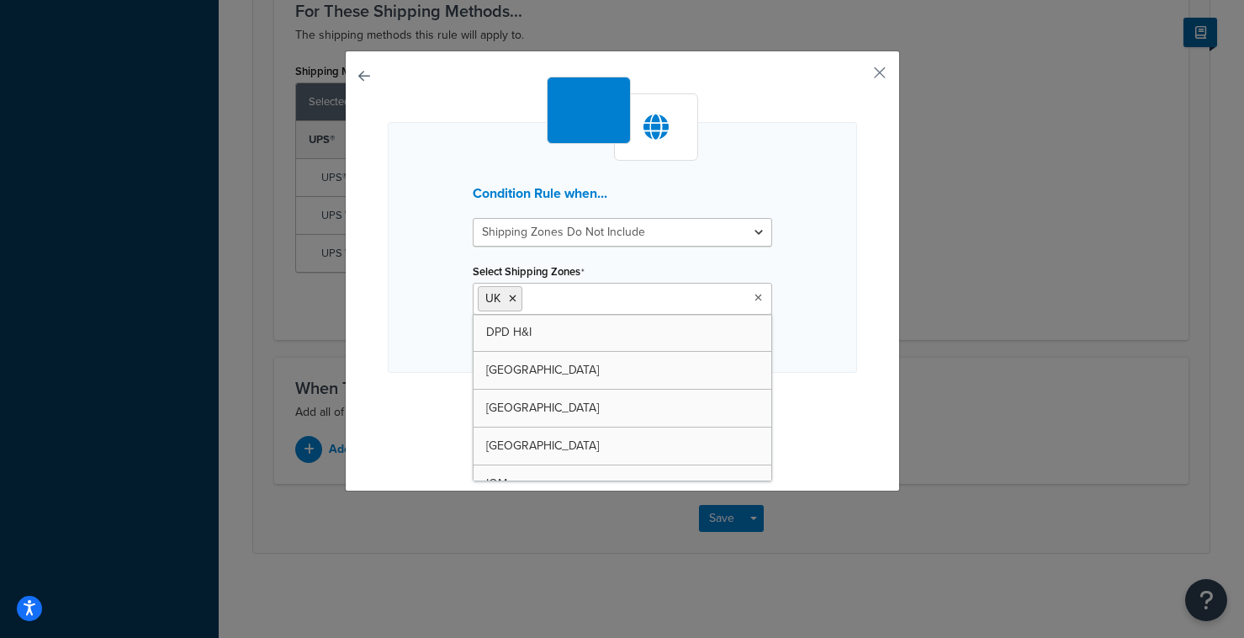
click at [404, 384] on div "Condition Rule when... Shipping Zones Include Shipping Zones Do Not Include Sel…" at bounding box center [622, 267] width 469 height 380
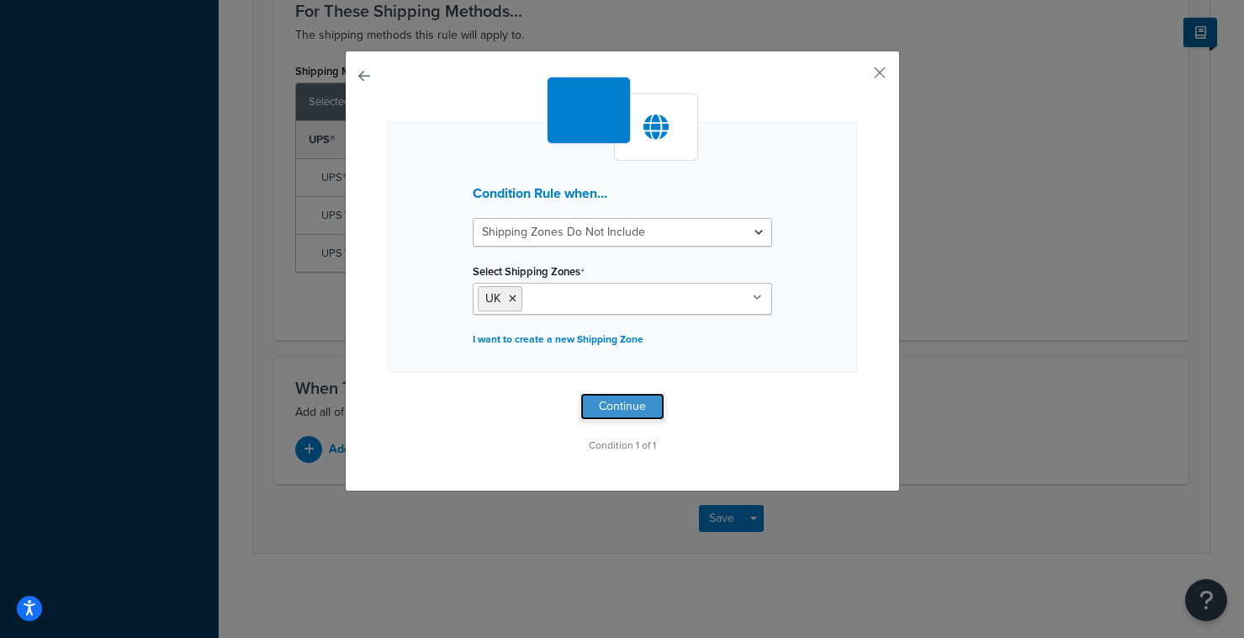
click at [611, 411] on button "Continue" at bounding box center [623, 406] width 84 height 27
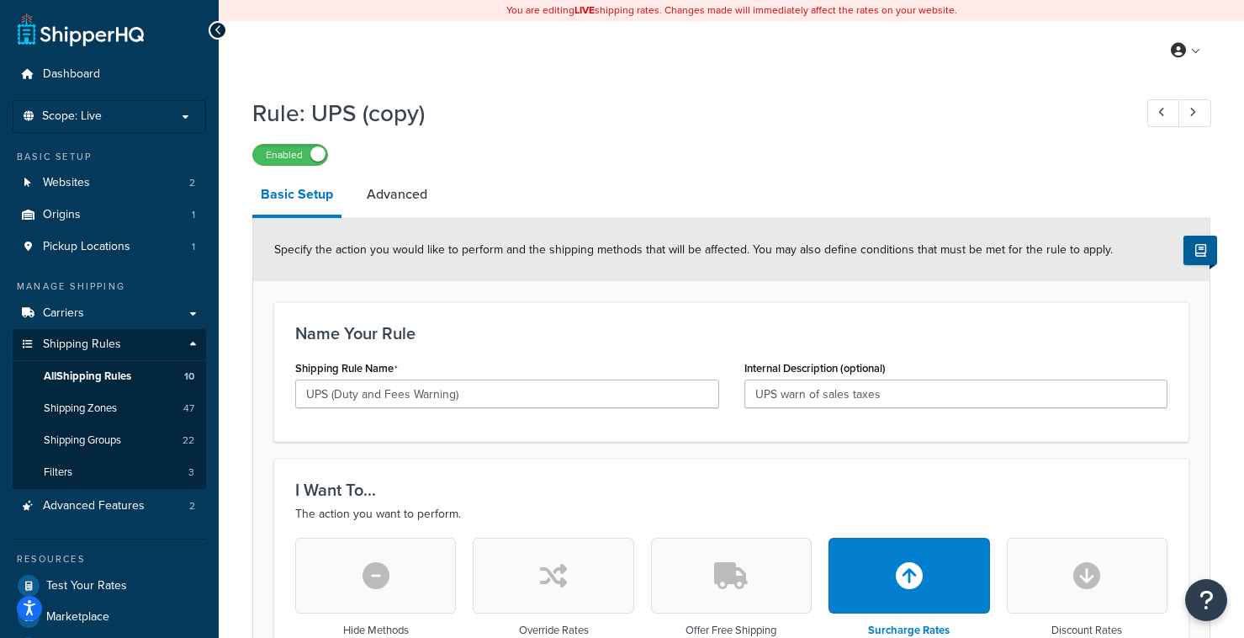
click at [389, 198] on link "Advanced" at bounding box center [396, 194] width 77 height 40
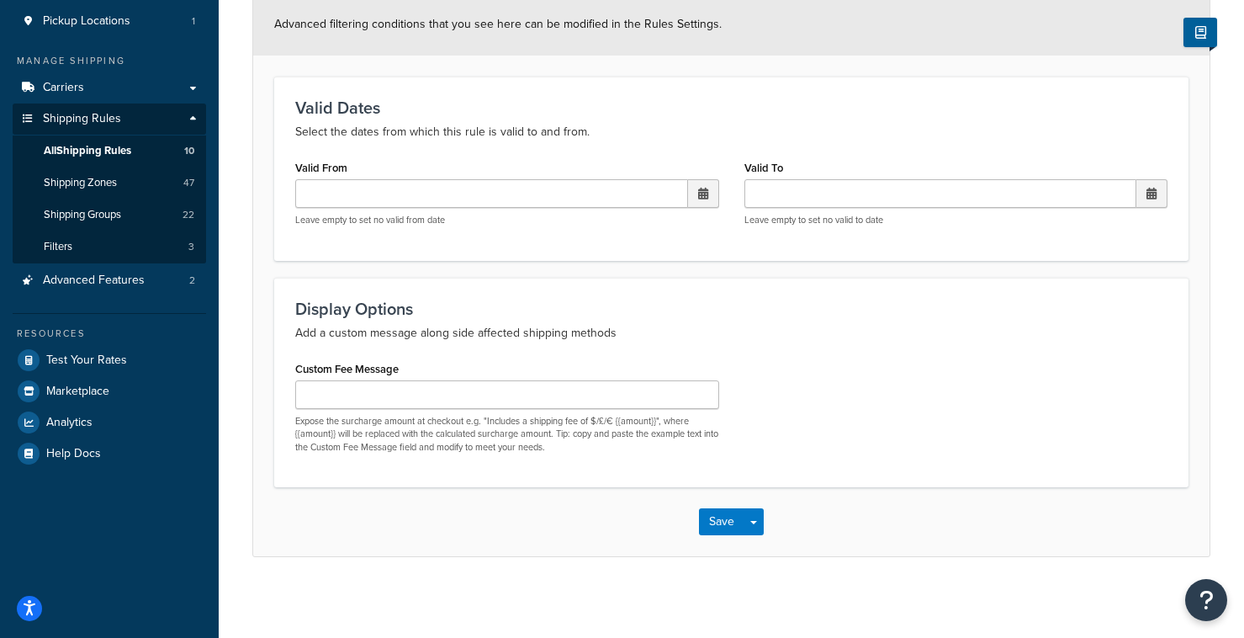
scroll to position [231, 0]
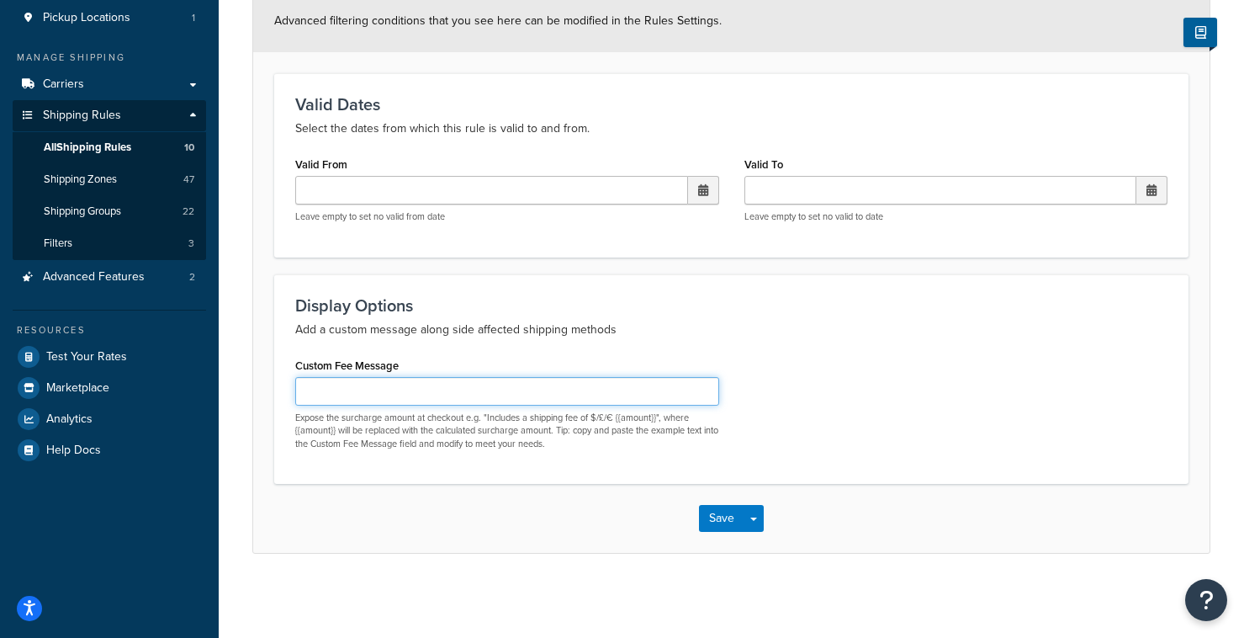
click at [389, 385] on input "Custom Fee Message" at bounding box center [507, 391] width 424 height 29
type input "(EXCLUDES Sales Tax and Duty)"
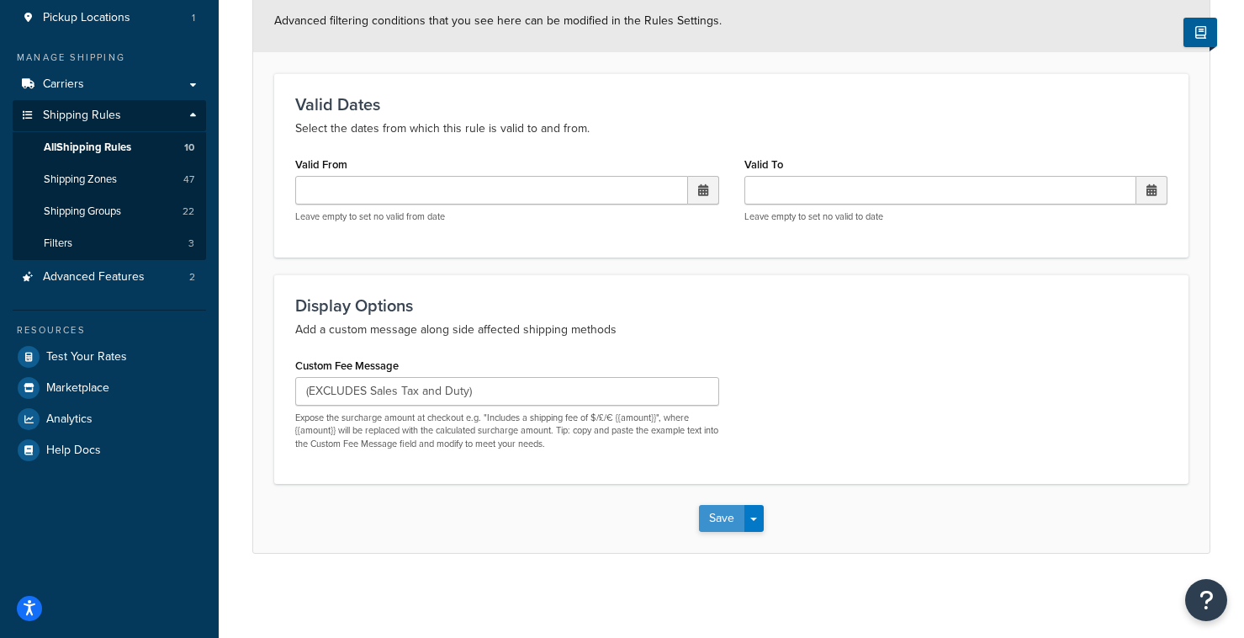
click at [714, 512] on button "Save" at bounding box center [721, 518] width 45 height 27
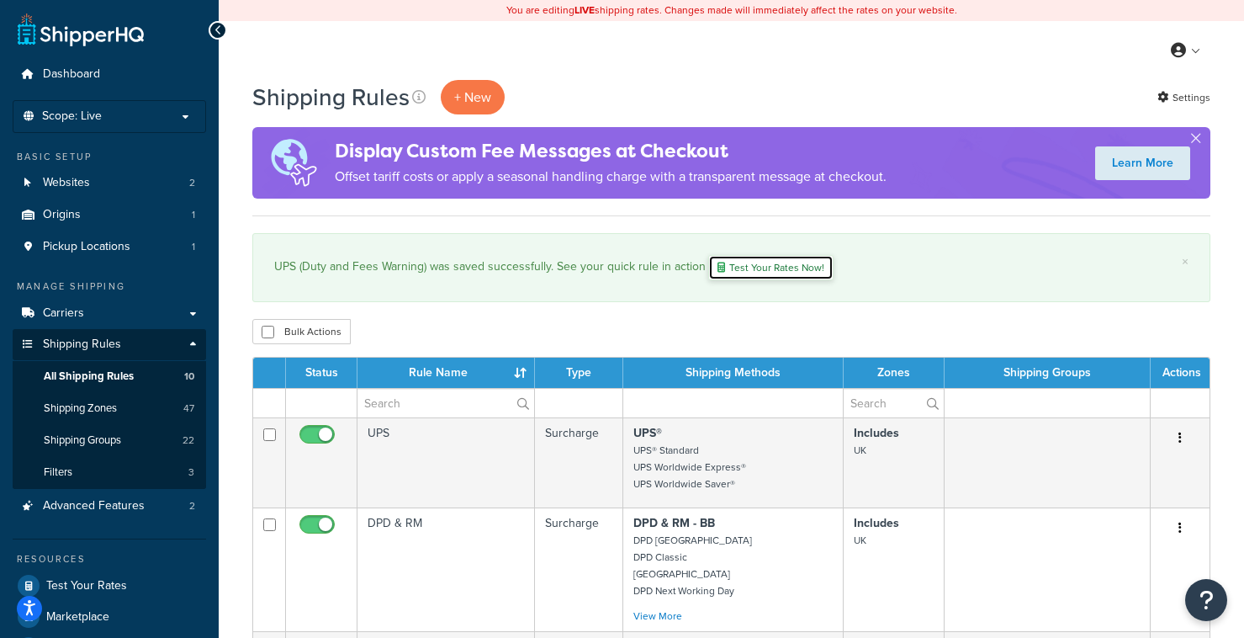
click at [768, 274] on link "Test Your Rates Now!" at bounding box center [770, 267] width 125 height 25
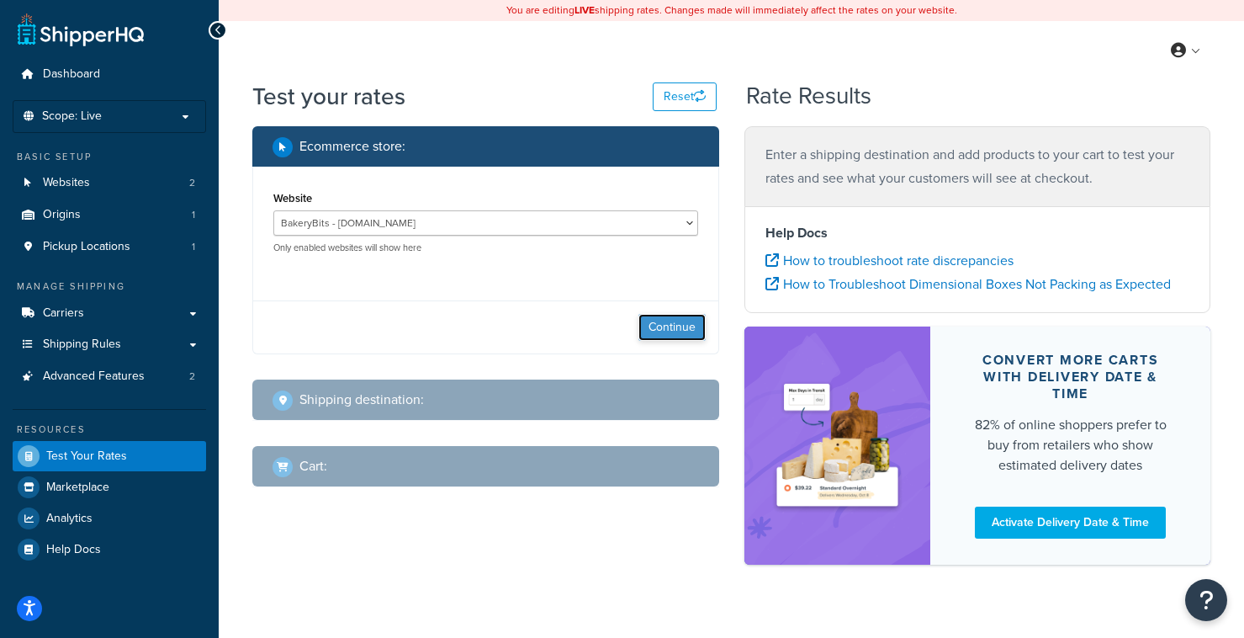
click at [676, 331] on button "Continue" at bounding box center [672, 327] width 67 height 27
select select "[GEOGRAPHIC_DATA]"
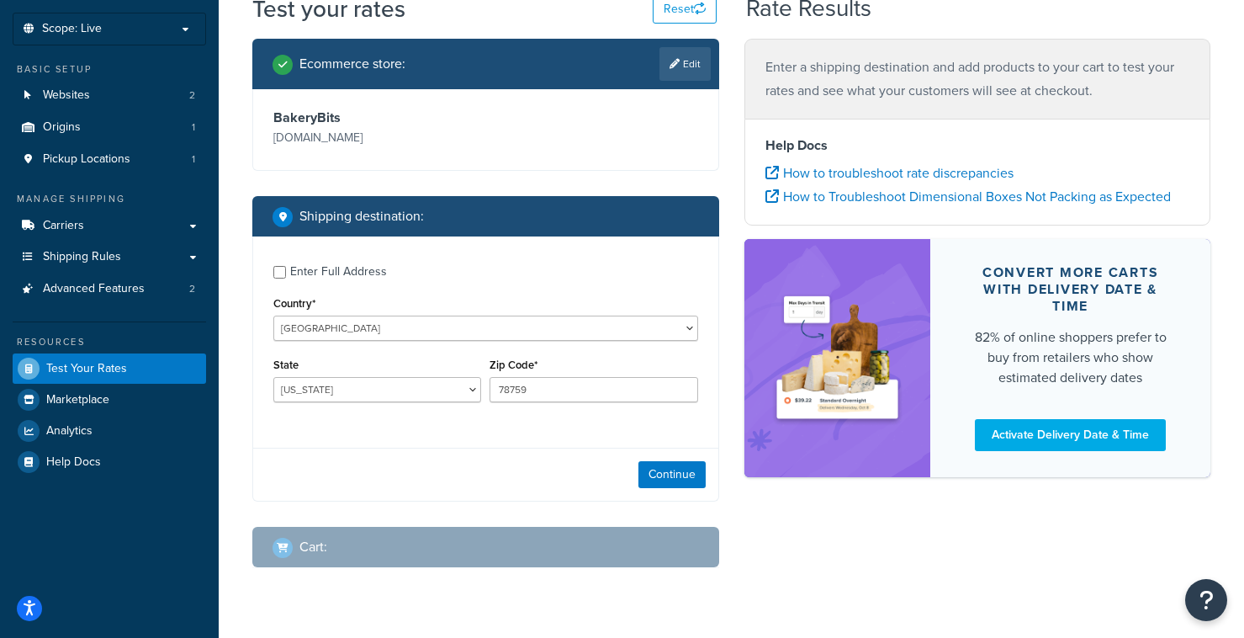
scroll to position [88, 0]
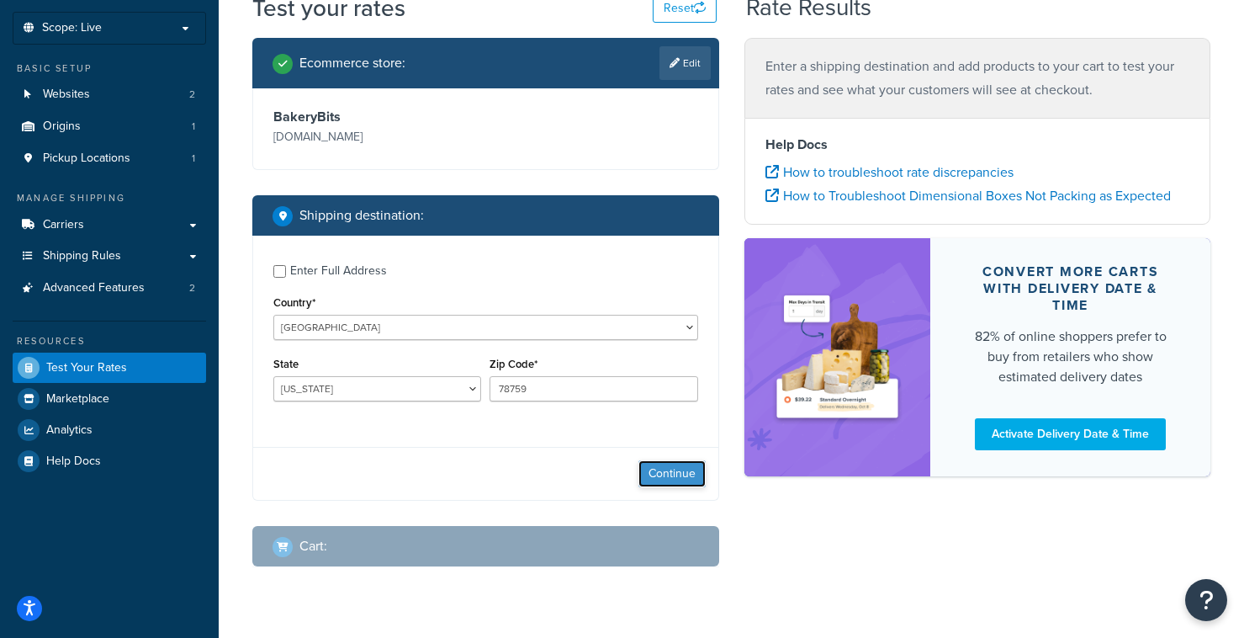
click at [667, 469] on button "Continue" at bounding box center [672, 473] width 67 height 27
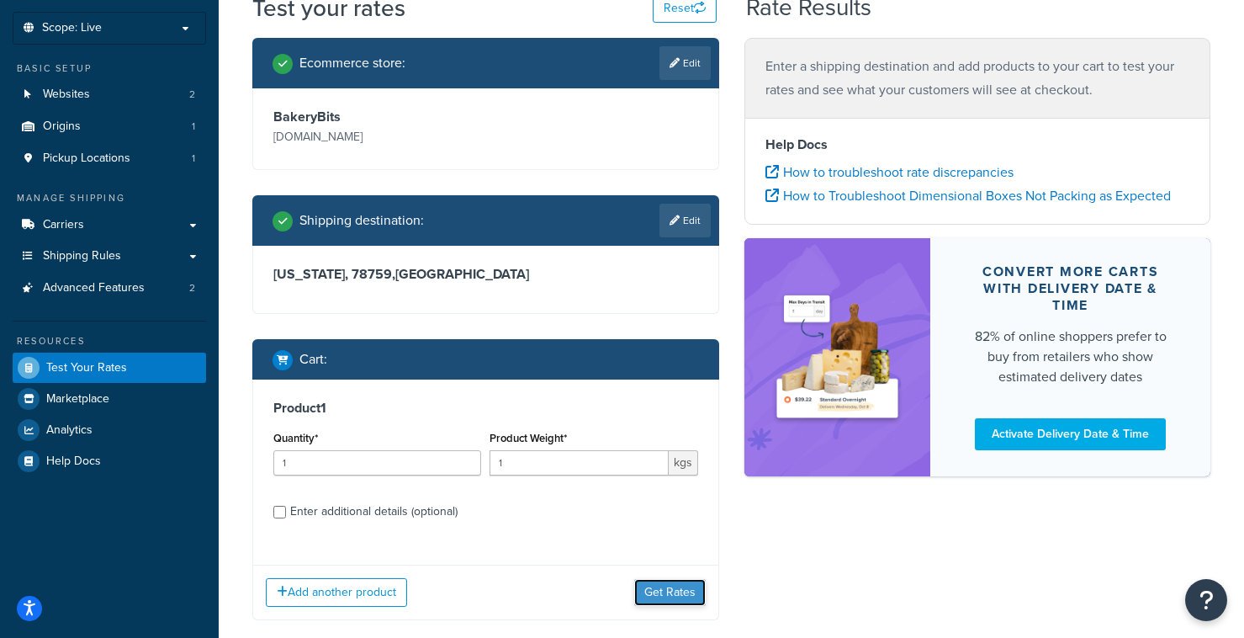
click at [660, 585] on button "Get Rates" at bounding box center [670, 592] width 72 height 27
